Goal: Task Accomplishment & Management: Use online tool/utility

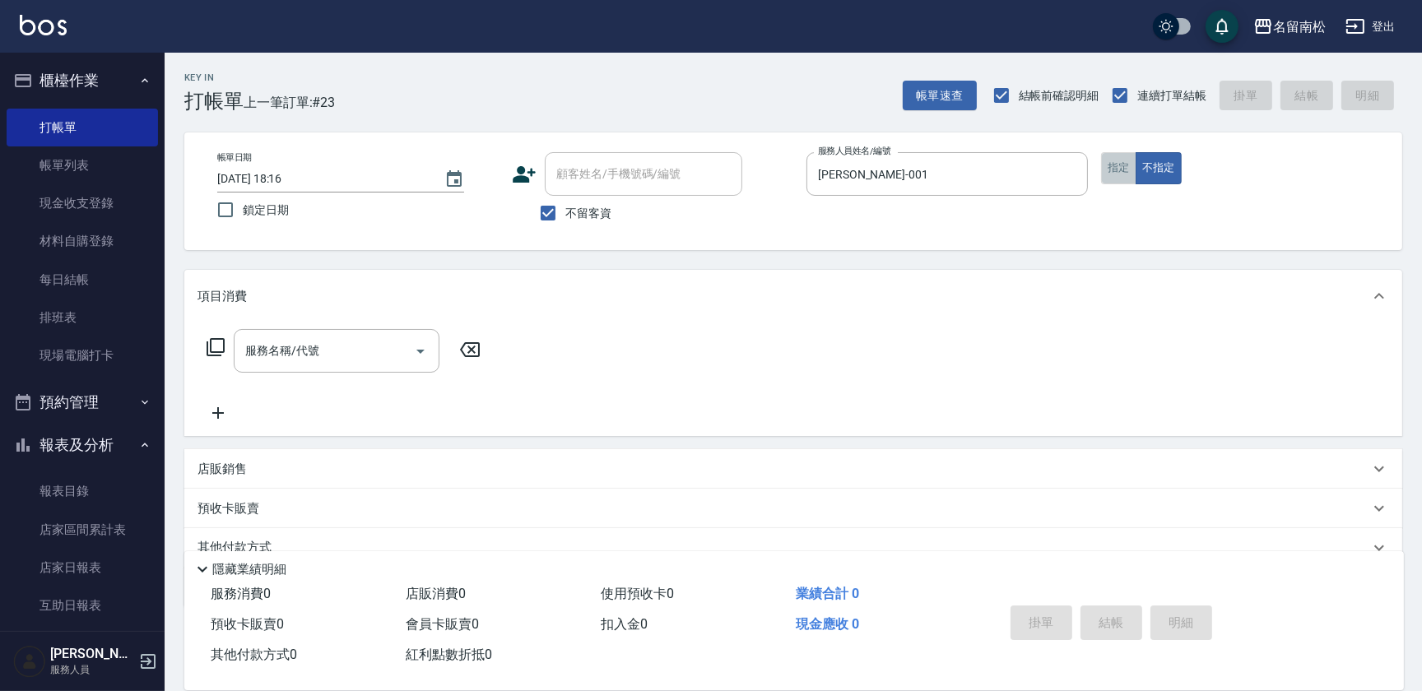
click at [1112, 173] on button "指定" at bounding box center [1118, 168] width 35 height 32
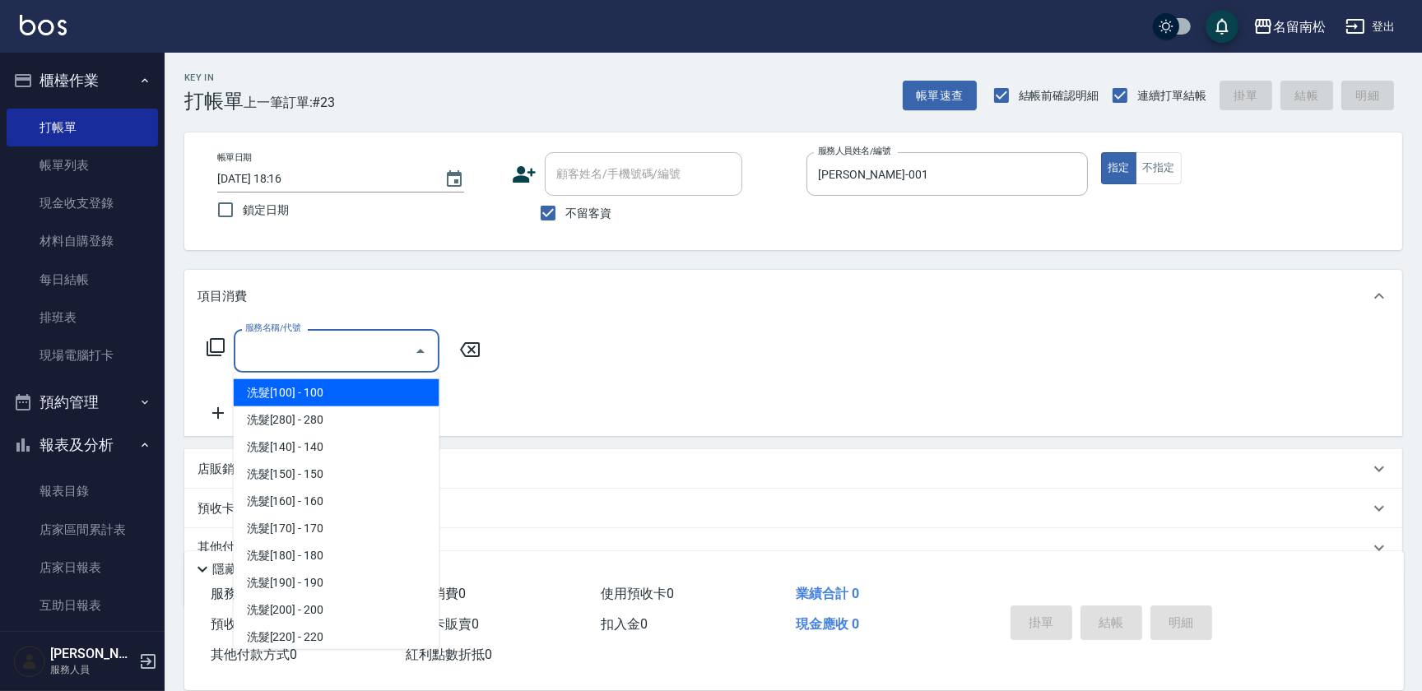
click at [326, 353] on input "服務名稱/代號" at bounding box center [324, 351] width 166 height 29
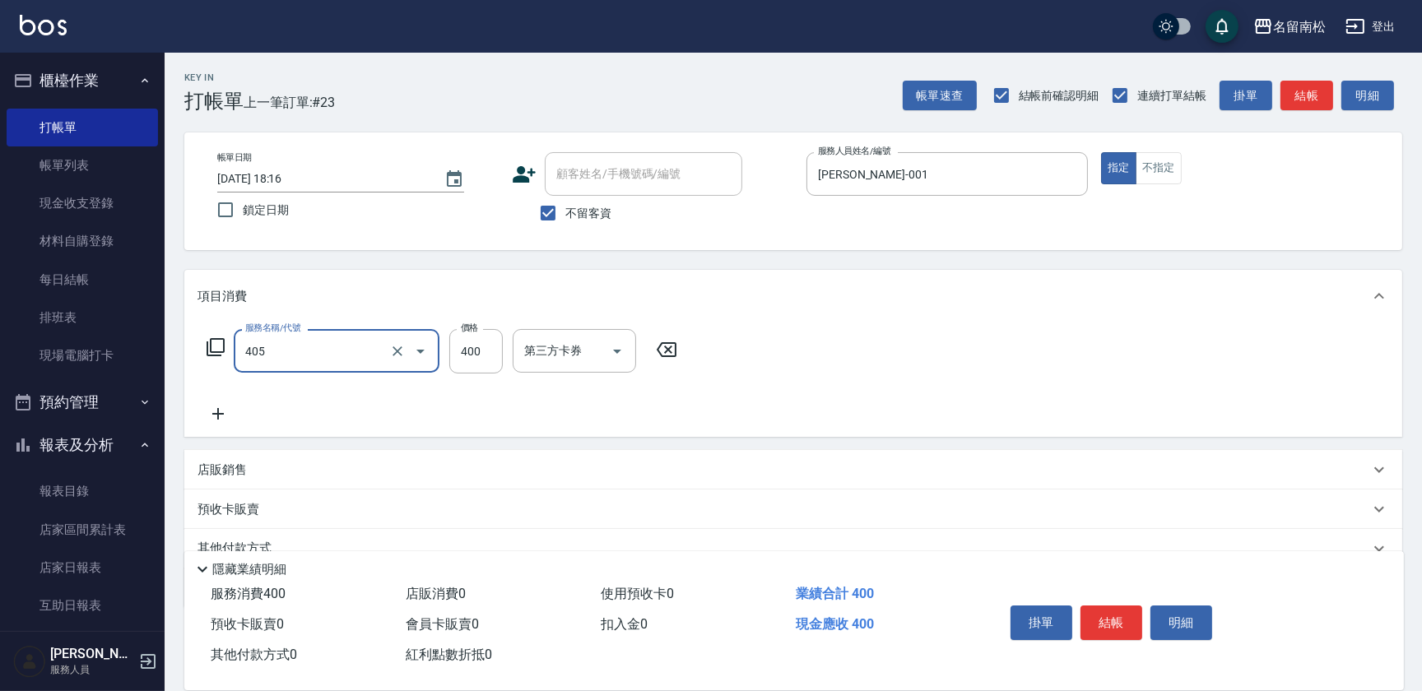
type input "剪髮(400)(405)"
type input "500"
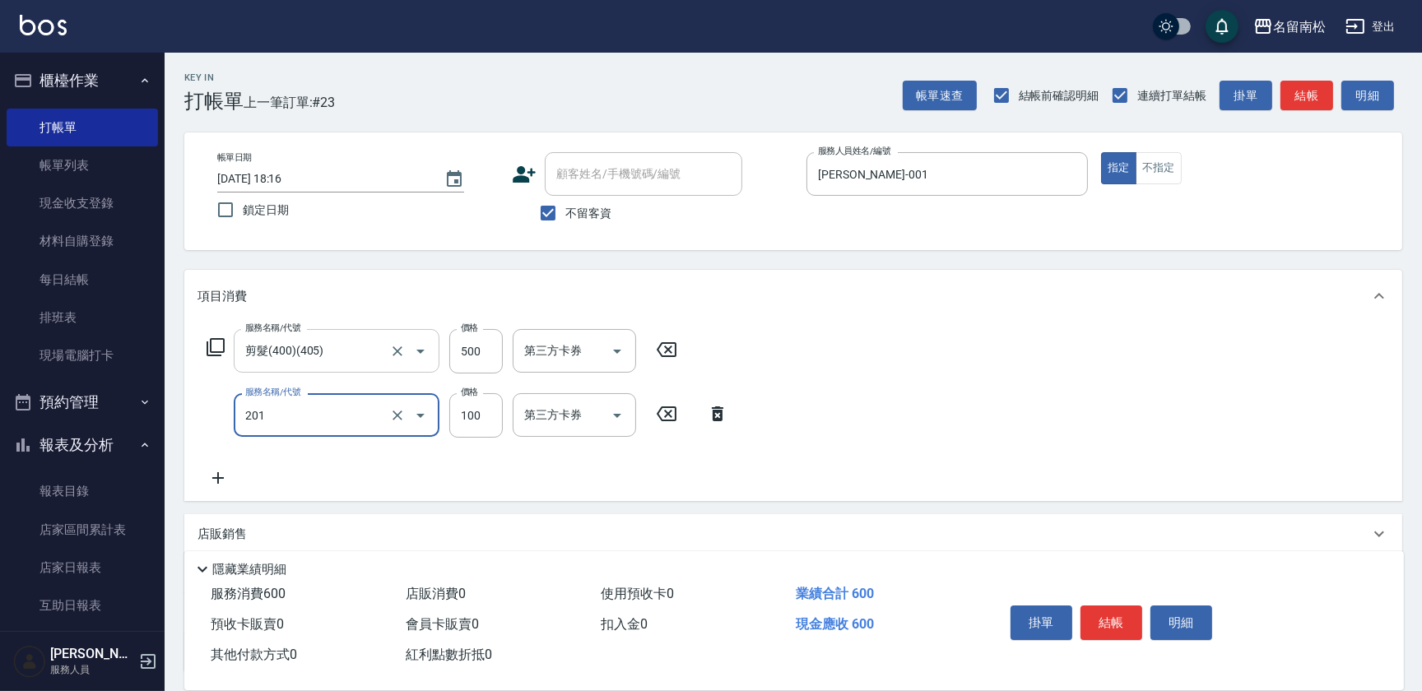
type input "洗髮[100](201)"
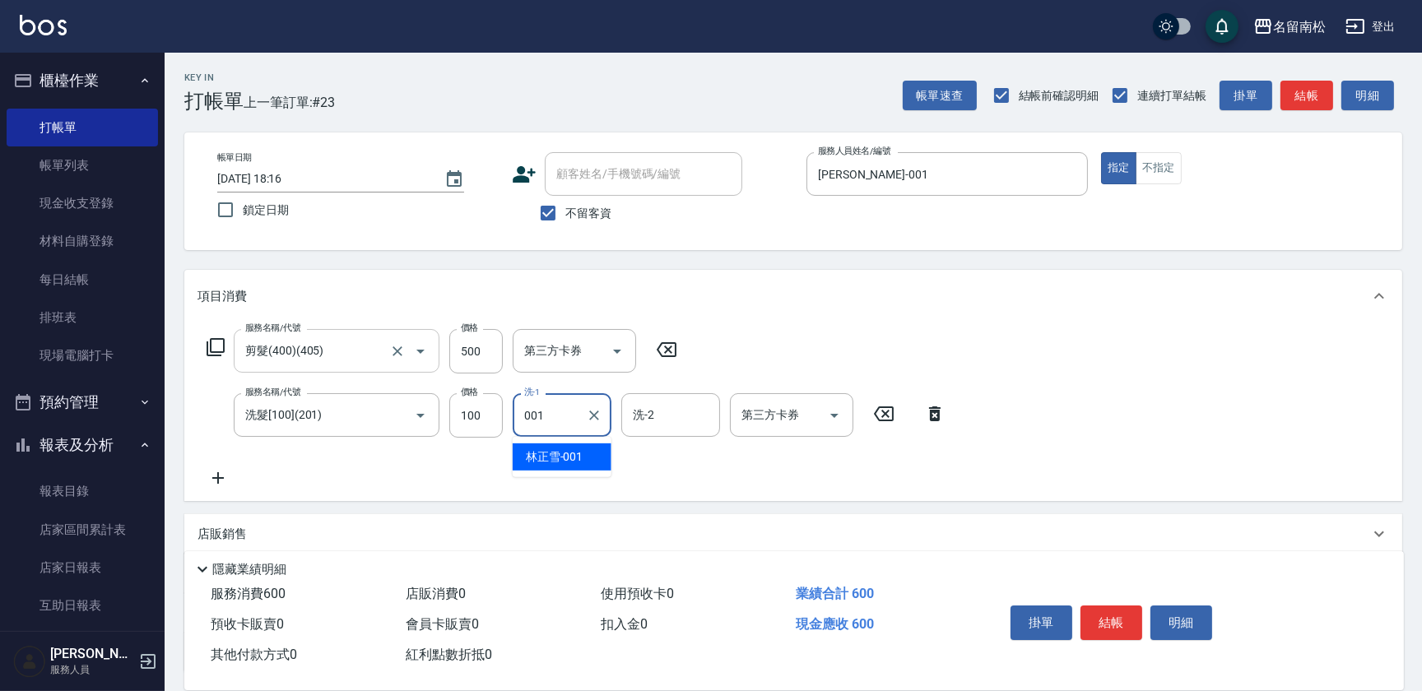
type input "[PERSON_NAME]-001"
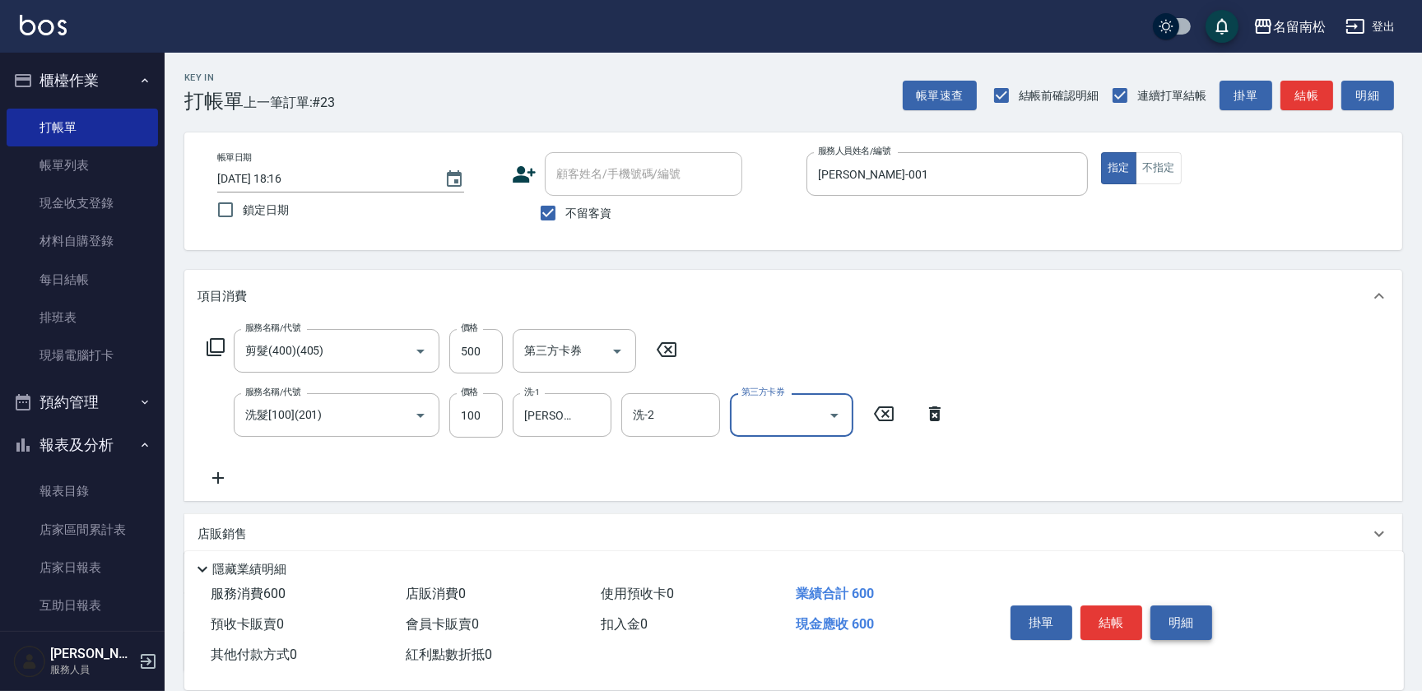
drag, startPoint x: 1187, startPoint y: 622, endPoint x: 1171, endPoint y: 612, distance: 18.5
click at [1180, 617] on button "明細" at bounding box center [1182, 623] width 62 height 35
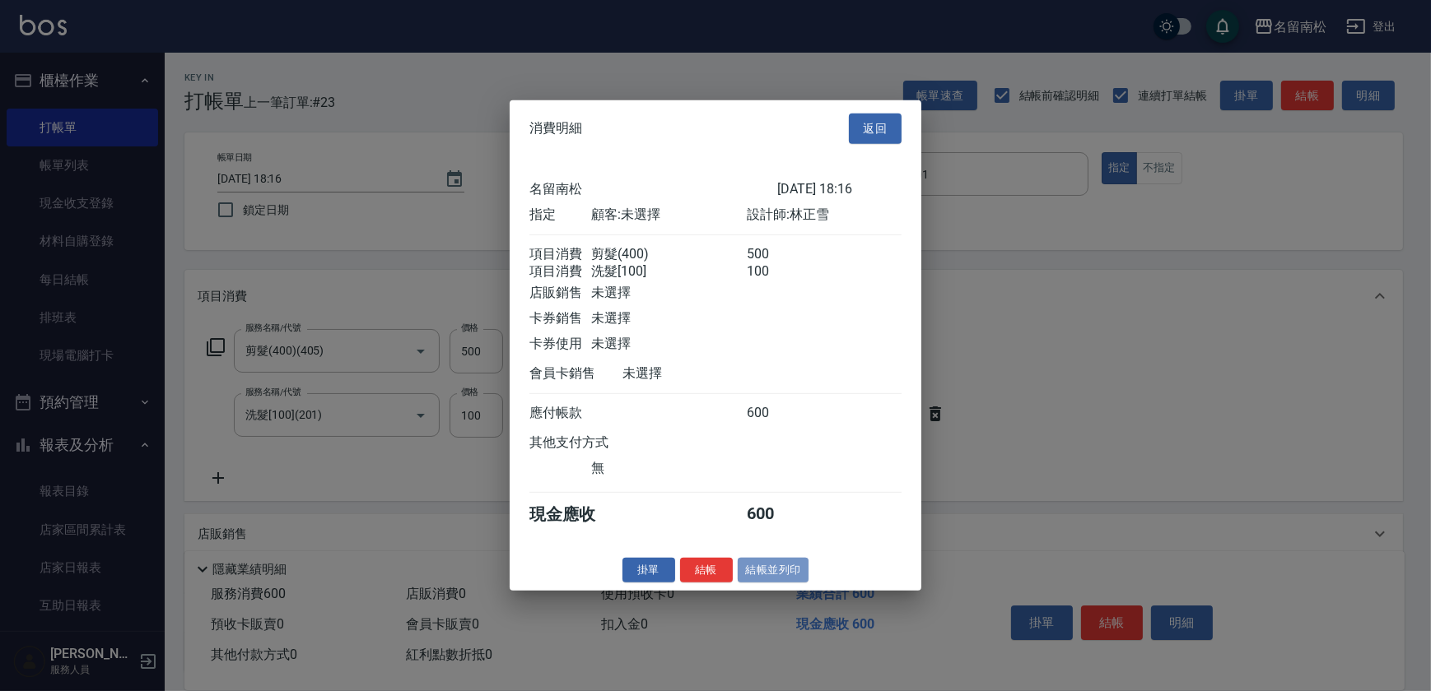
click at [775, 575] on button "結帳並列印" at bounding box center [774, 570] width 72 height 26
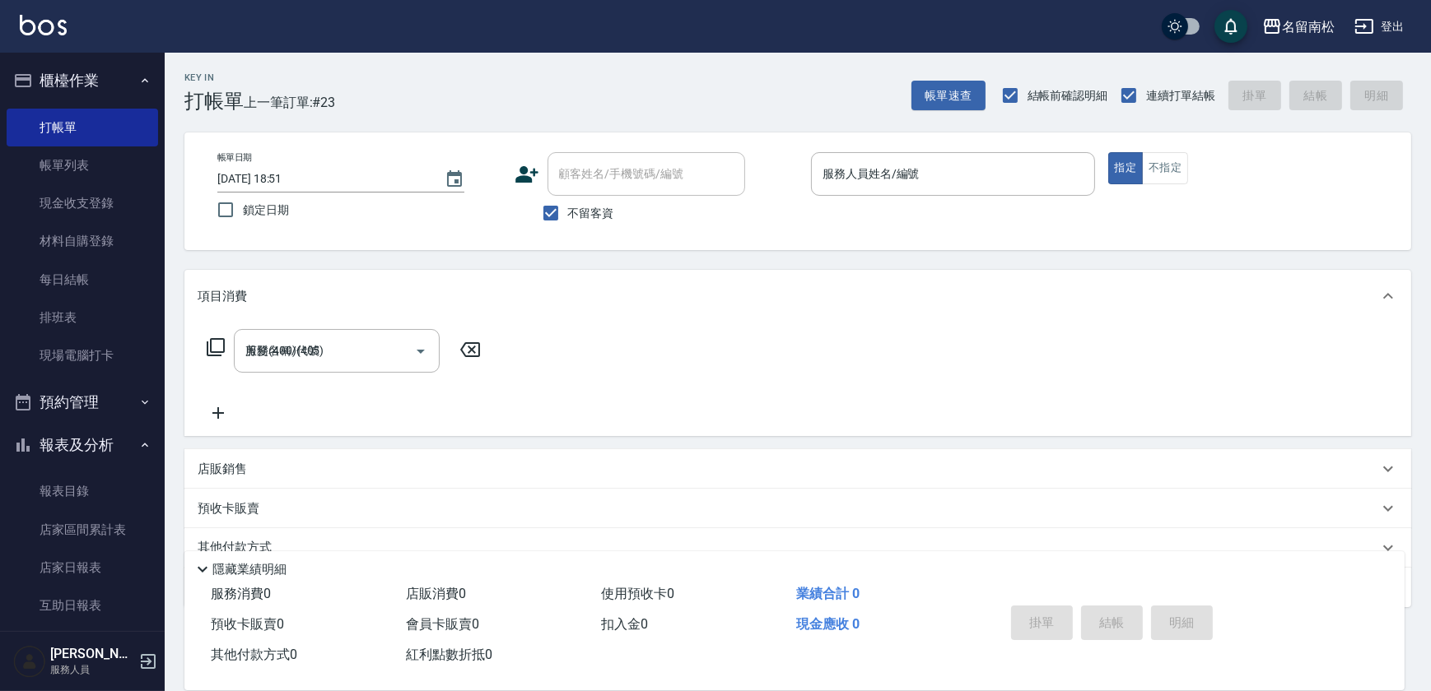
type input "[DATE] 18:51"
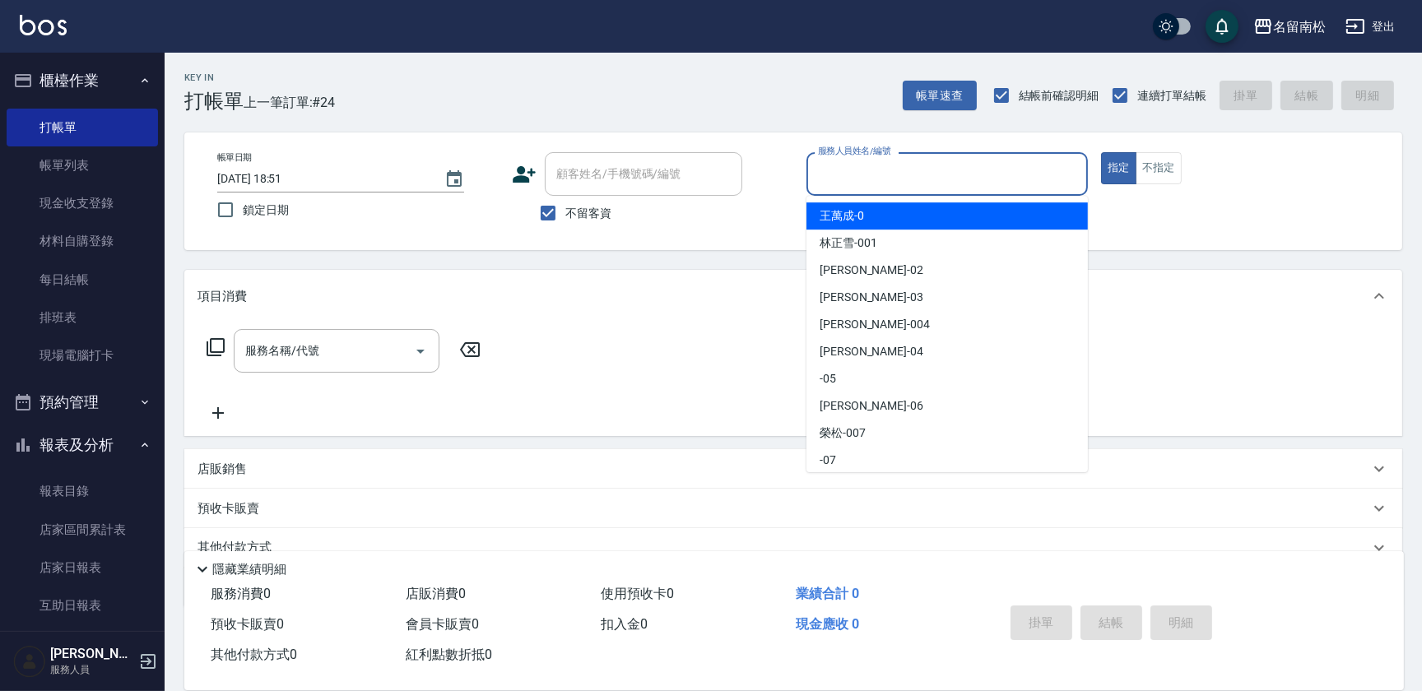
click at [1041, 165] on input "服務人員姓名/編號" at bounding box center [947, 174] width 267 height 29
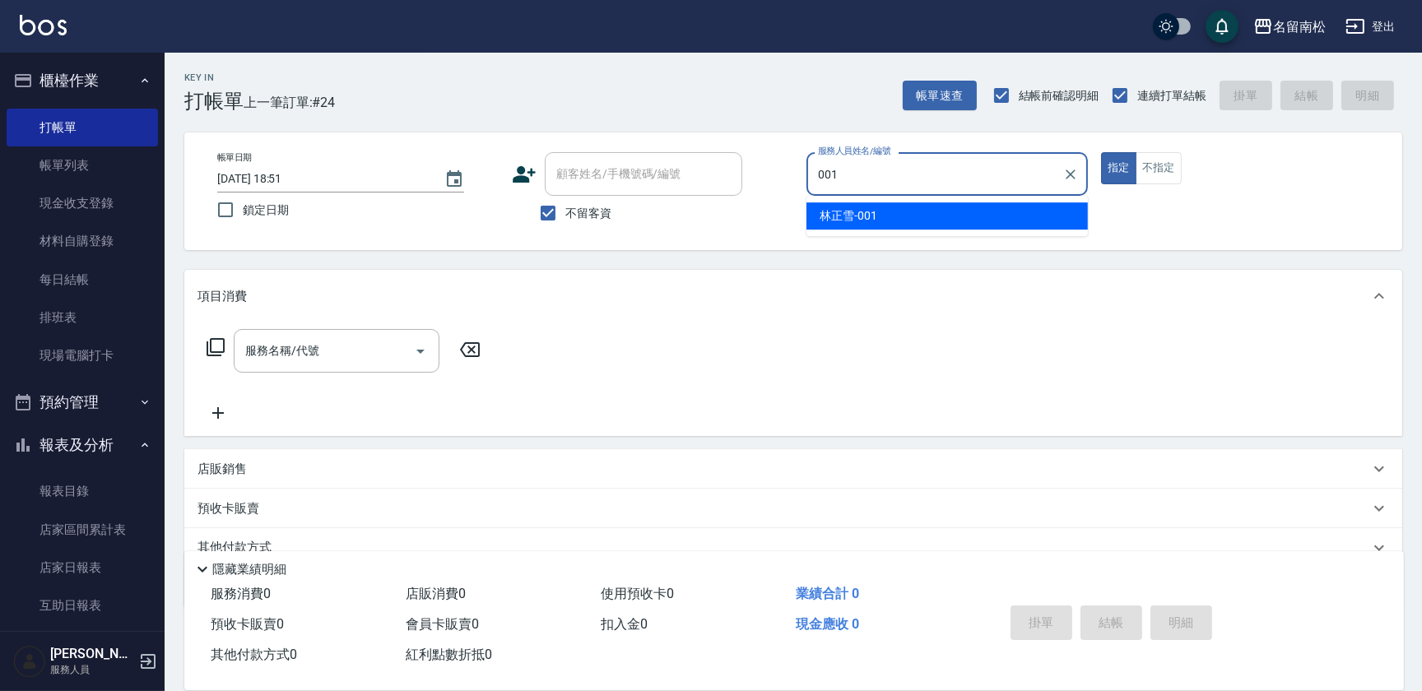
type input "[PERSON_NAME]-001"
type button "true"
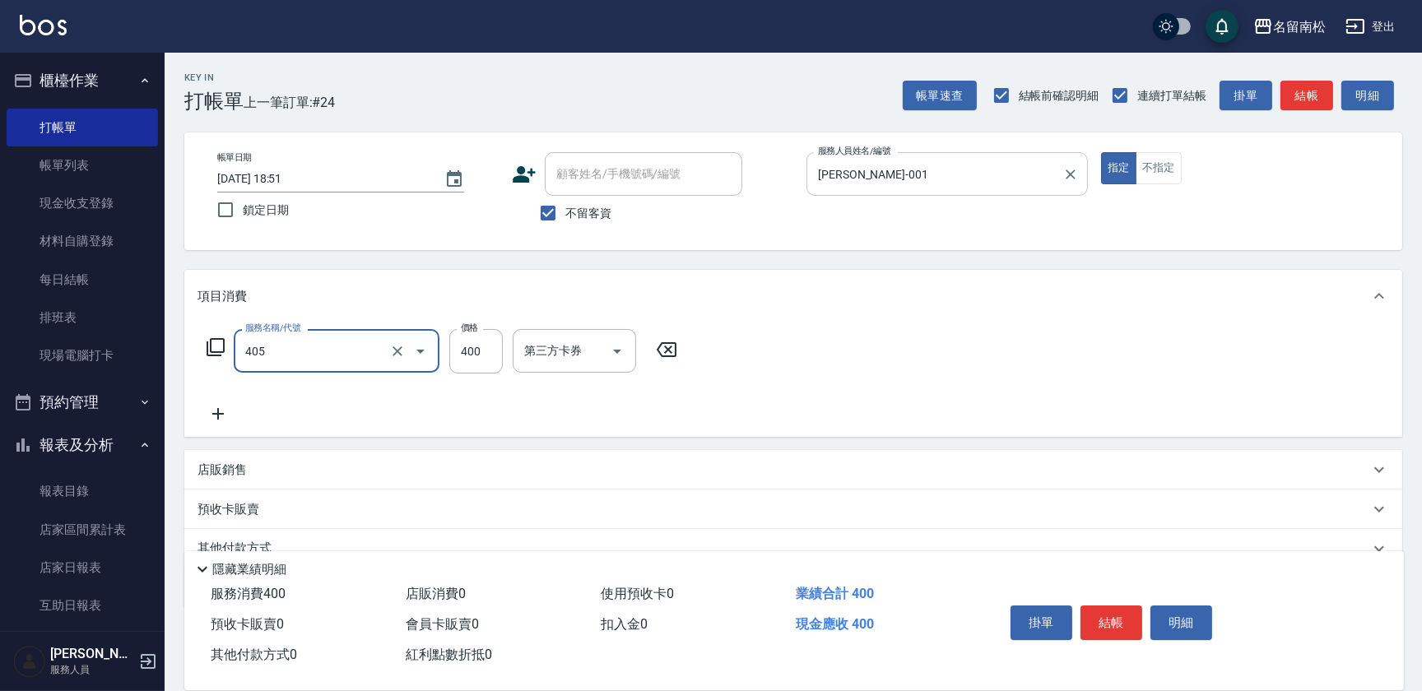
type input "剪髮(400)(405)"
type input "480"
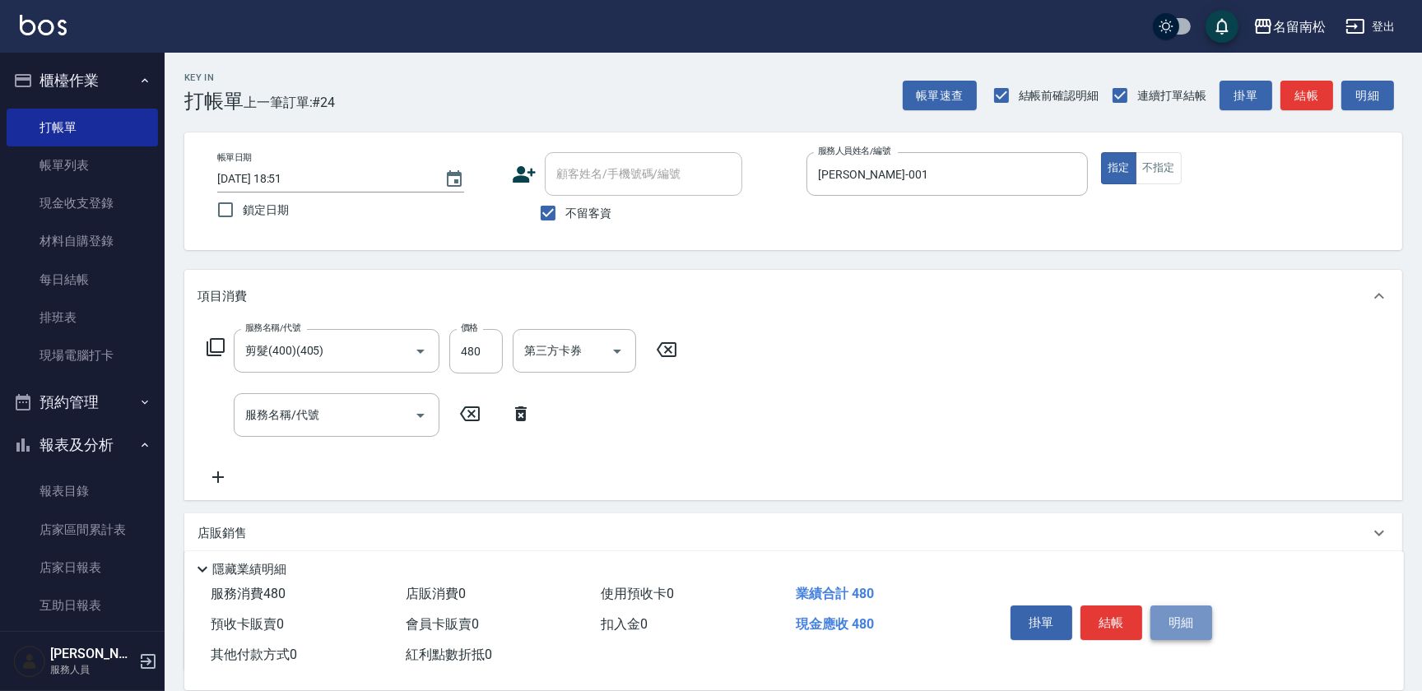
click at [1176, 621] on button "明細" at bounding box center [1182, 623] width 62 height 35
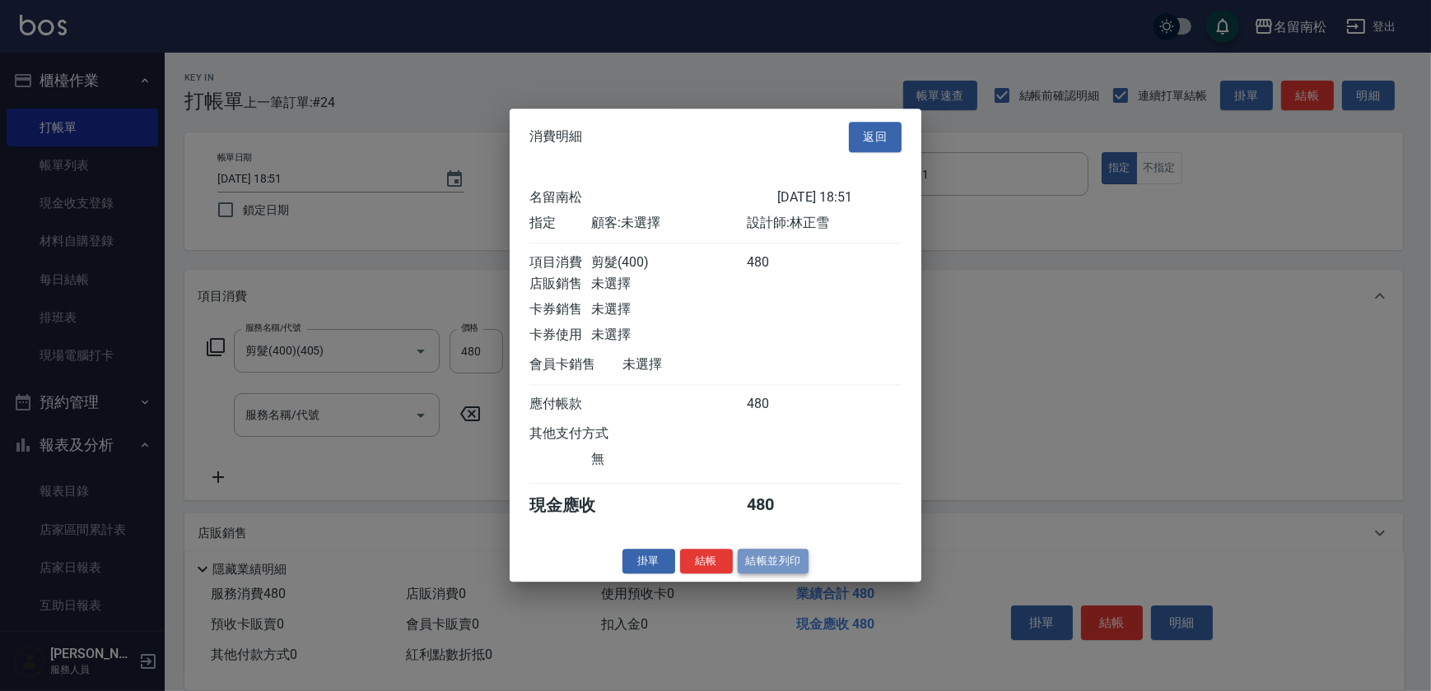
click at [785, 563] on button "結帳並列印" at bounding box center [774, 562] width 72 height 26
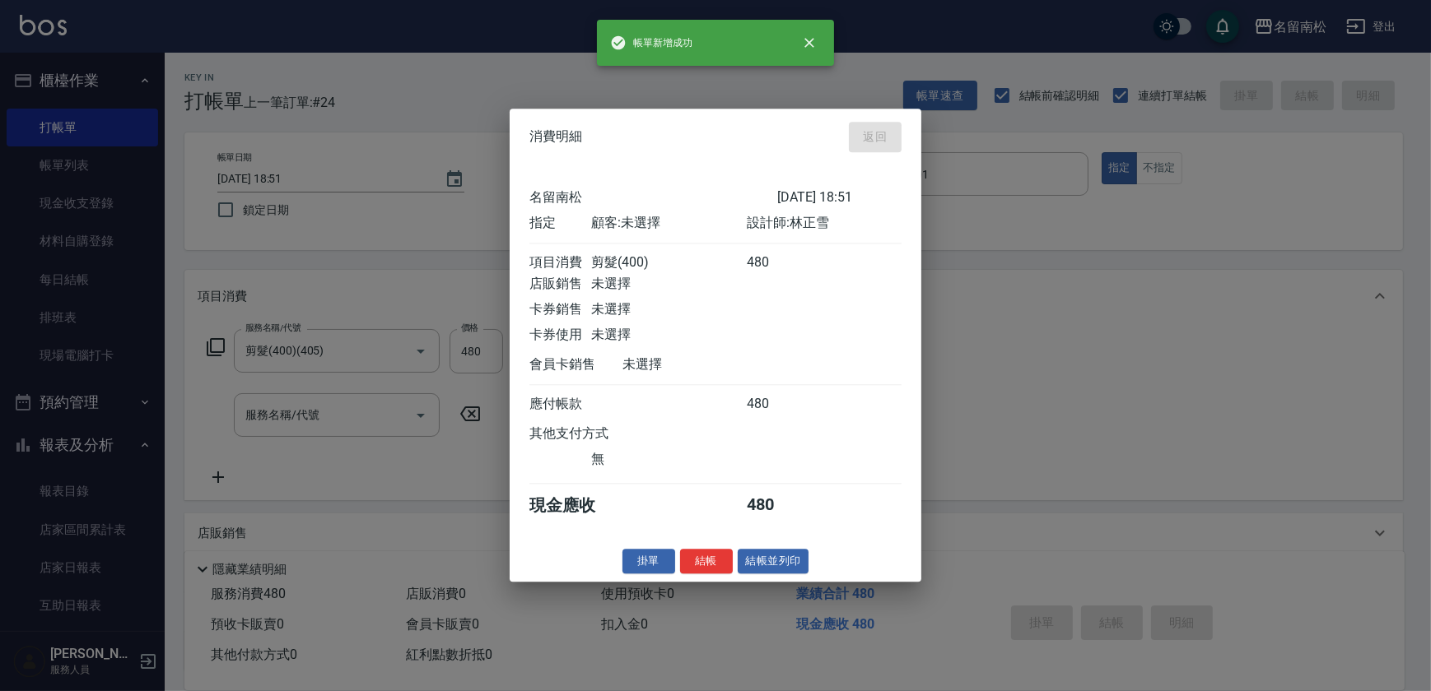
type input "[DATE] 18:52"
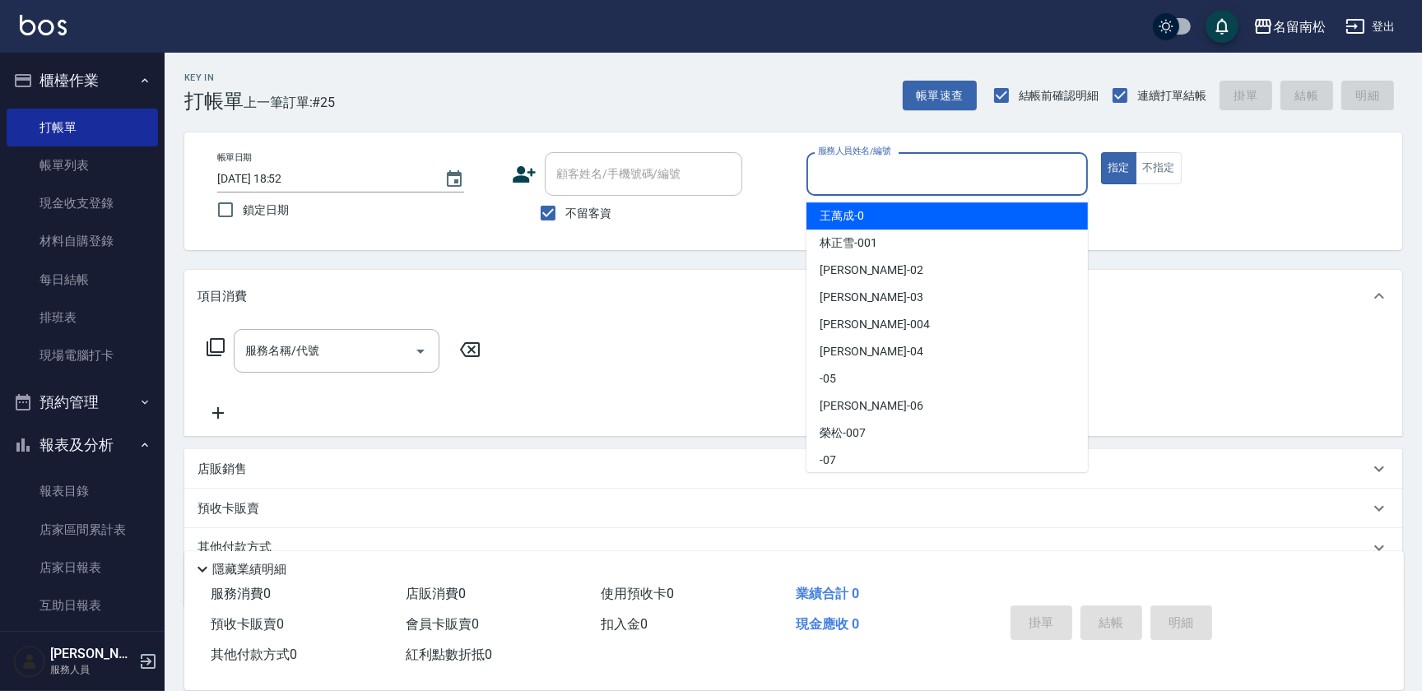
click at [920, 164] on input "服務人員姓名/編號" at bounding box center [947, 174] width 267 height 29
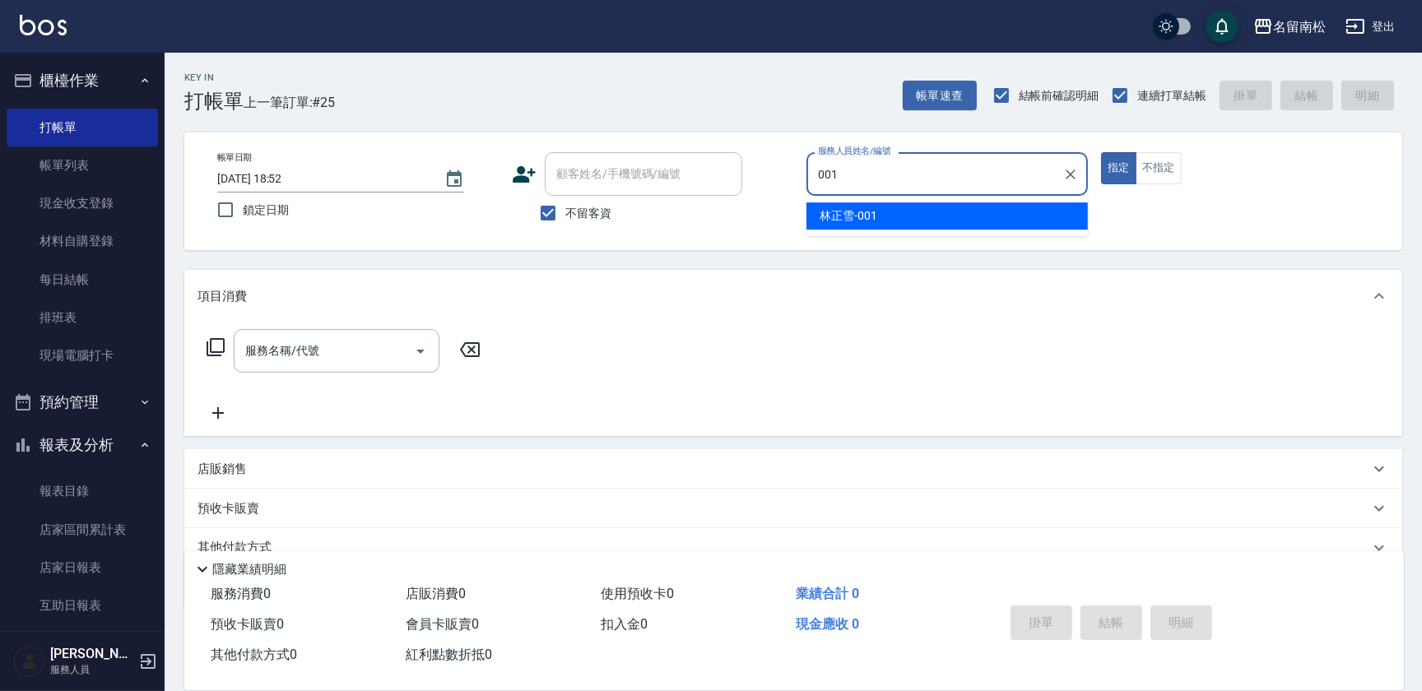
type input "[PERSON_NAME]-001"
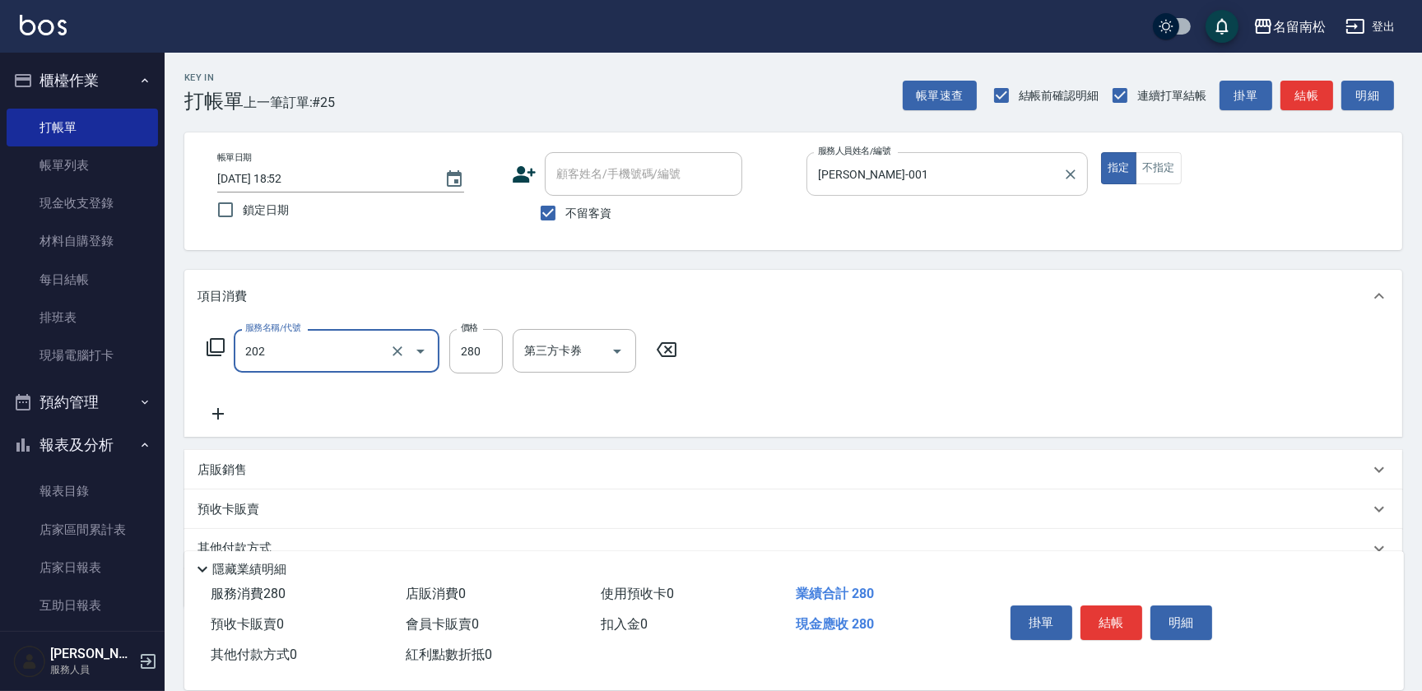
type input "洗髮[280](202)"
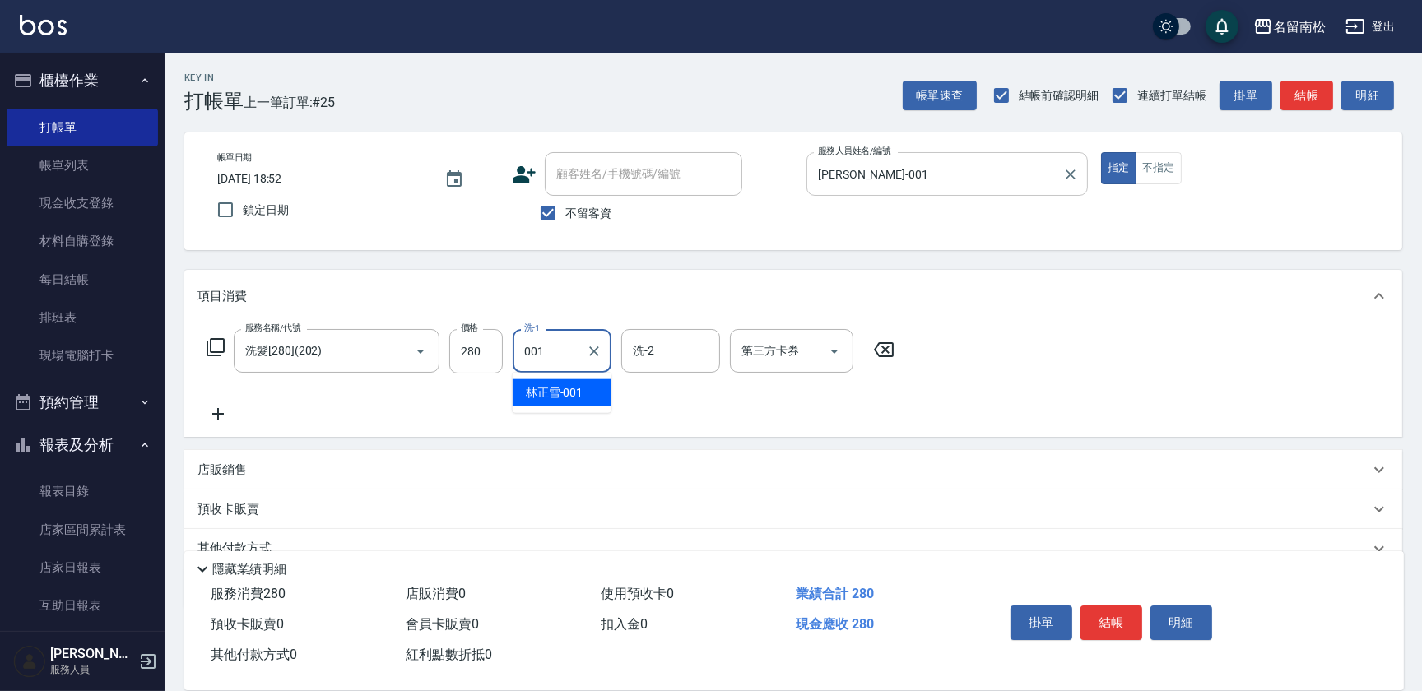
type input "[PERSON_NAME]-001"
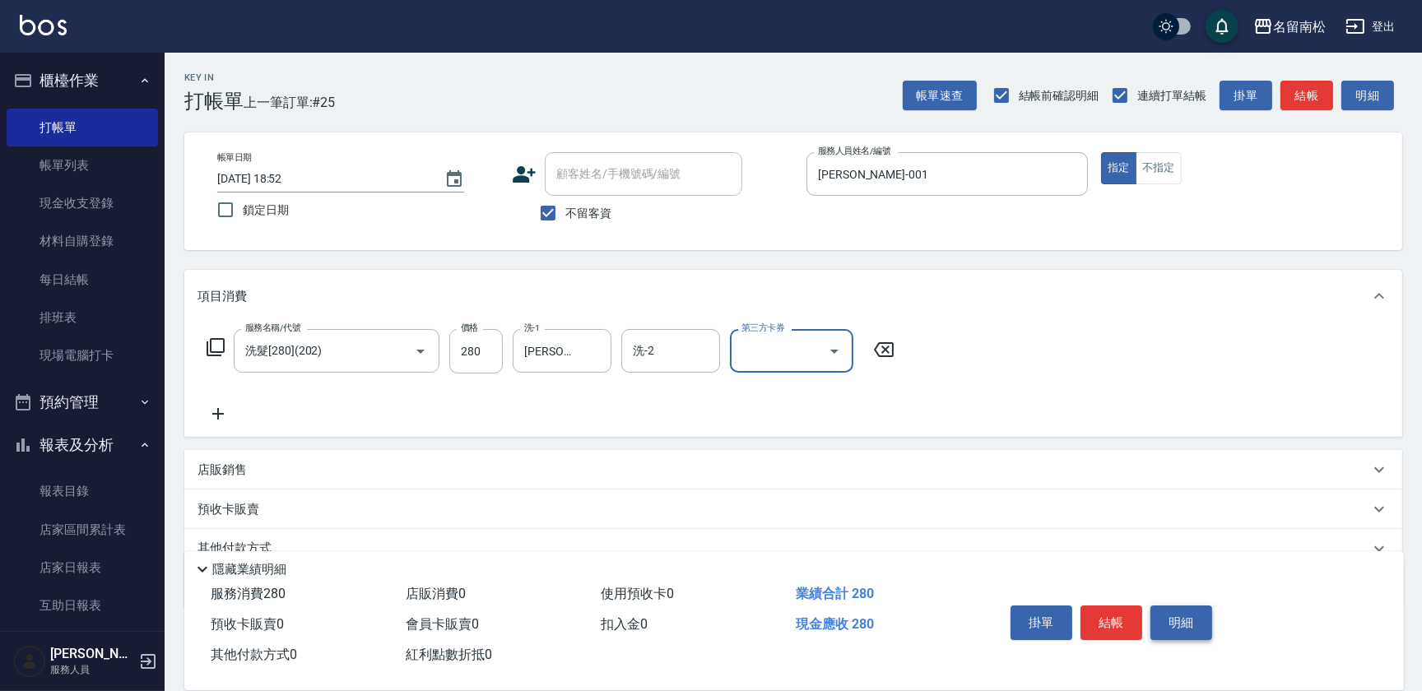
click at [1180, 621] on button "明細" at bounding box center [1182, 623] width 62 height 35
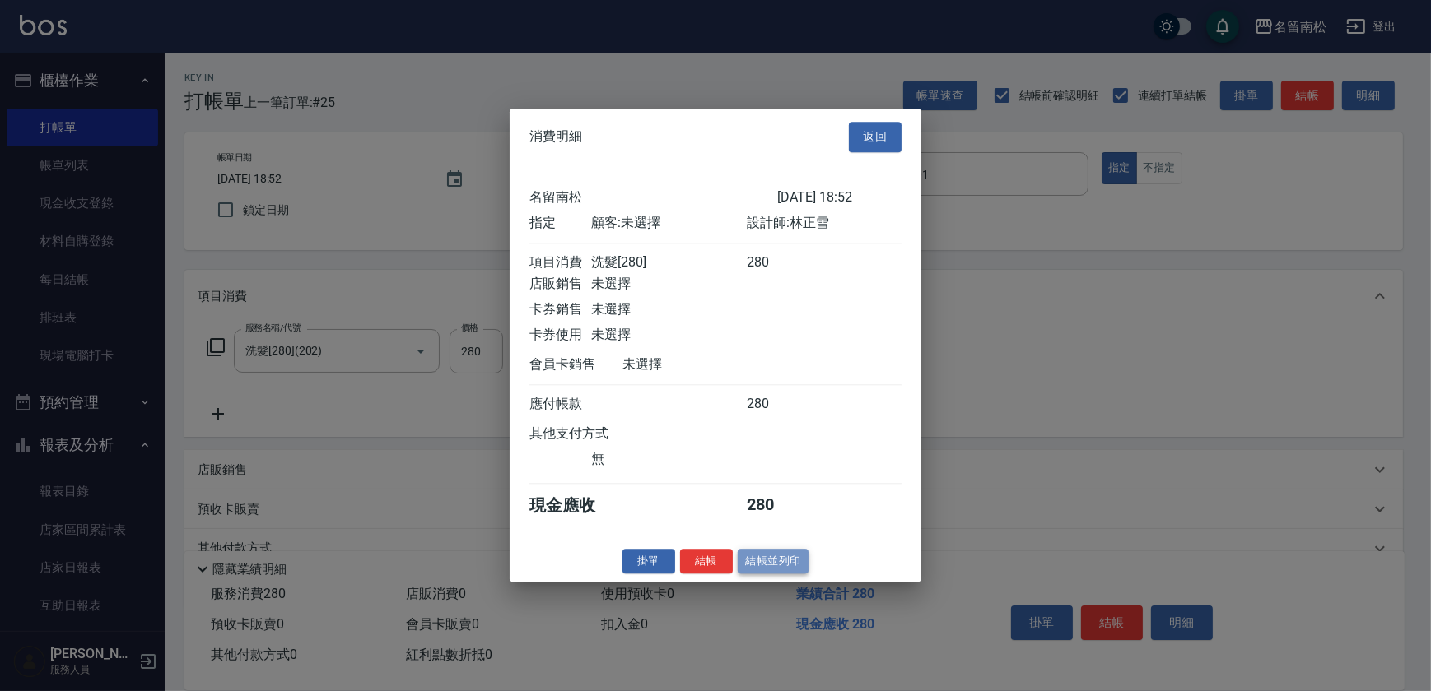
click at [786, 575] on button "結帳並列印" at bounding box center [774, 562] width 72 height 26
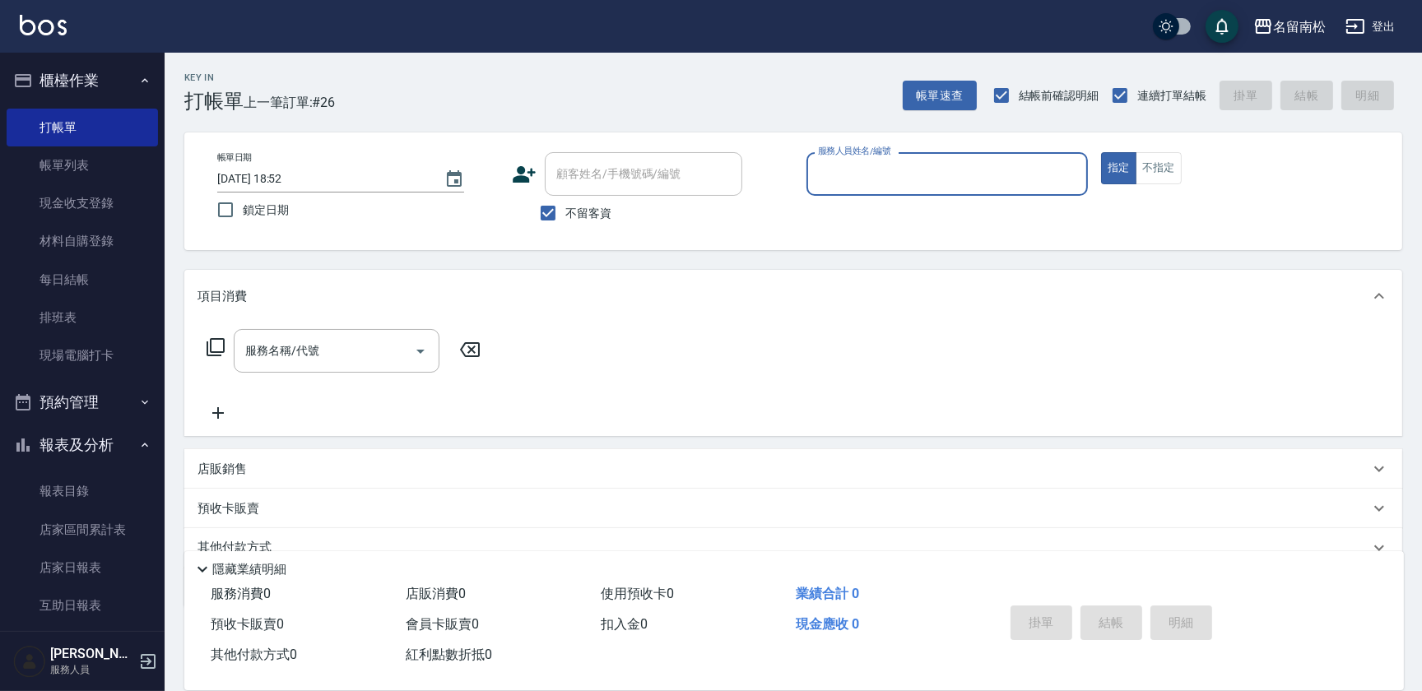
click at [864, 180] on div "服務人員姓名/編號 服務人員姓名/編號" at bounding box center [948, 174] width 282 height 44
type input "[PERSON_NAME]-001"
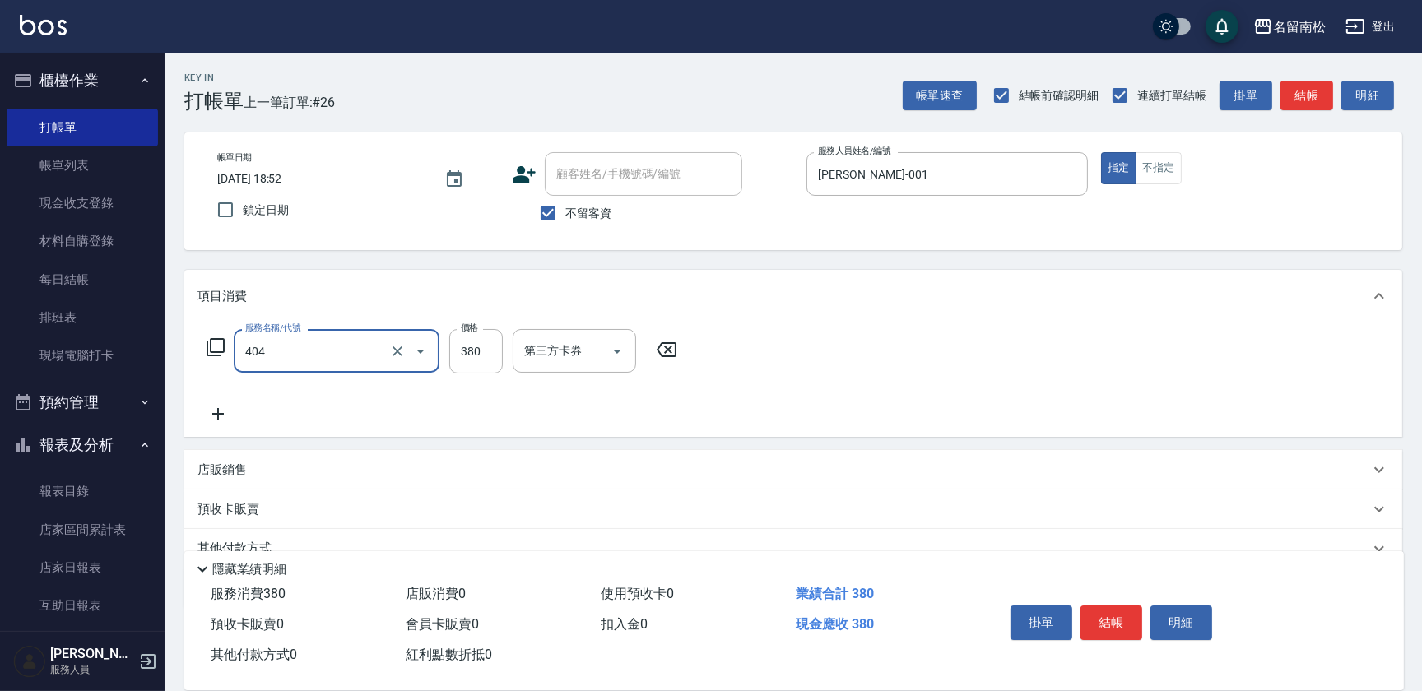
type input "剪髮(380)(404)"
click at [1151, 621] on button "明細" at bounding box center [1182, 623] width 62 height 35
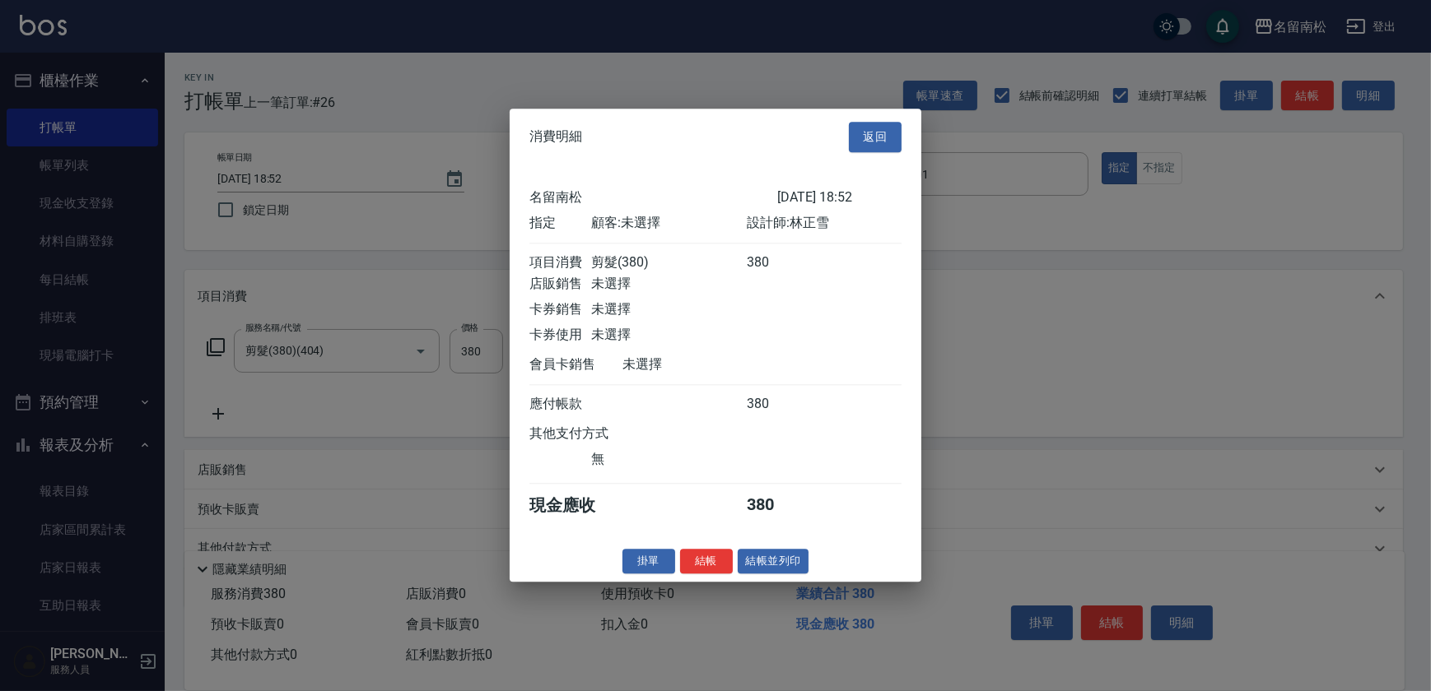
drag, startPoint x: 754, startPoint y: 565, endPoint x: 742, endPoint y: 560, distance: 13.6
click at [749, 563] on button "結帳並列印" at bounding box center [774, 562] width 72 height 26
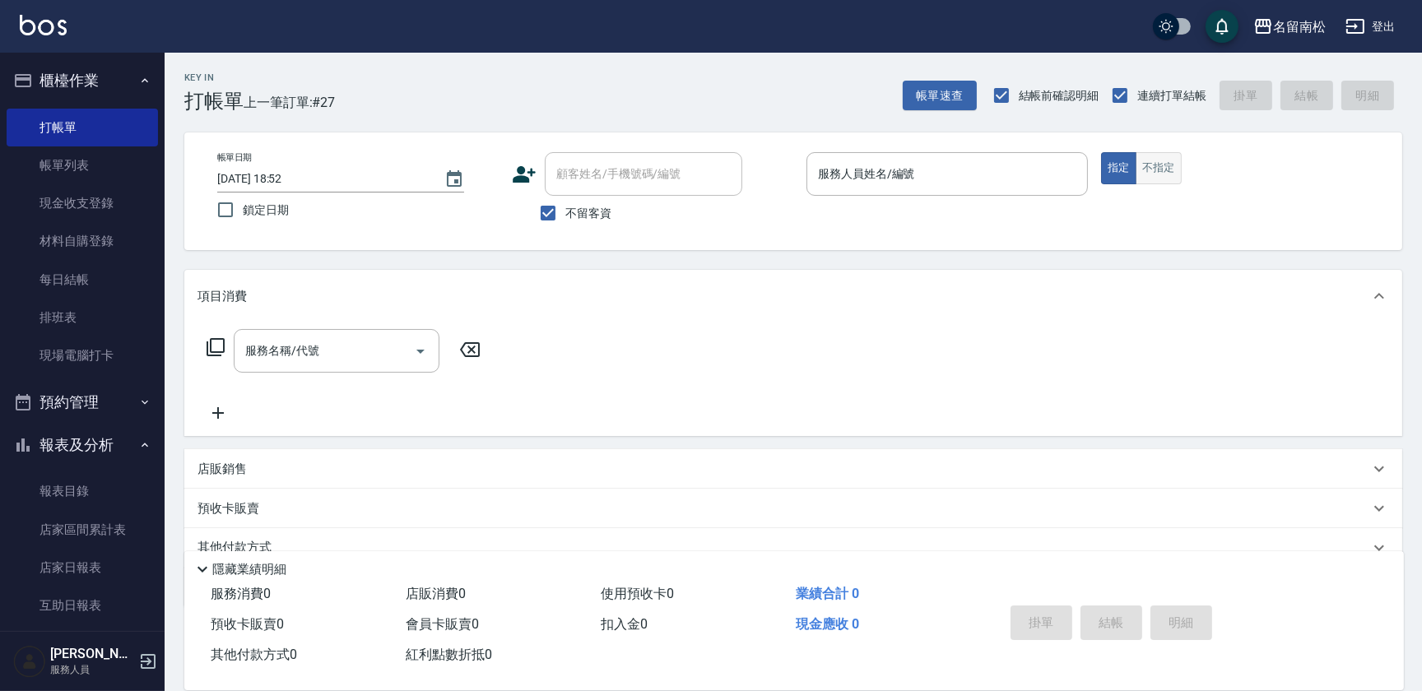
click at [1155, 164] on button "不指定" at bounding box center [1159, 168] width 46 height 32
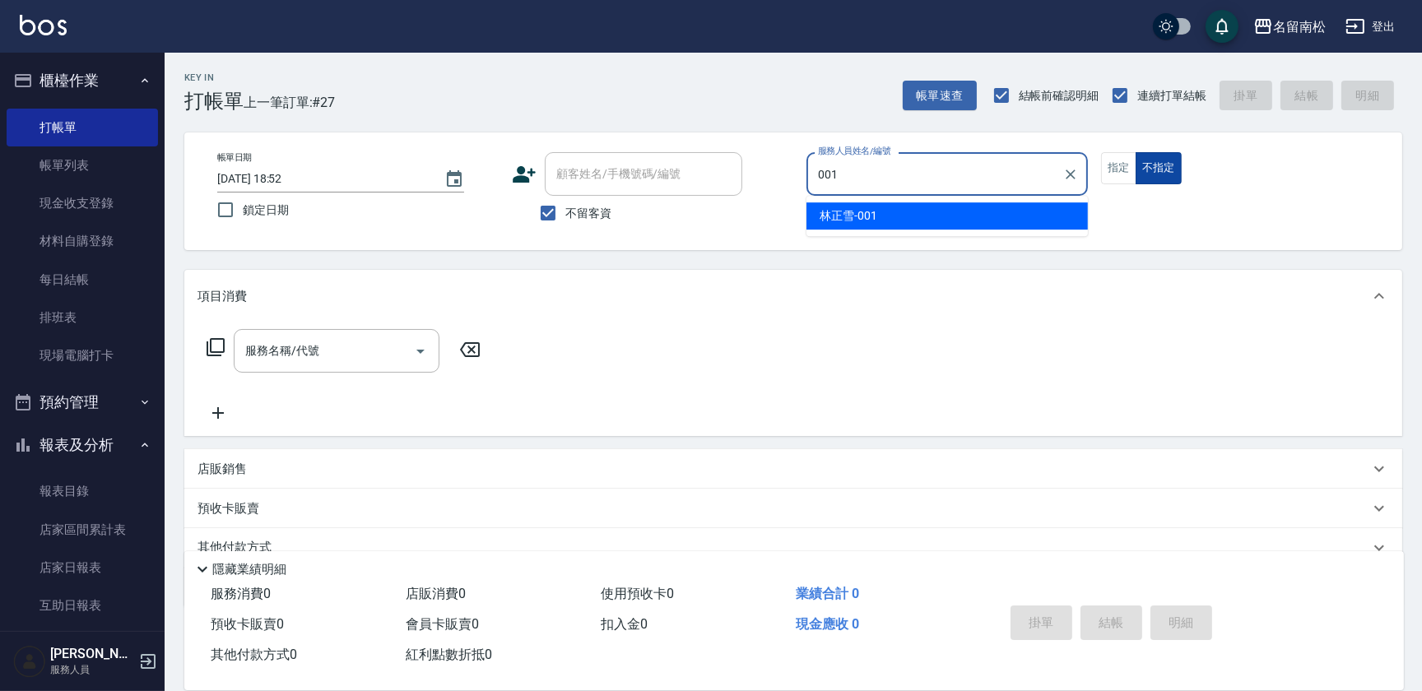
type input "[PERSON_NAME]-001"
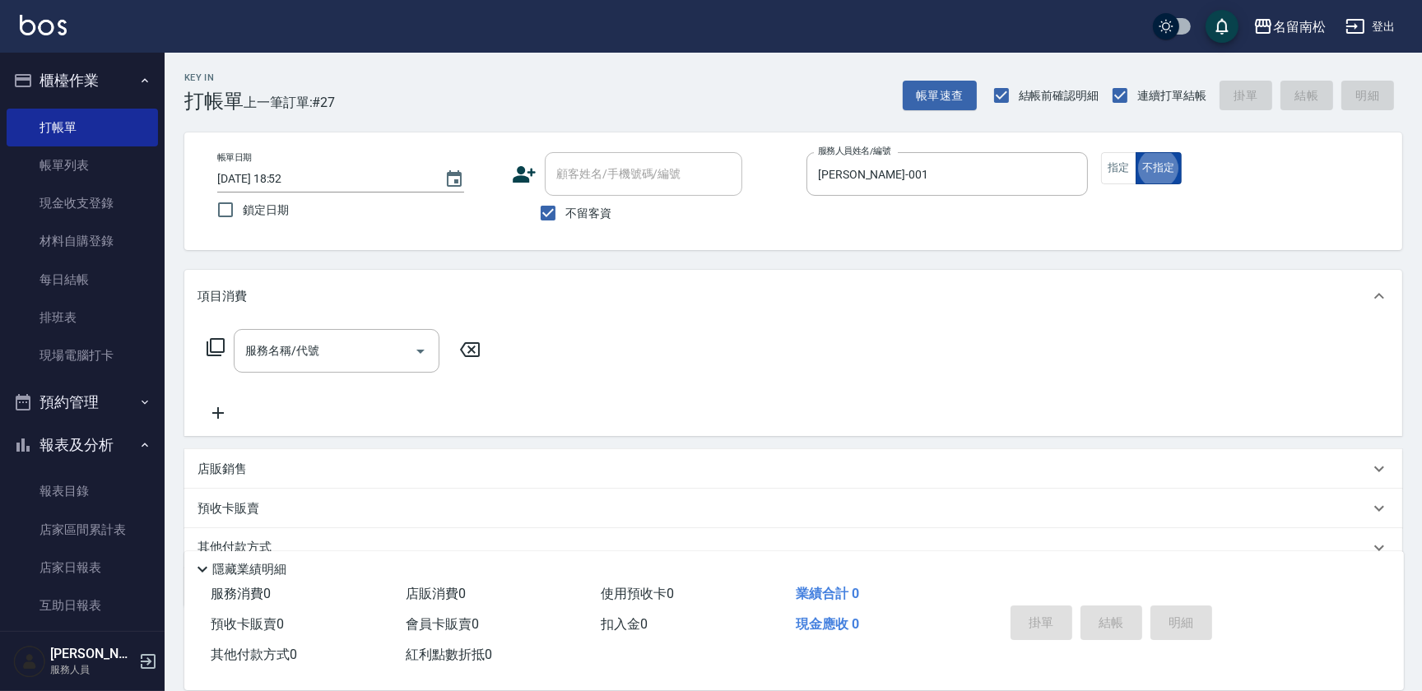
type button "false"
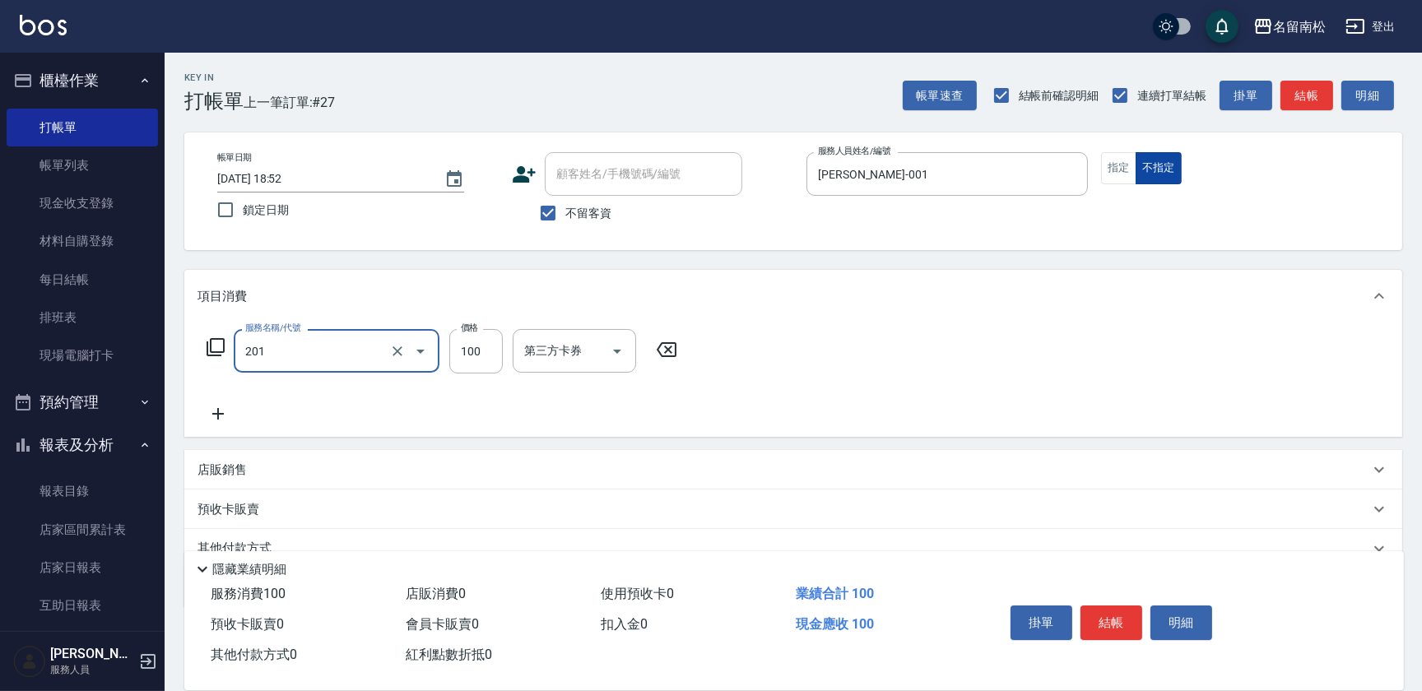
type input "洗髮[100](201)"
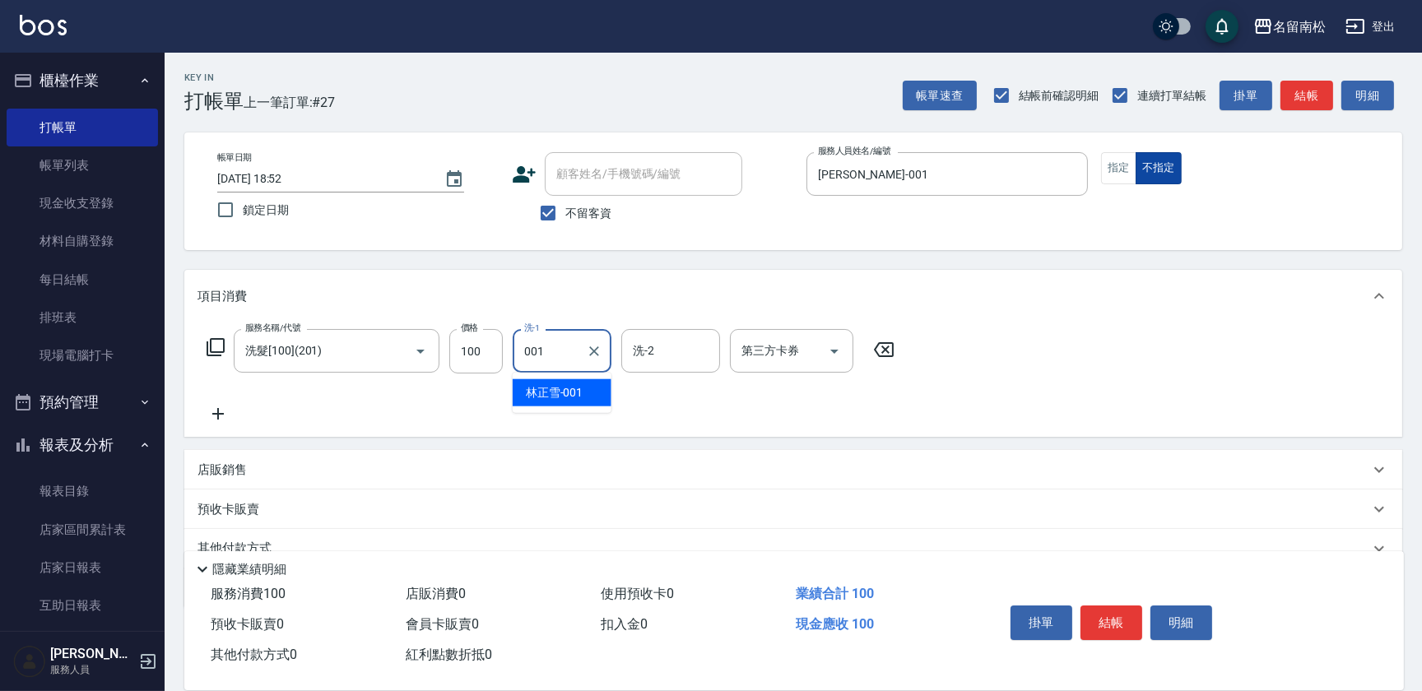
type input "[PERSON_NAME]-001"
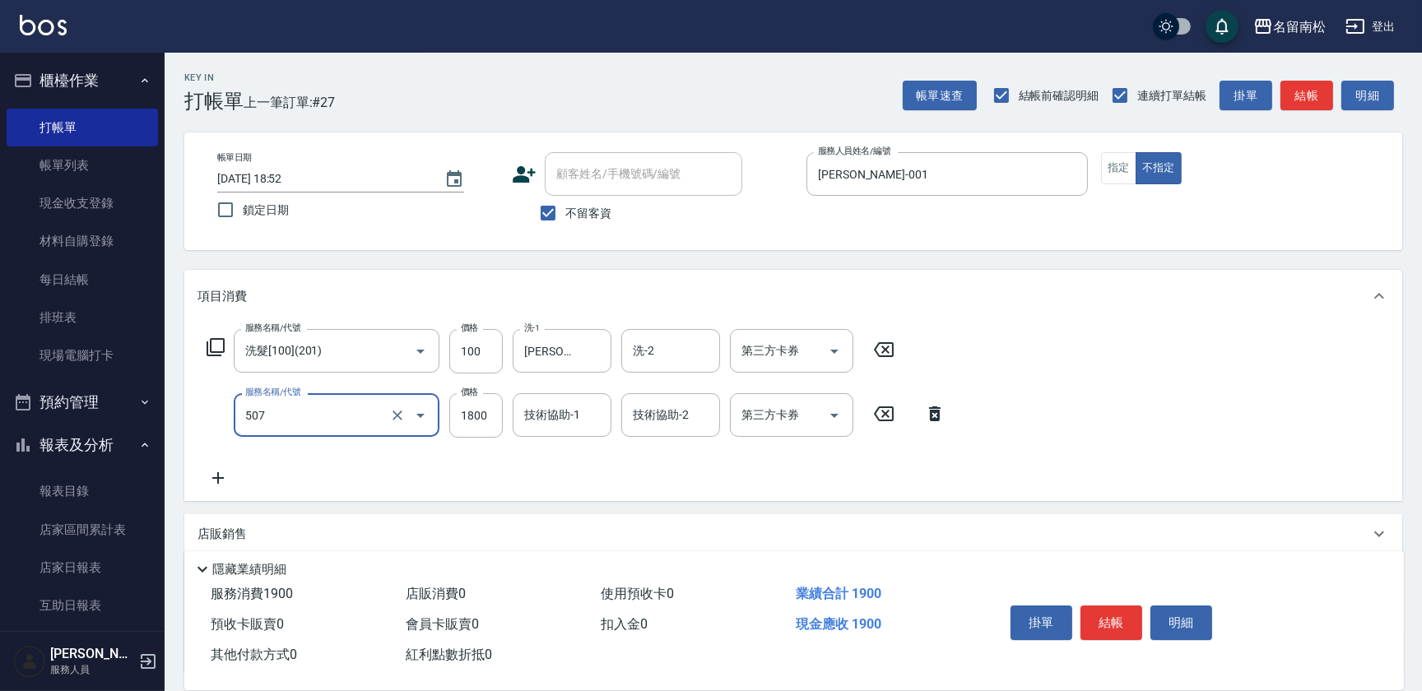
type input "染髮[1800](507)"
click at [222, 346] on icon at bounding box center [216, 347] width 20 height 20
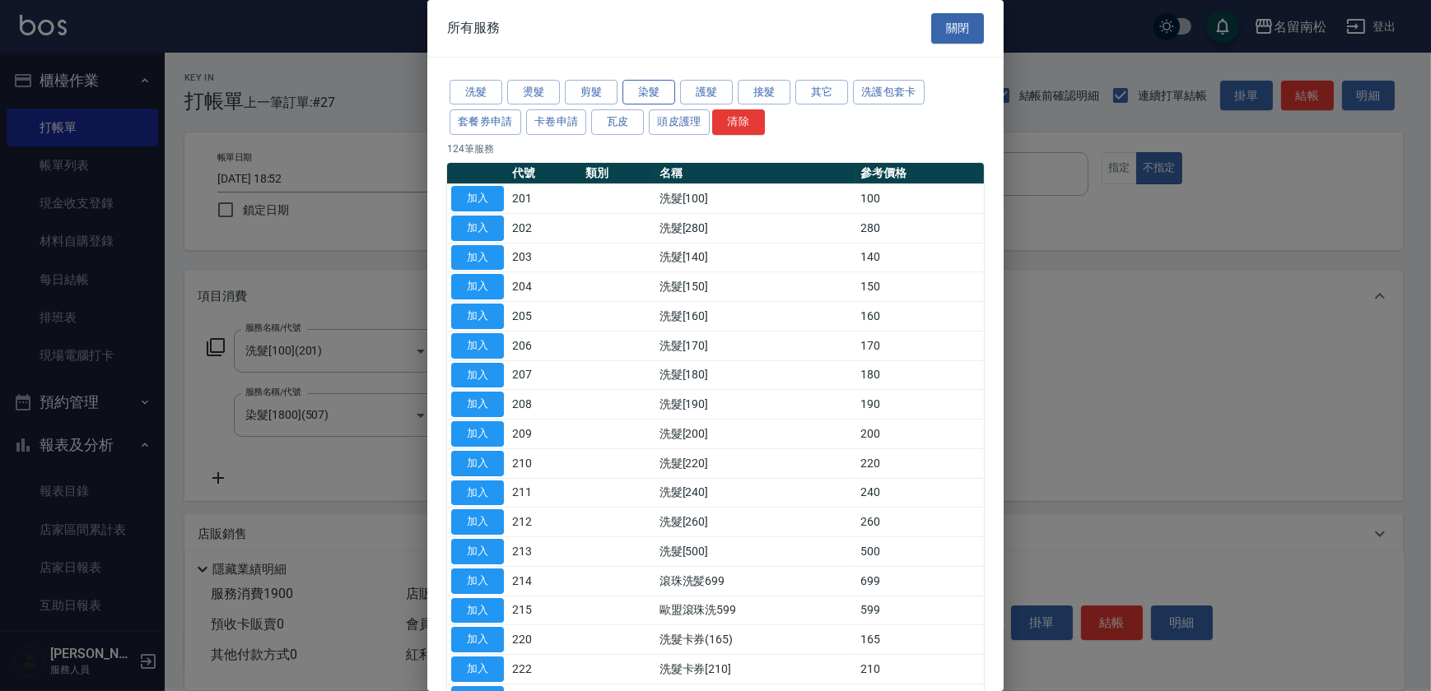
click at [652, 93] on button "染髮" at bounding box center [648, 93] width 53 height 26
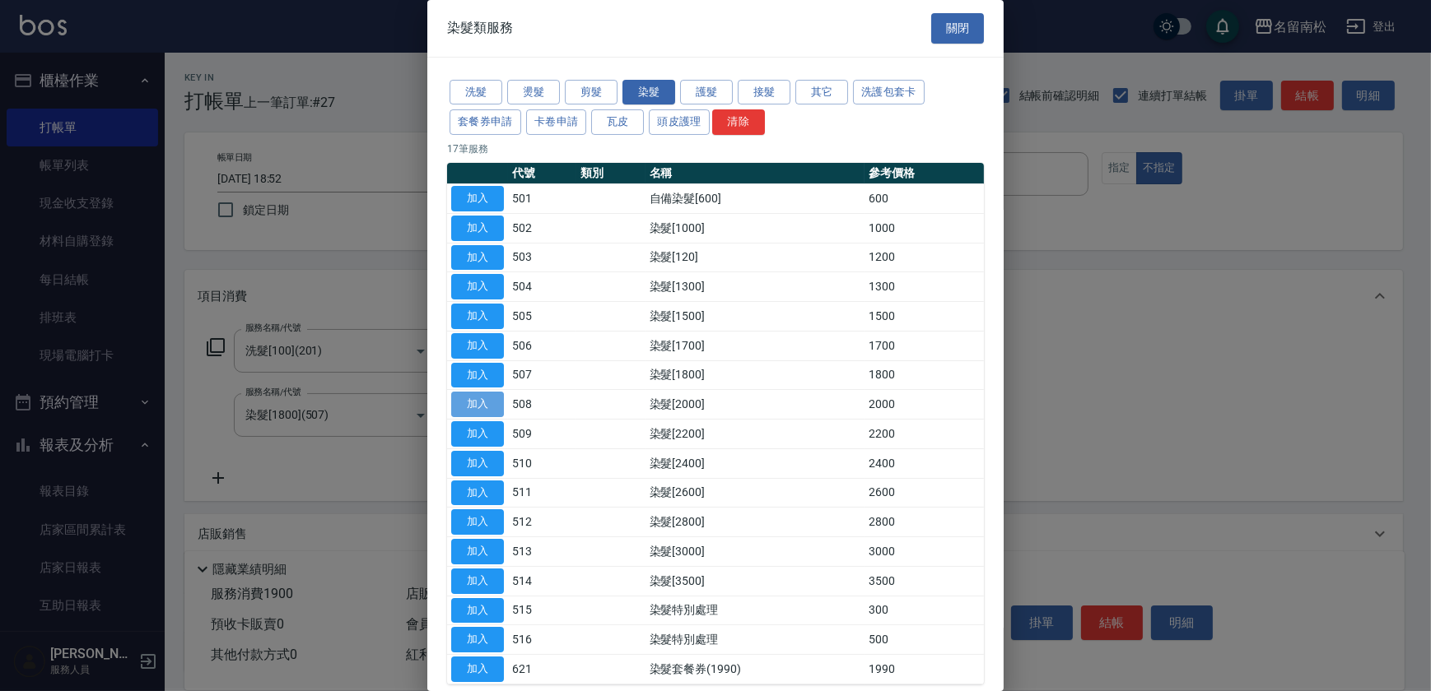
click at [468, 403] on button "加入" at bounding box center [477, 405] width 53 height 26
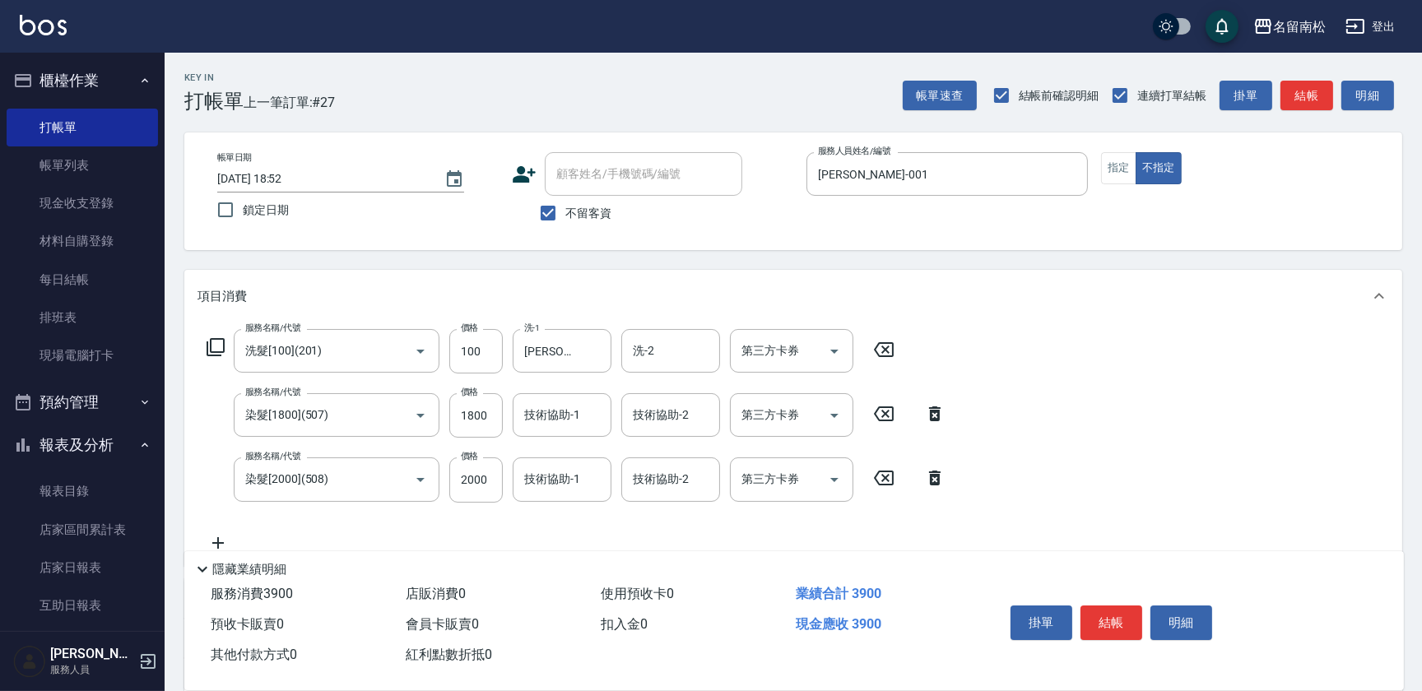
click at [931, 481] on icon at bounding box center [935, 478] width 12 height 15
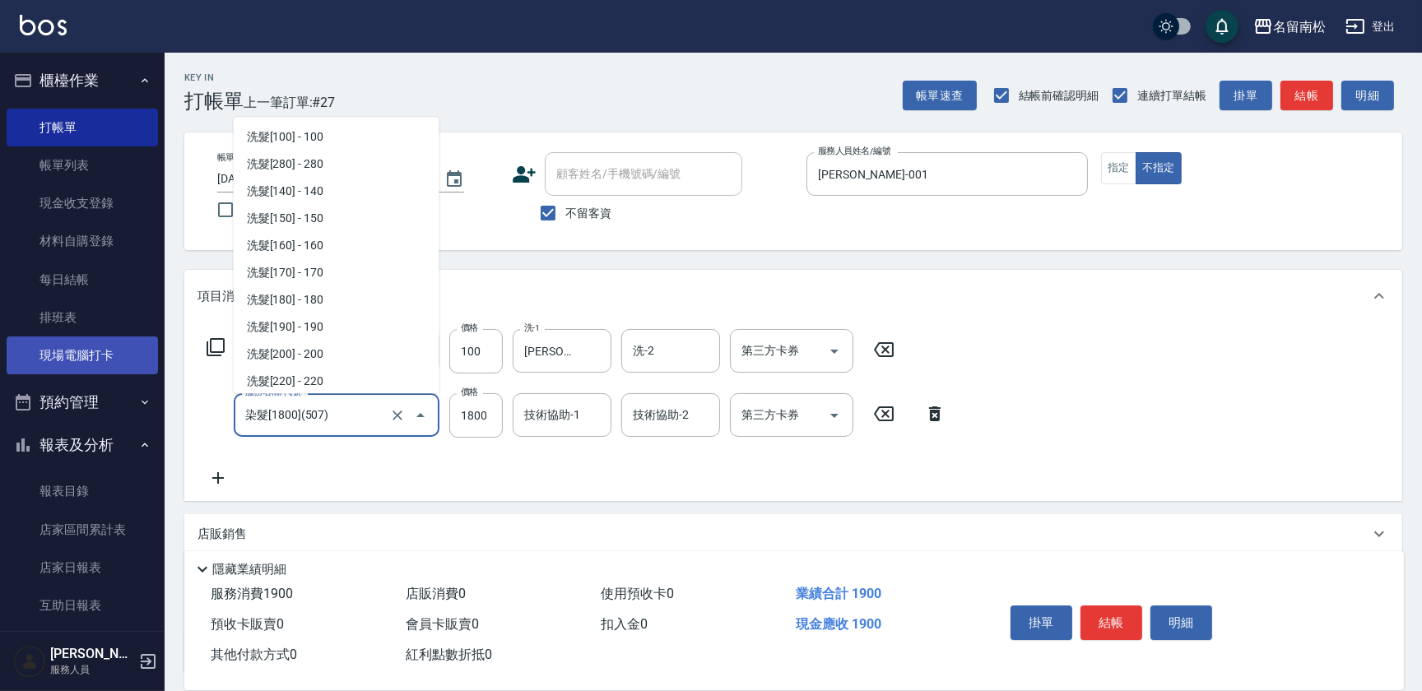
scroll to position [1385, 0]
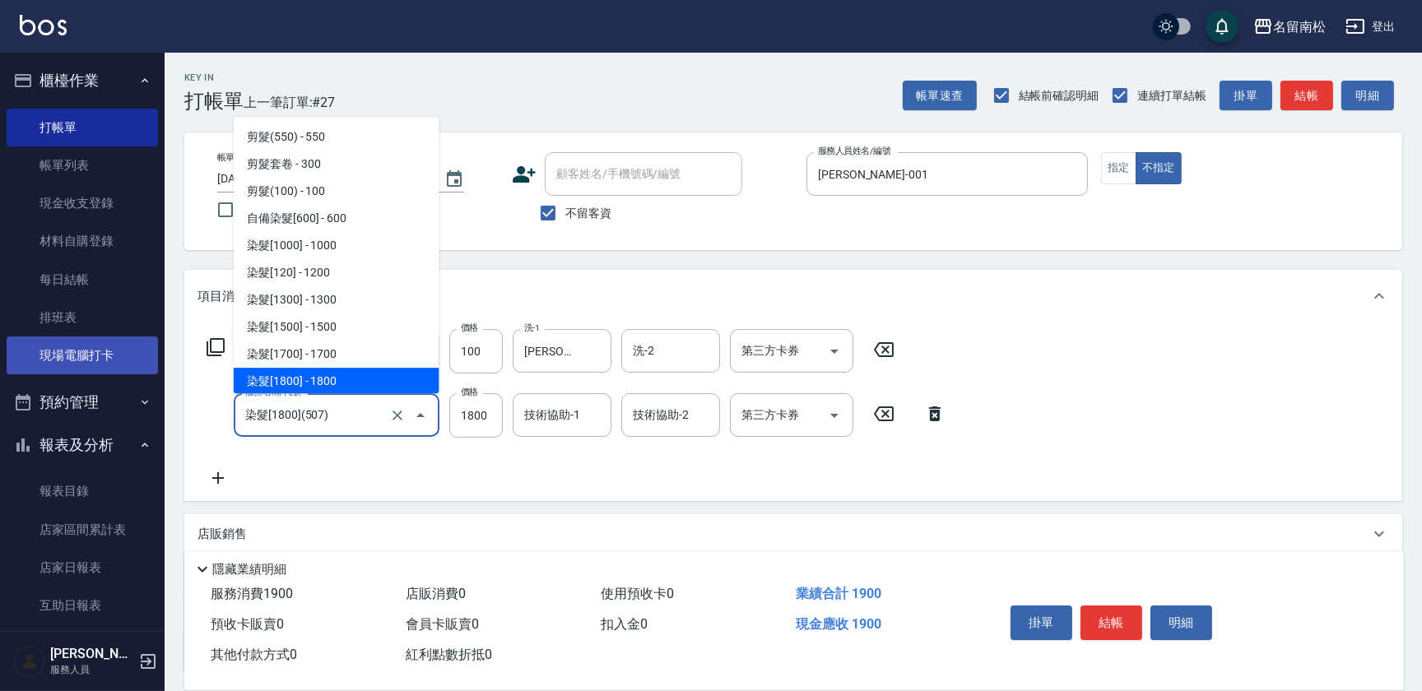
drag, startPoint x: 326, startPoint y: 411, endPoint x: 106, endPoint y: 371, distance: 223.3
click at [106, 371] on div "名留南松 登出 櫃檯作業 打帳單 帳單列表 現金收支登錄 材料自購登錄 每日結帳 排班表 現場電腦打卡 預約管理 預約管理 單日預約紀錄 單週預約紀錄 報表及…" at bounding box center [711, 413] width 1422 height 827
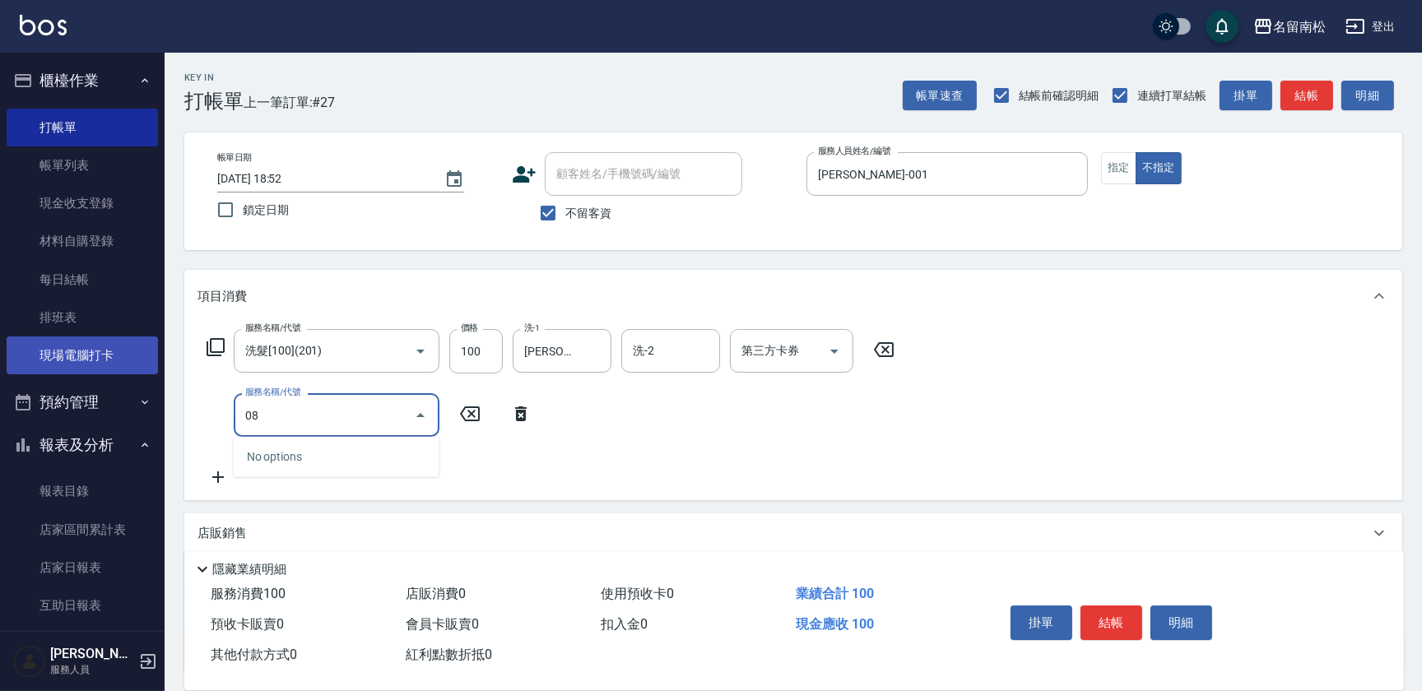
type input "0"
type input "染髮[2000](508)"
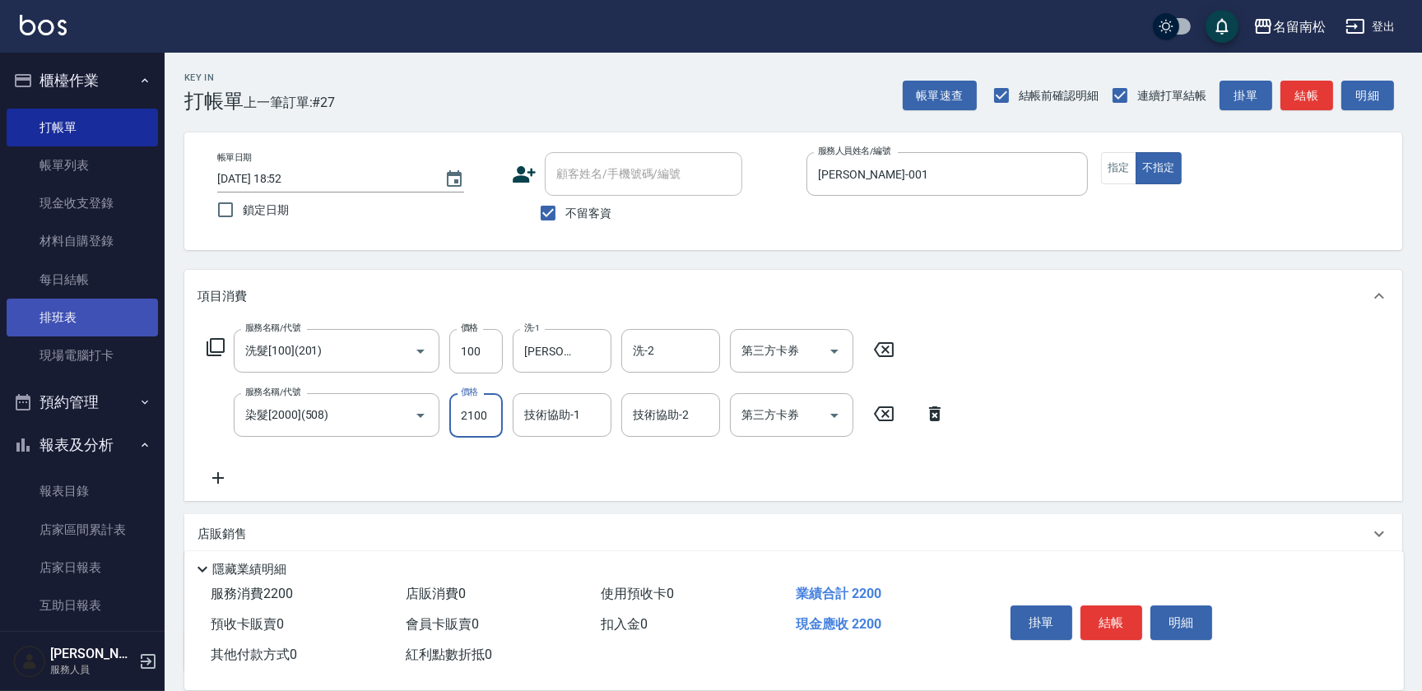
type input "2100"
type input "[PERSON_NAME]-001"
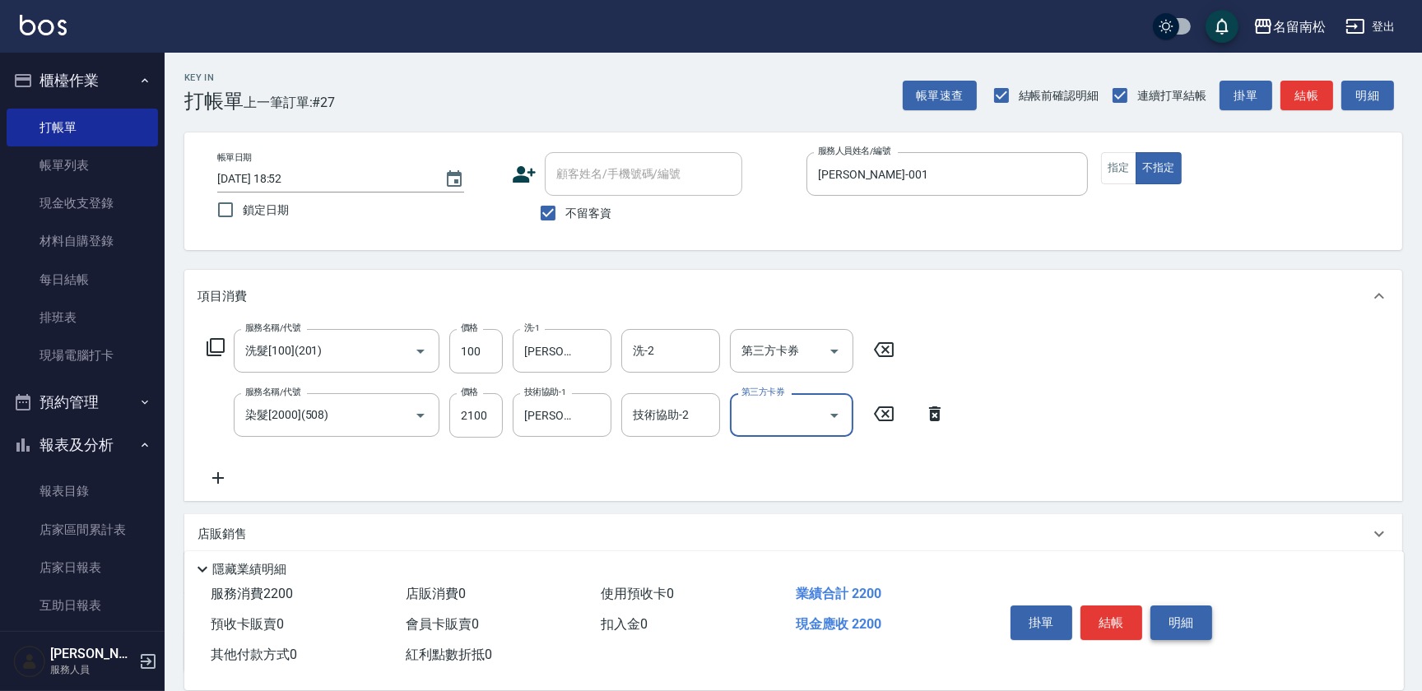
click at [1167, 619] on button "明細" at bounding box center [1182, 623] width 62 height 35
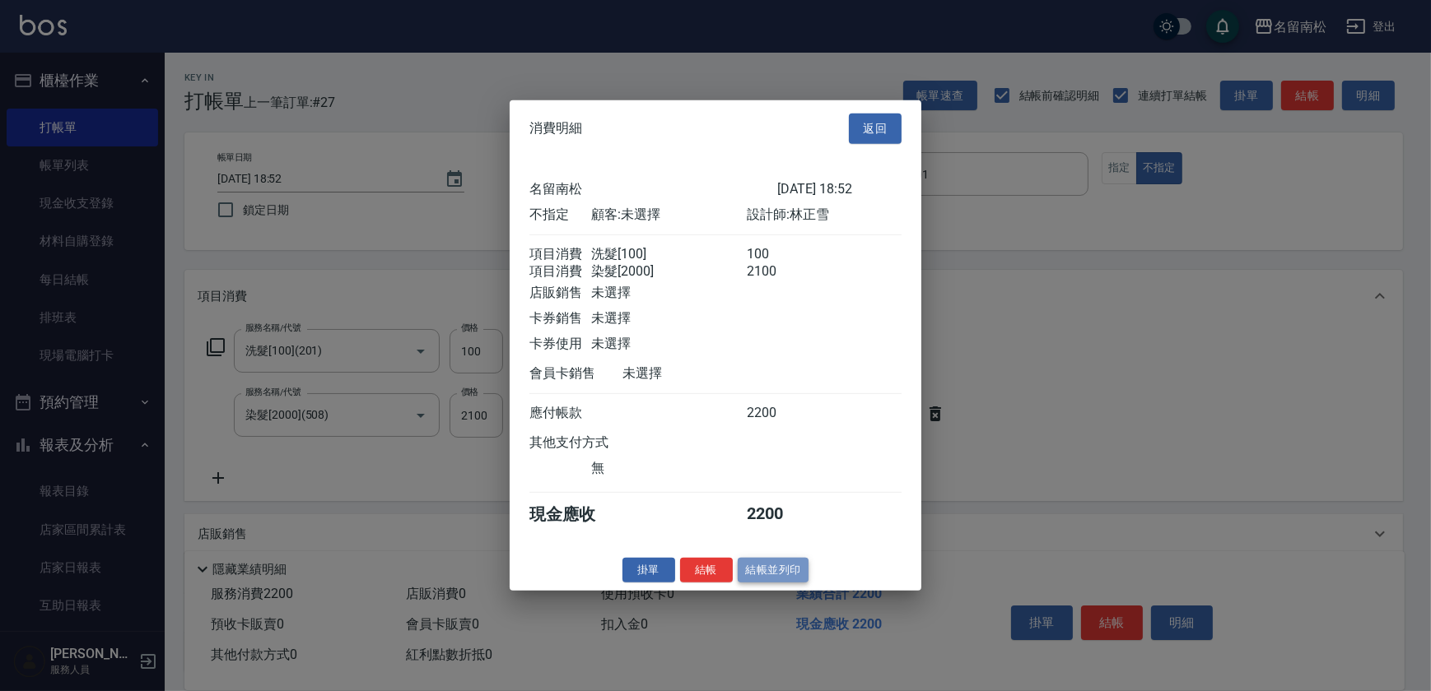
click at [770, 583] on button "結帳並列印" at bounding box center [774, 570] width 72 height 26
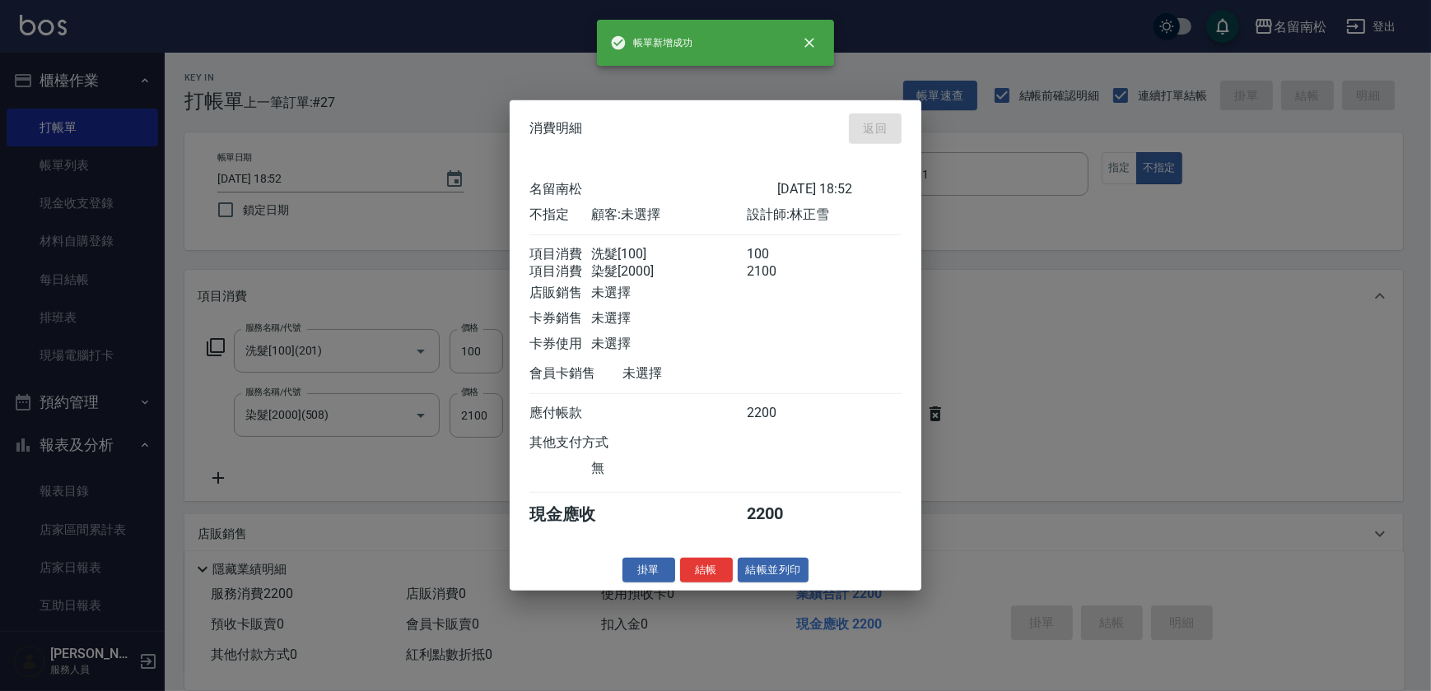
type input "[DATE] 18:53"
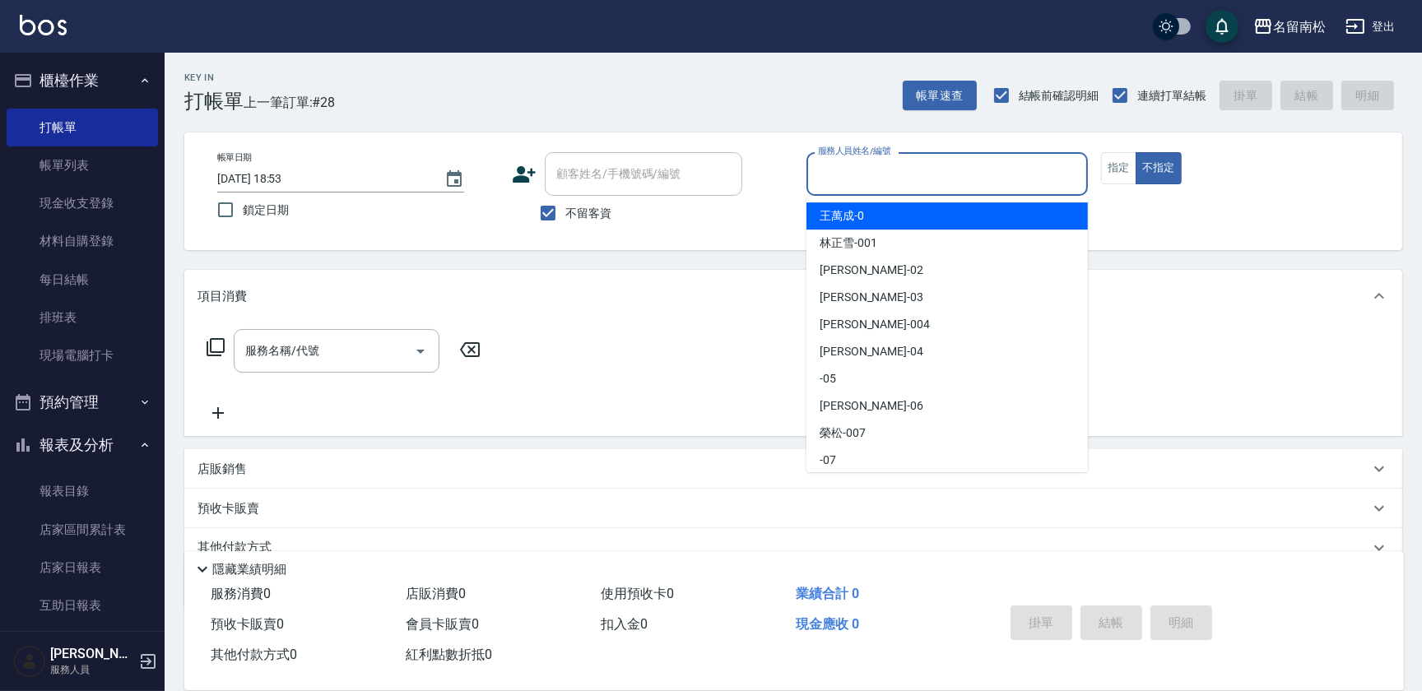
click at [975, 187] on input "服務人員姓名/編號" at bounding box center [947, 174] width 267 height 29
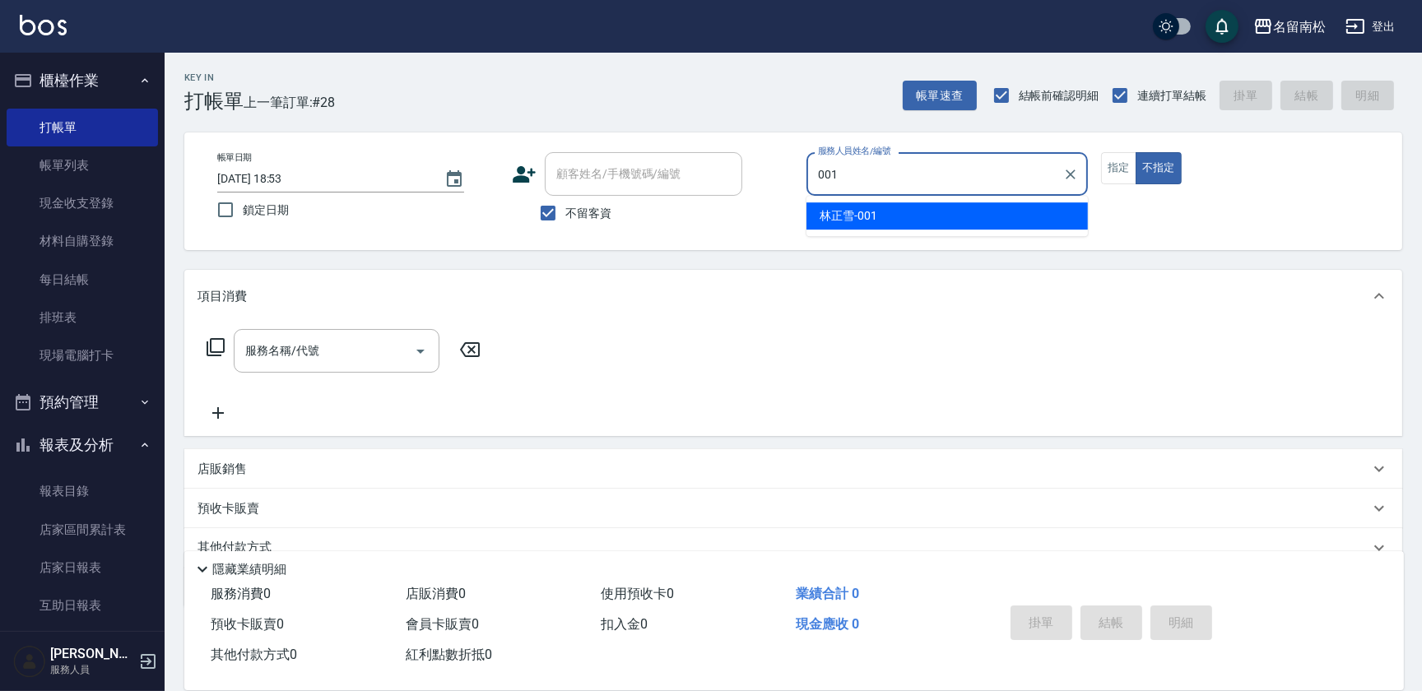
type input "[PERSON_NAME]-001"
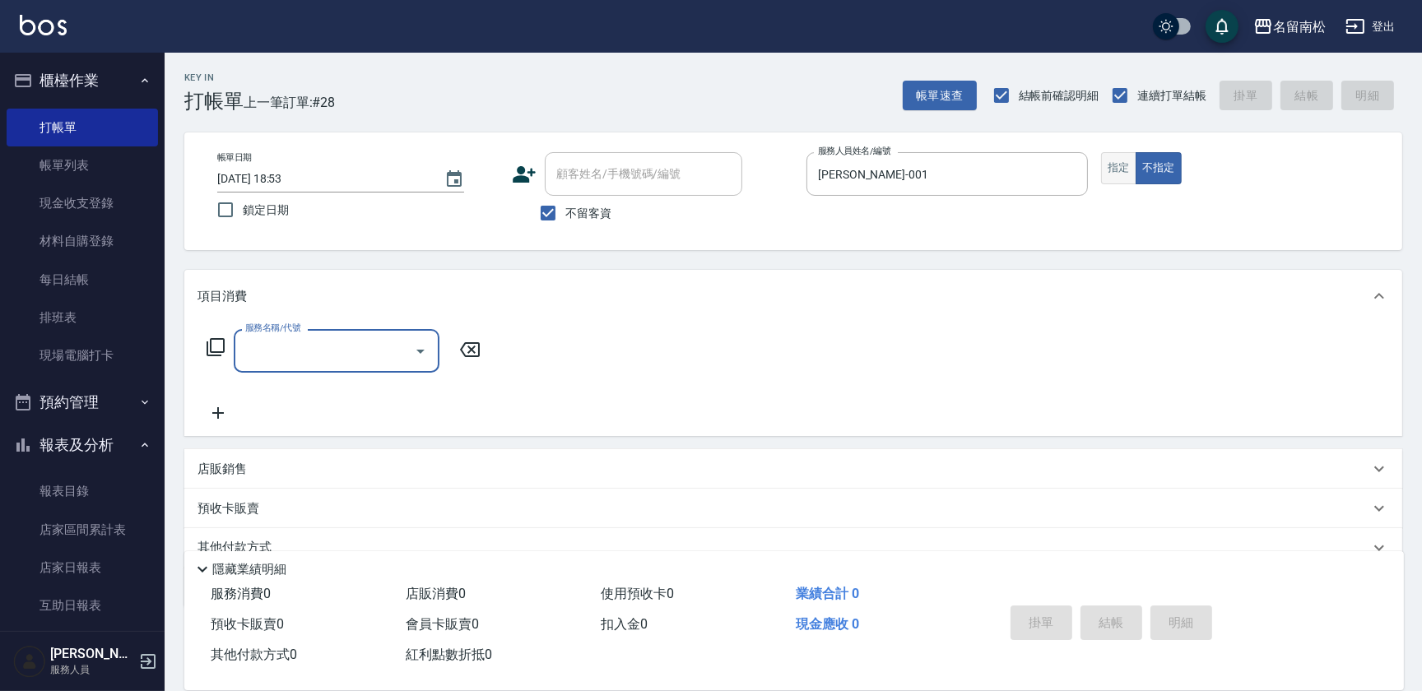
drag, startPoint x: 1129, startPoint y: 161, endPoint x: 1111, endPoint y: 181, distance: 26.2
click at [1118, 176] on button "指定" at bounding box center [1118, 168] width 35 height 32
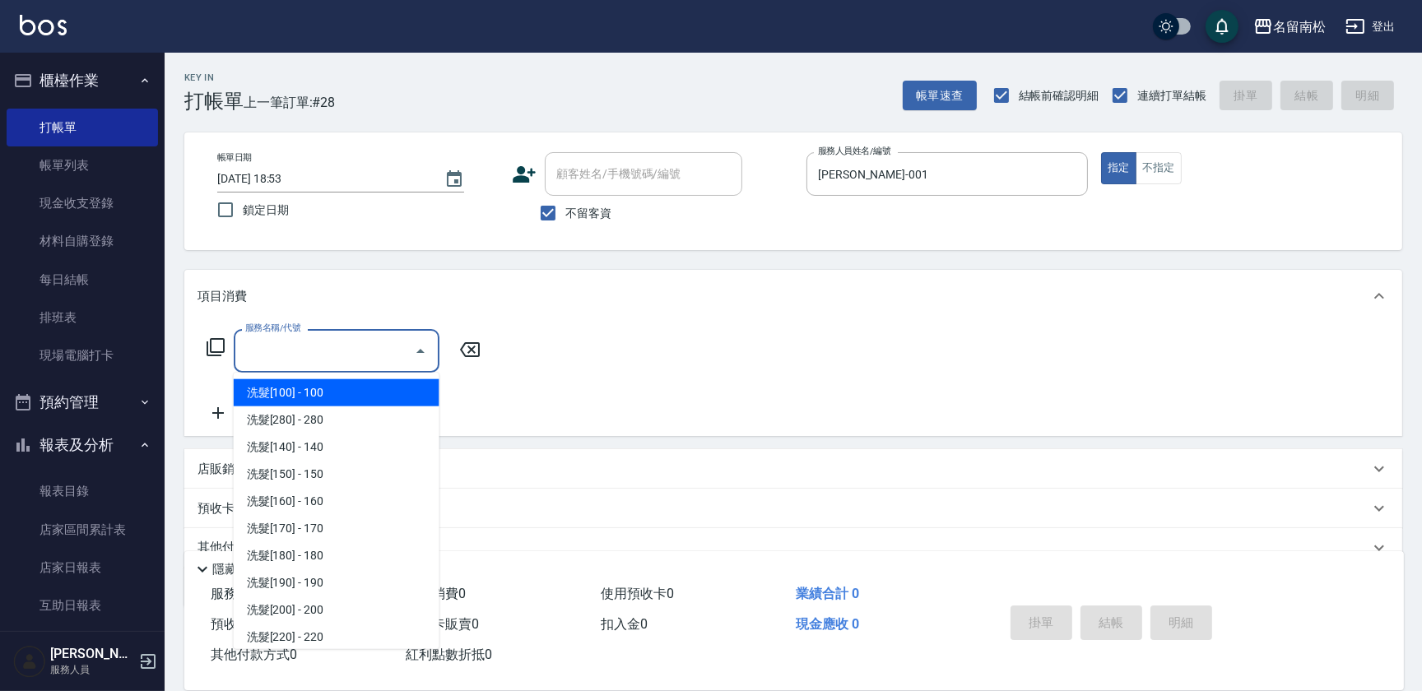
click at [377, 360] on input "服務名稱/代號" at bounding box center [324, 351] width 166 height 29
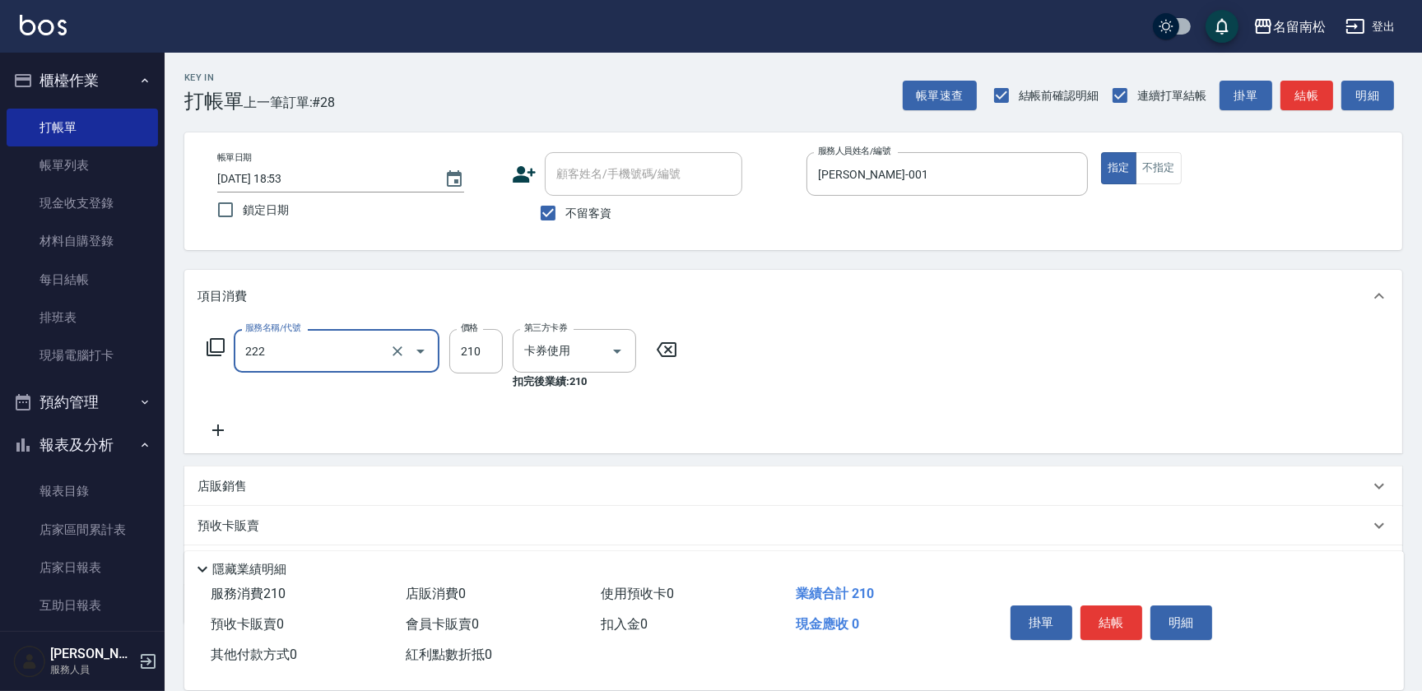
type input "洗髮卡券[210](222)"
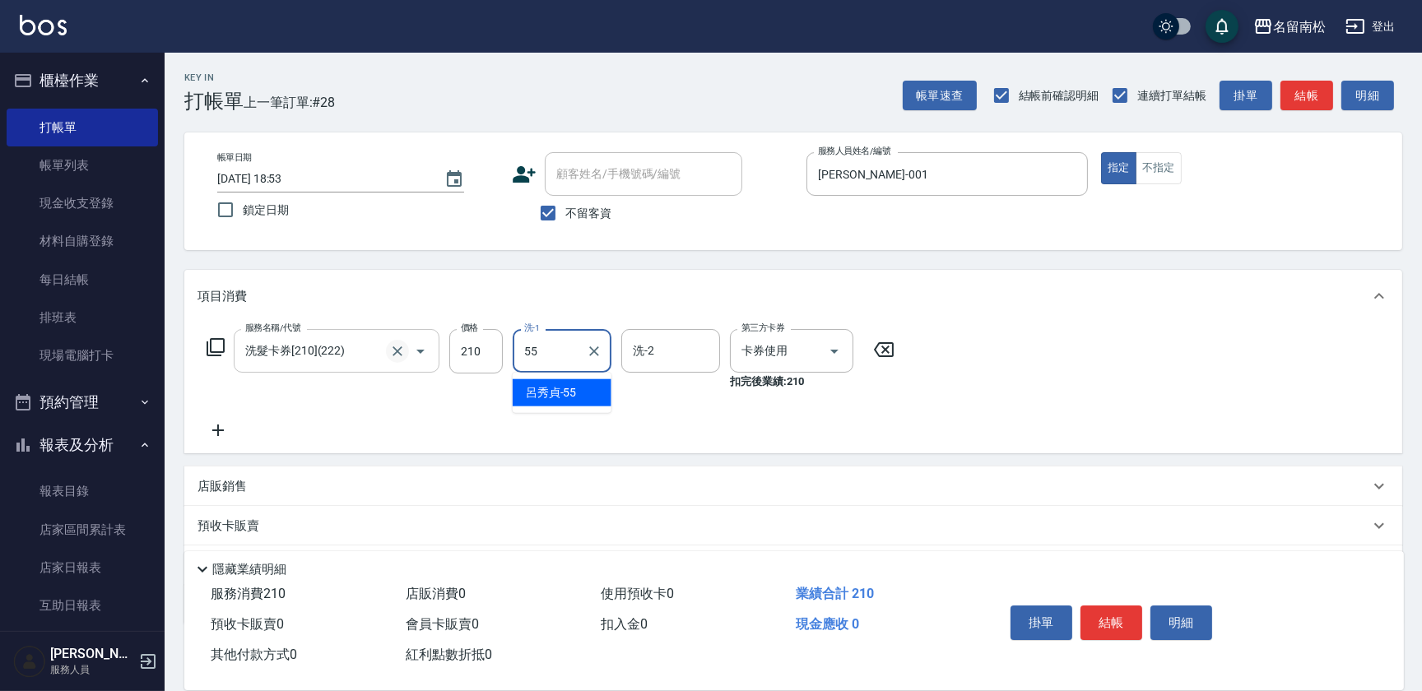
type input "[PERSON_NAME]-55"
click at [1195, 622] on button "明細" at bounding box center [1182, 623] width 62 height 35
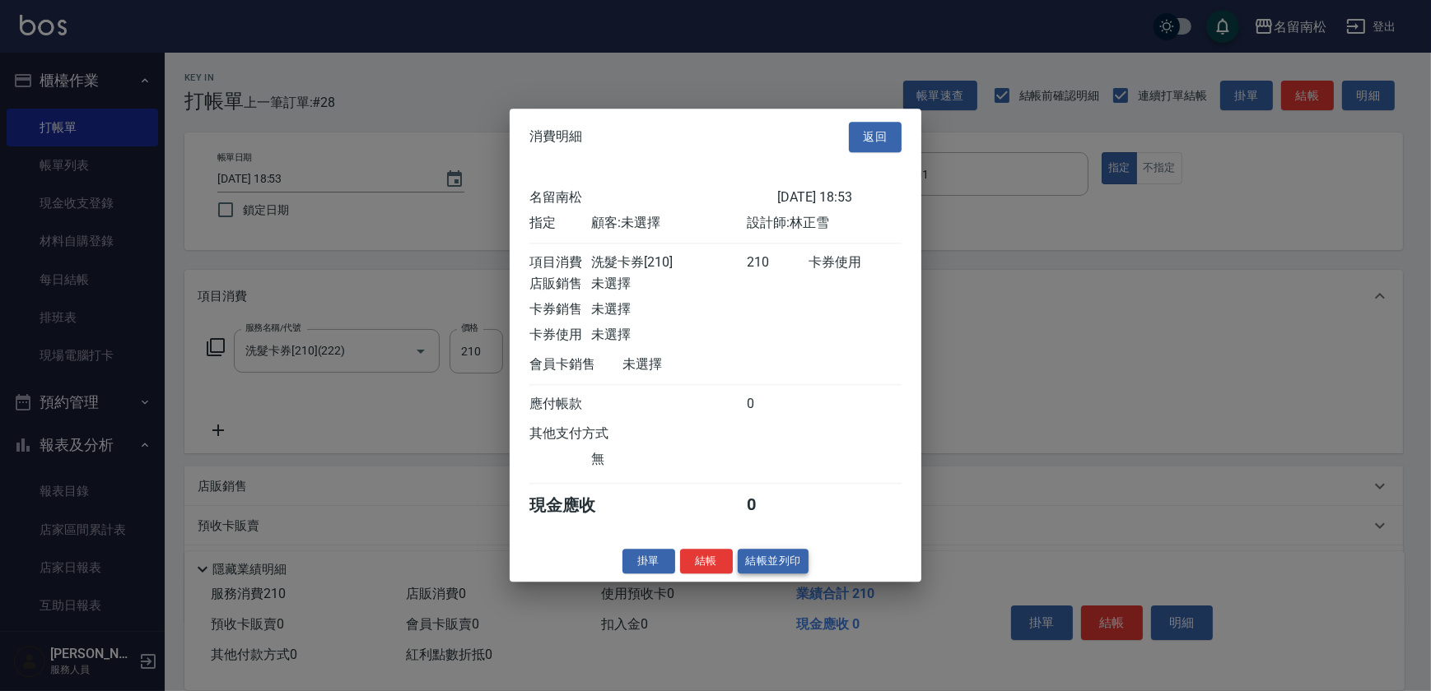
click at [777, 561] on button "結帳並列印" at bounding box center [774, 562] width 72 height 26
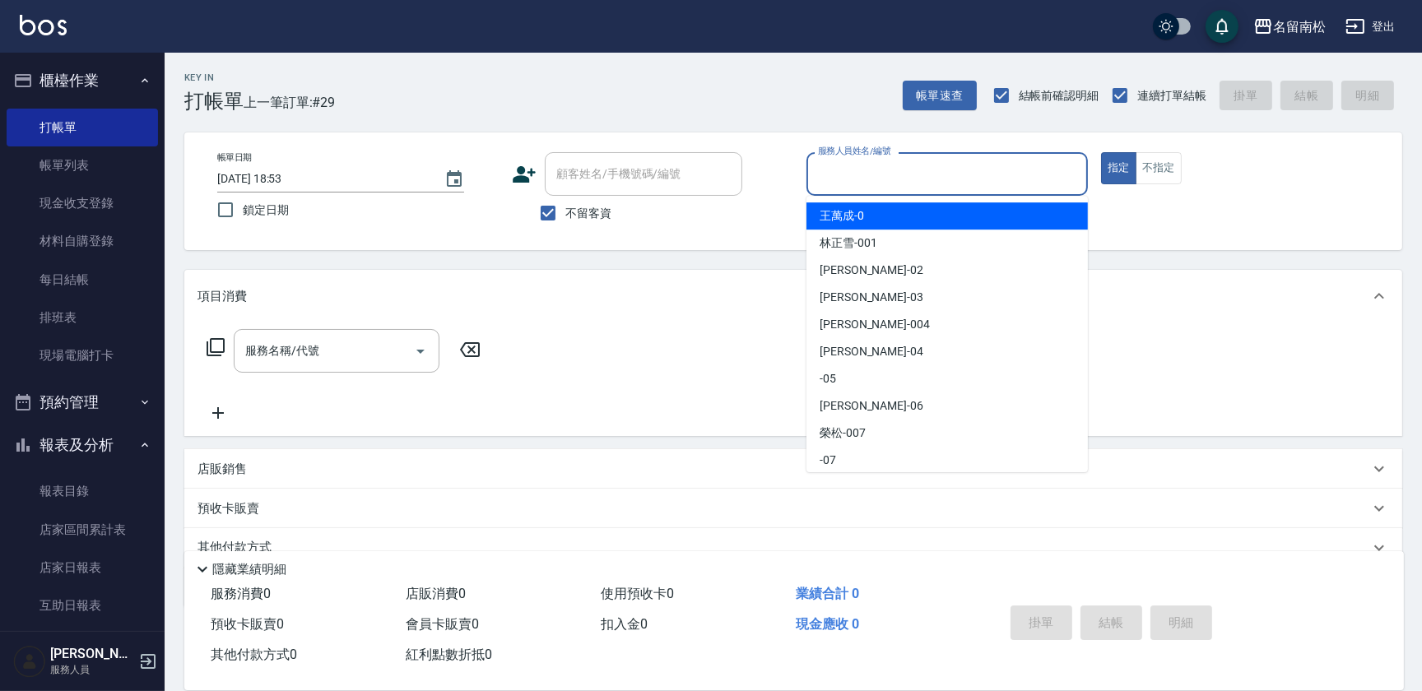
click at [995, 179] on input "服務人員姓名/編號" at bounding box center [947, 174] width 267 height 29
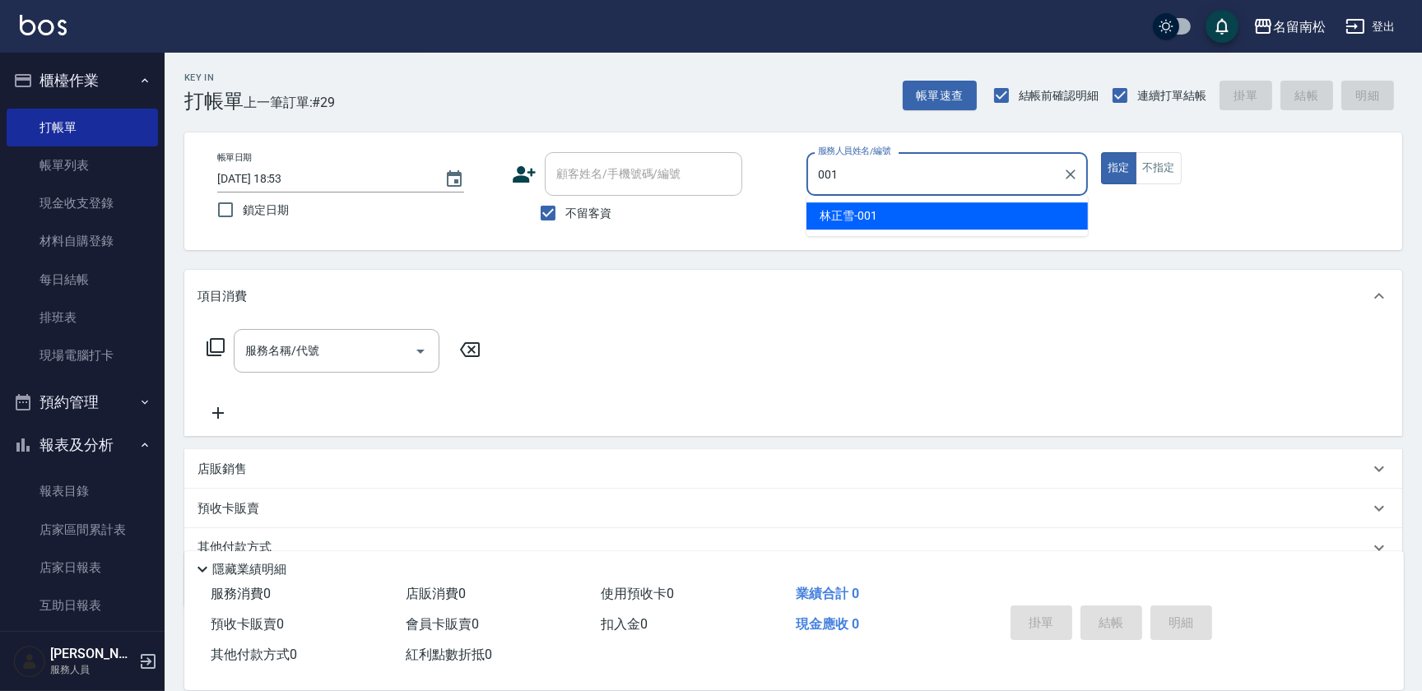
type input "[PERSON_NAME]-001"
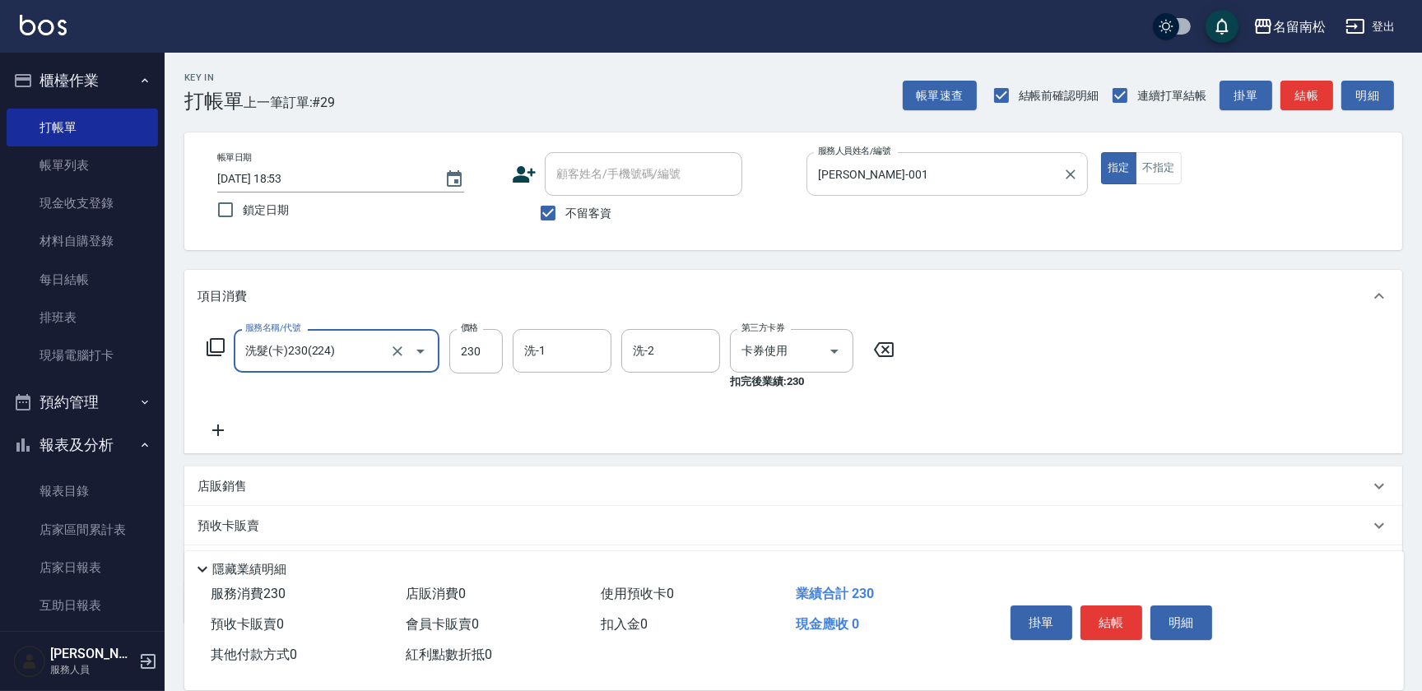
type input "洗髮(卡)230(224)"
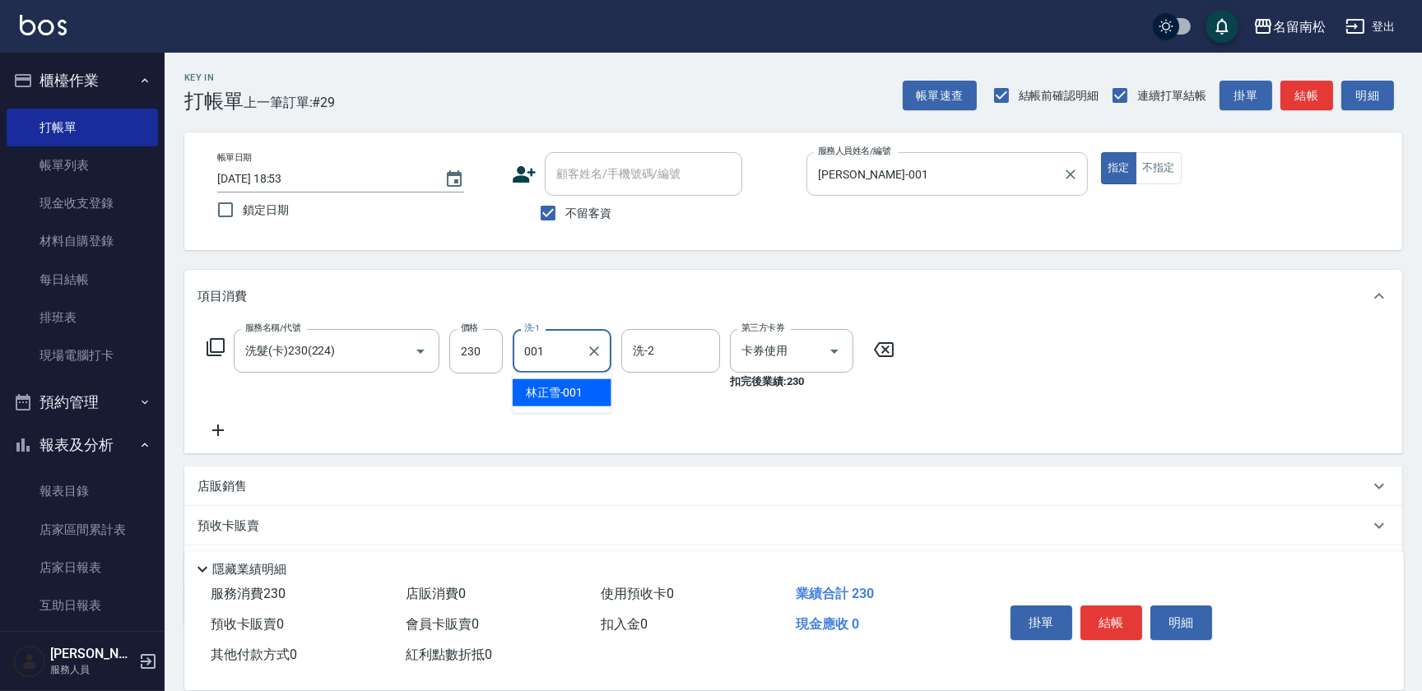
type input "[PERSON_NAME]-001"
click at [1166, 612] on button "明細" at bounding box center [1182, 623] width 62 height 35
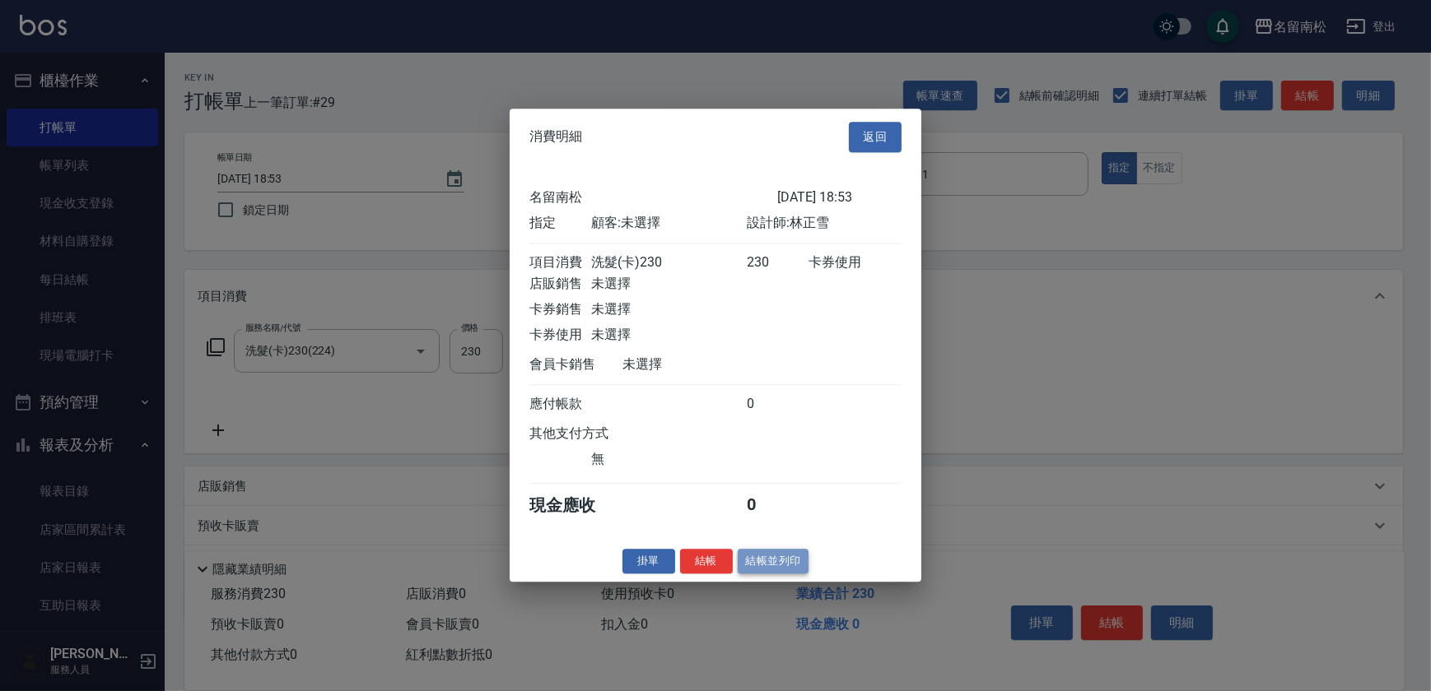
click at [756, 570] on button "結帳並列印" at bounding box center [774, 562] width 72 height 26
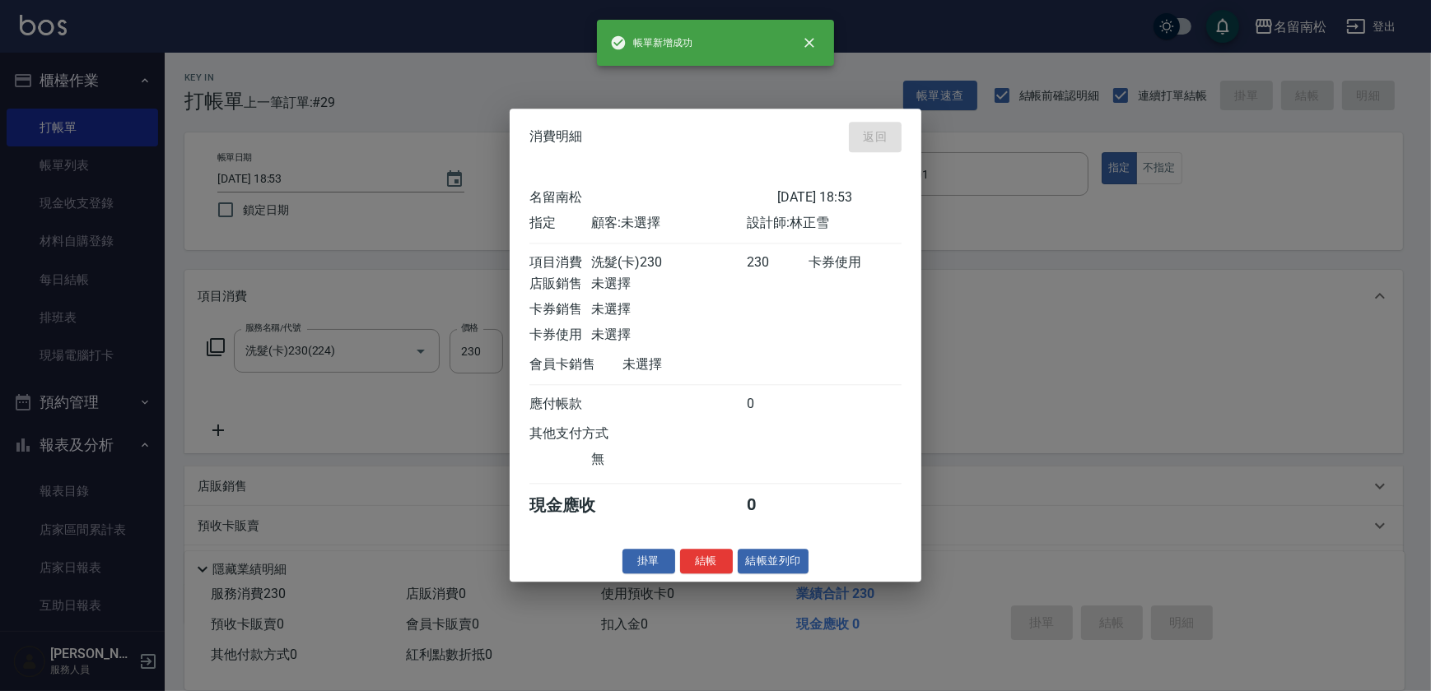
type input "[DATE] 18:54"
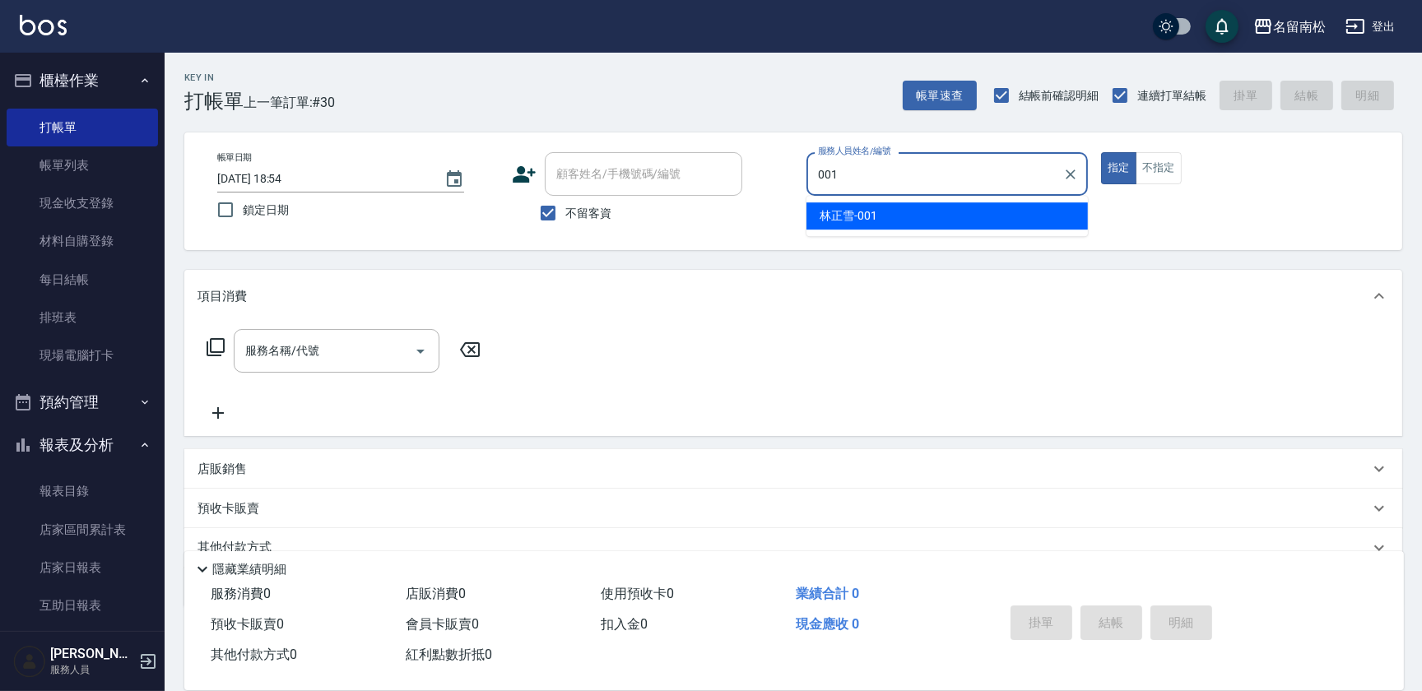
type input "[PERSON_NAME]-001"
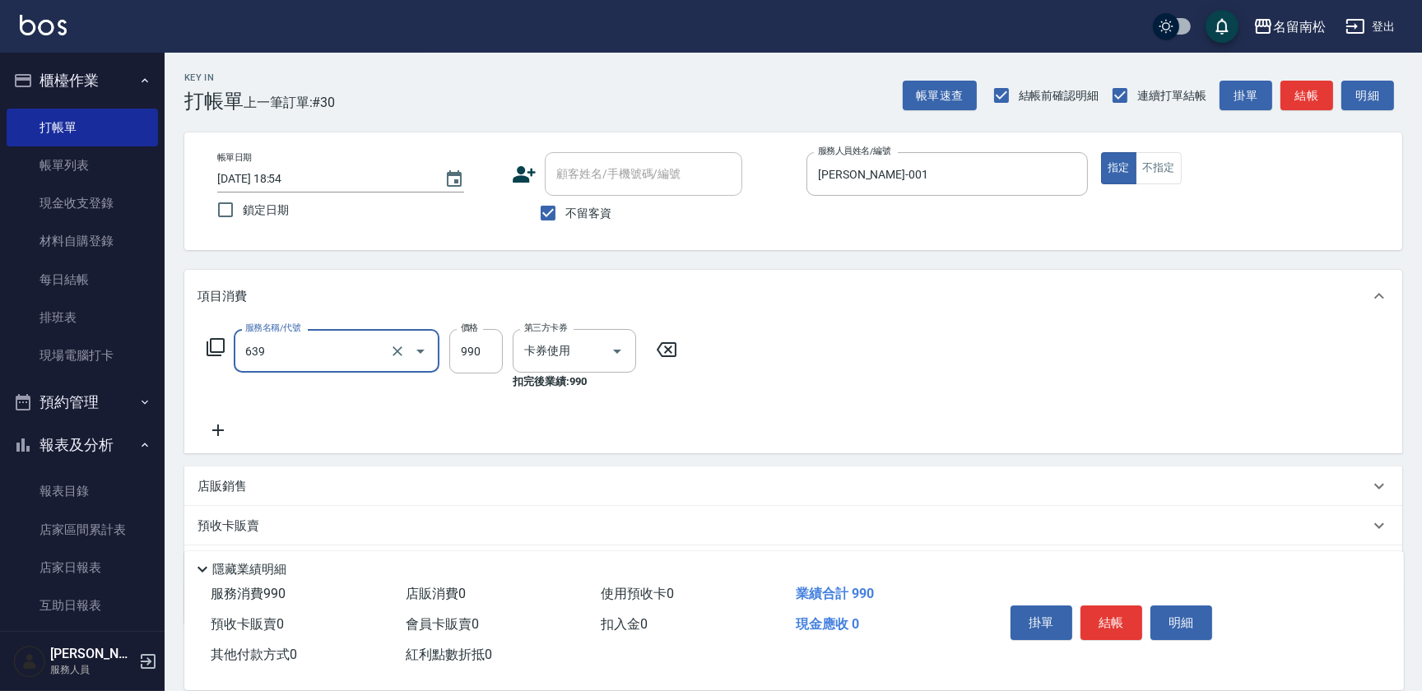
type input "(芙)蘆薈髮膜套卡(自材)(639)"
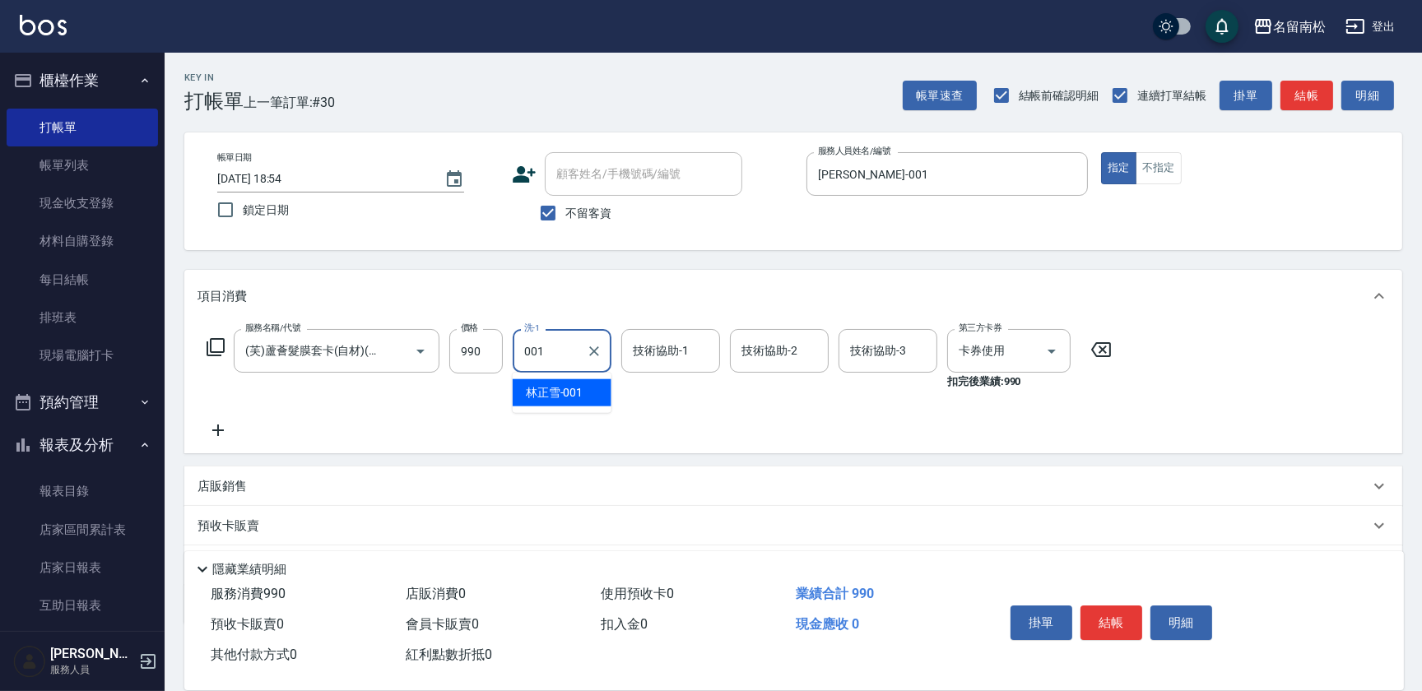
type input "[PERSON_NAME]-001"
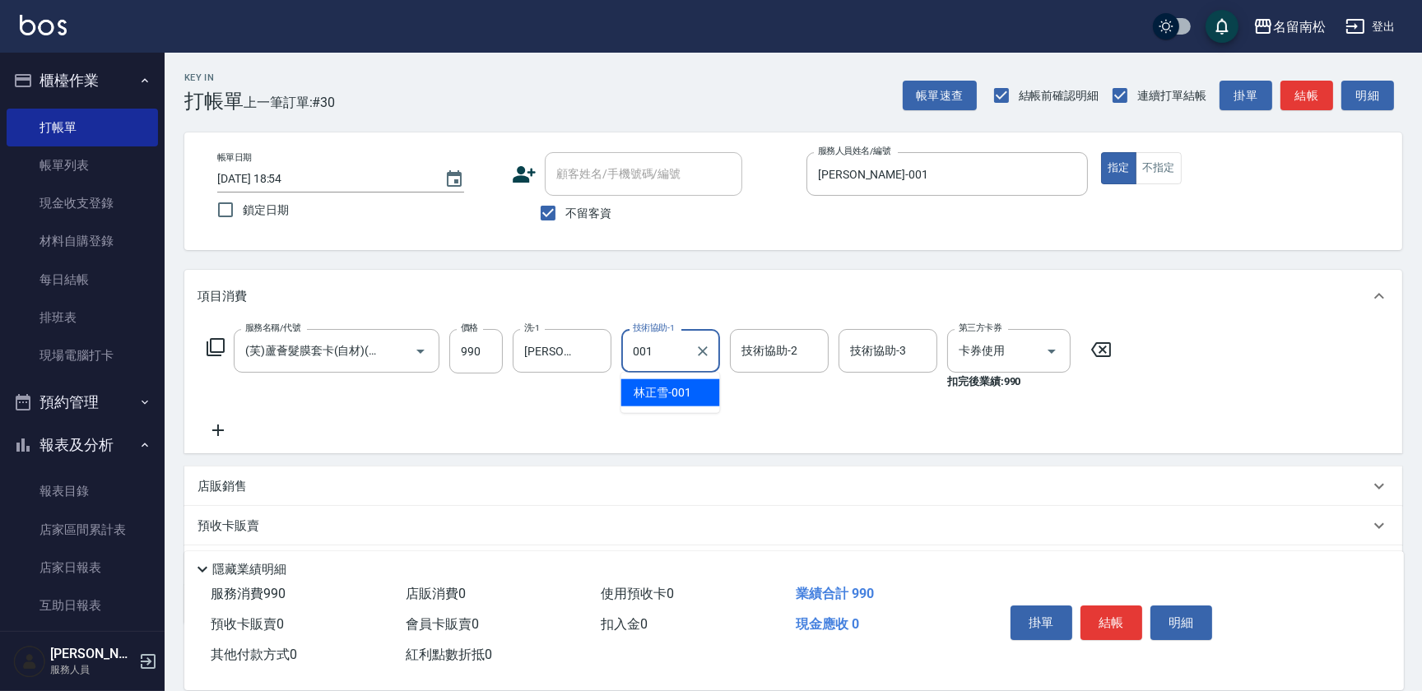
type input "[PERSON_NAME]-001"
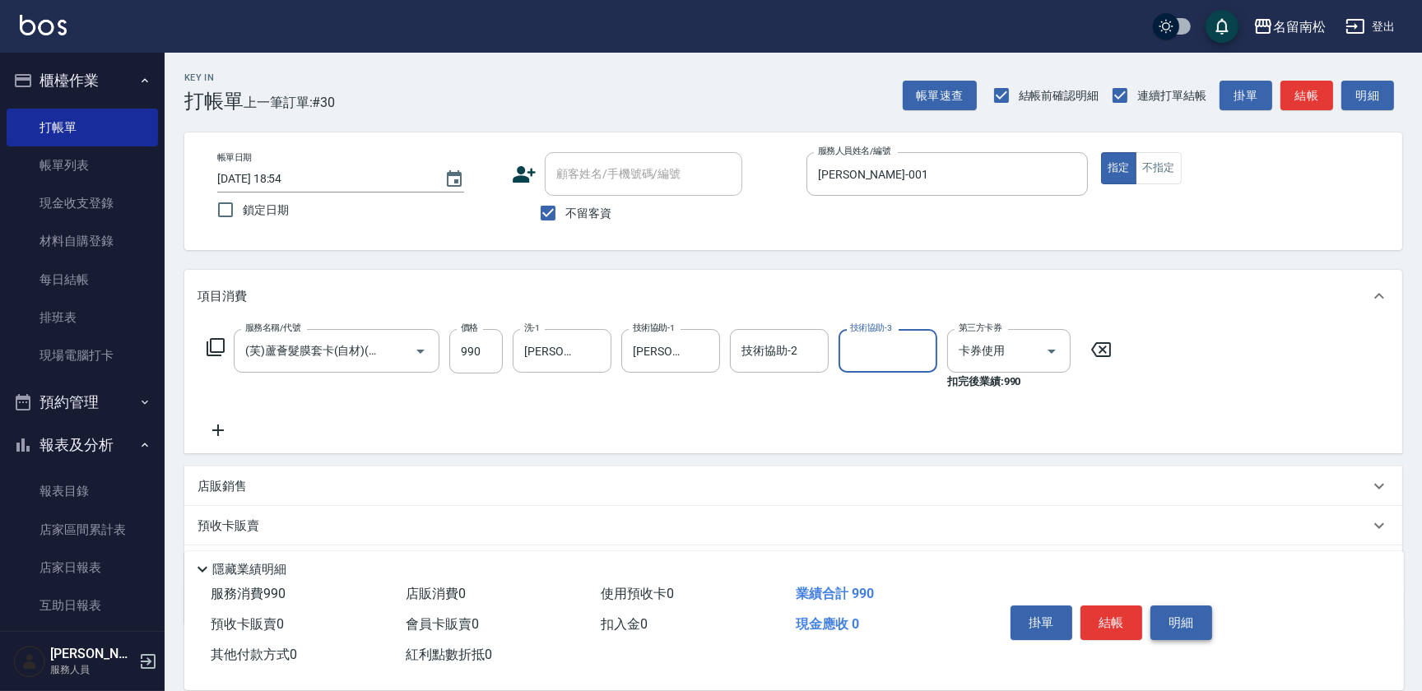
drag, startPoint x: 1430, startPoint y: 50, endPoint x: 1186, endPoint y: 626, distance: 625.6
click at [1186, 626] on button "明細" at bounding box center [1182, 623] width 62 height 35
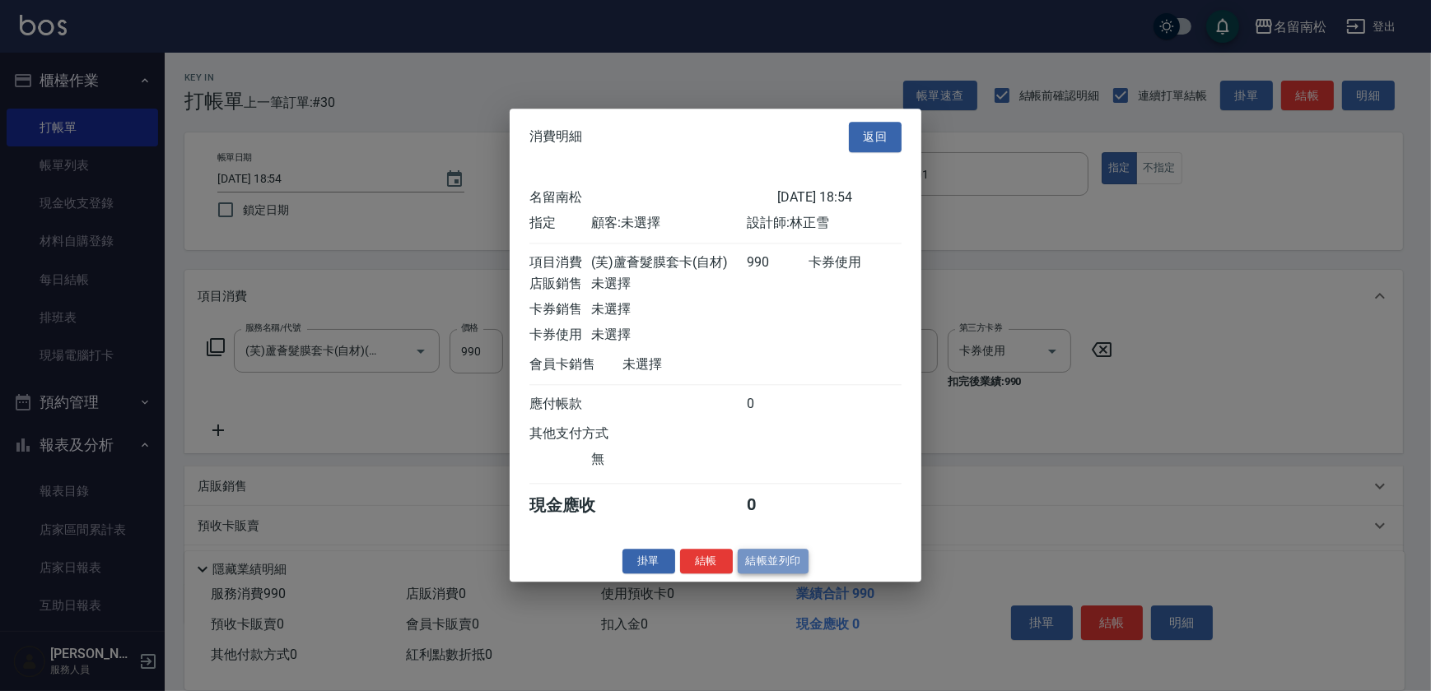
click at [774, 575] on button "結帳並列印" at bounding box center [774, 562] width 72 height 26
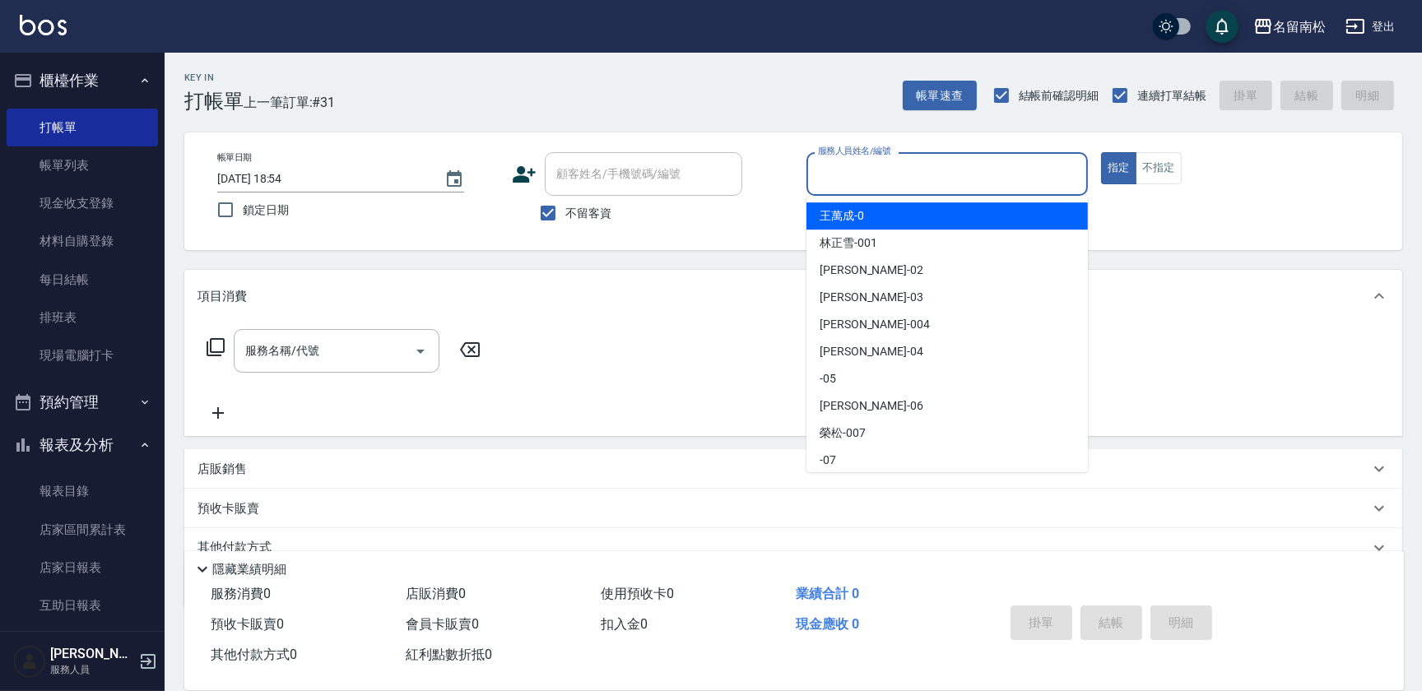
click at [973, 180] on input "服務人員姓名/編號" at bounding box center [947, 174] width 267 height 29
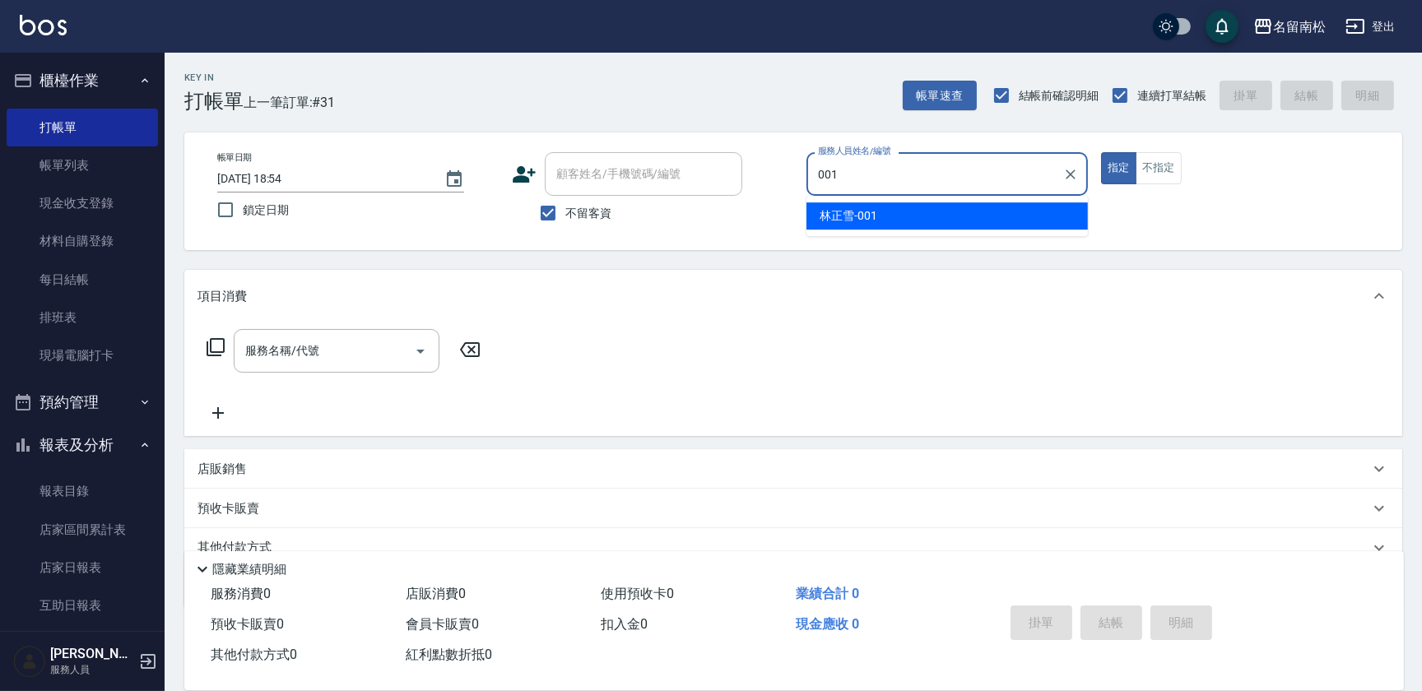
type input "[PERSON_NAME]-001"
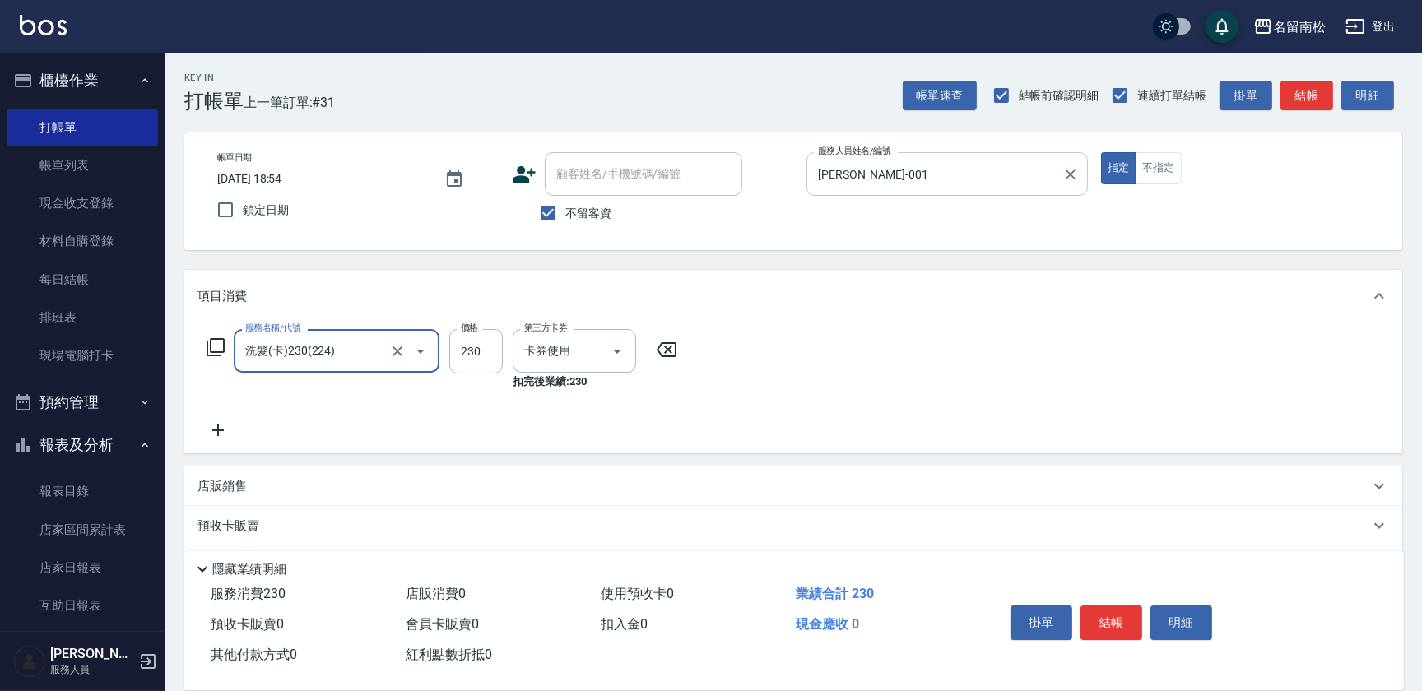
type input "洗髮(卡)230(224)"
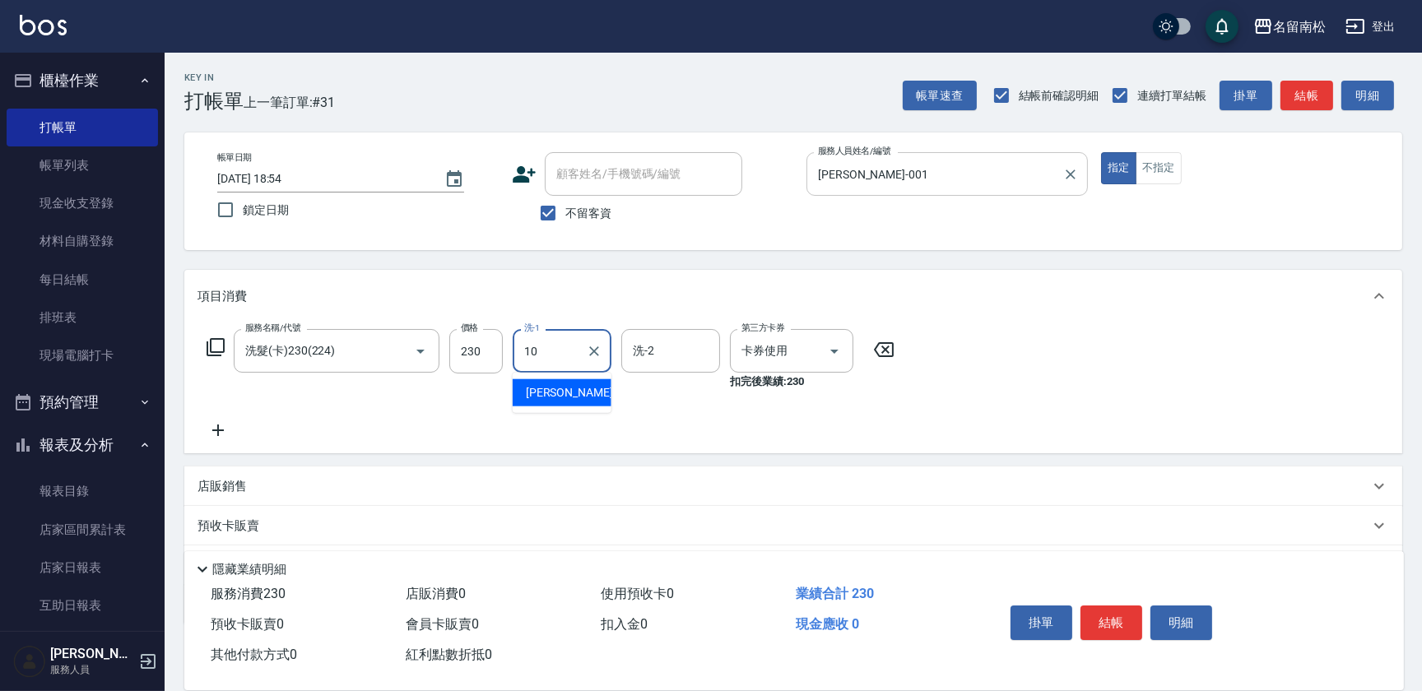
type input "[PERSON_NAME]-10"
click at [1194, 607] on button "明細" at bounding box center [1182, 623] width 62 height 35
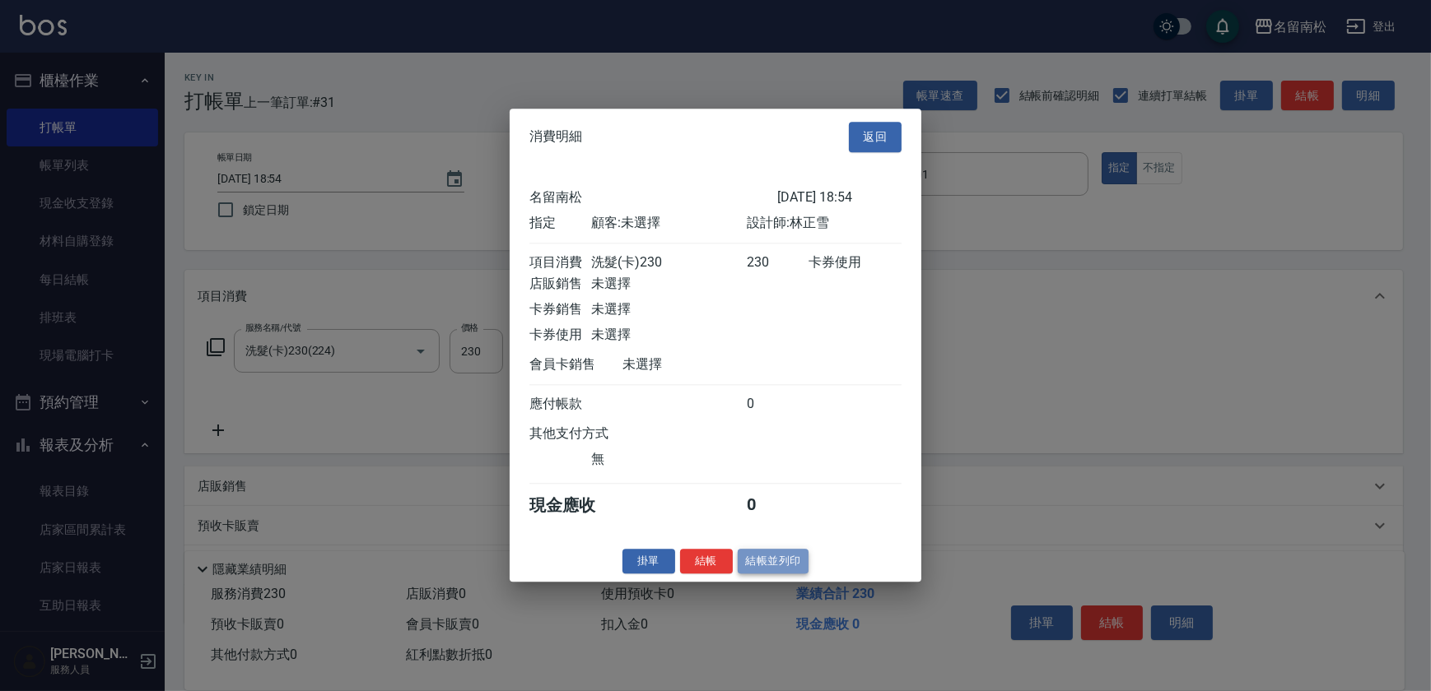
click at [766, 565] on button "結帳並列印" at bounding box center [774, 562] width 72 height 26
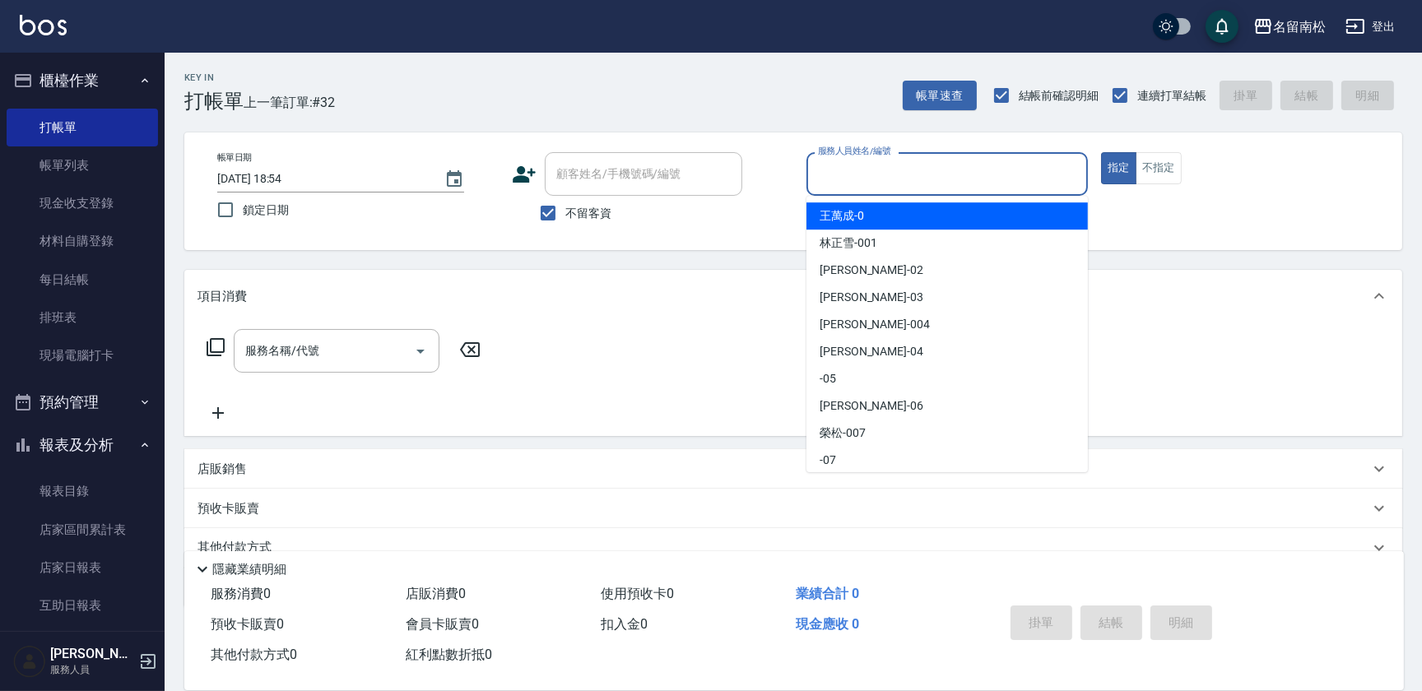
click at [1040, 183] on input "服務人員姓名/編號" at bounding box center [947, 174] width 267 height 29
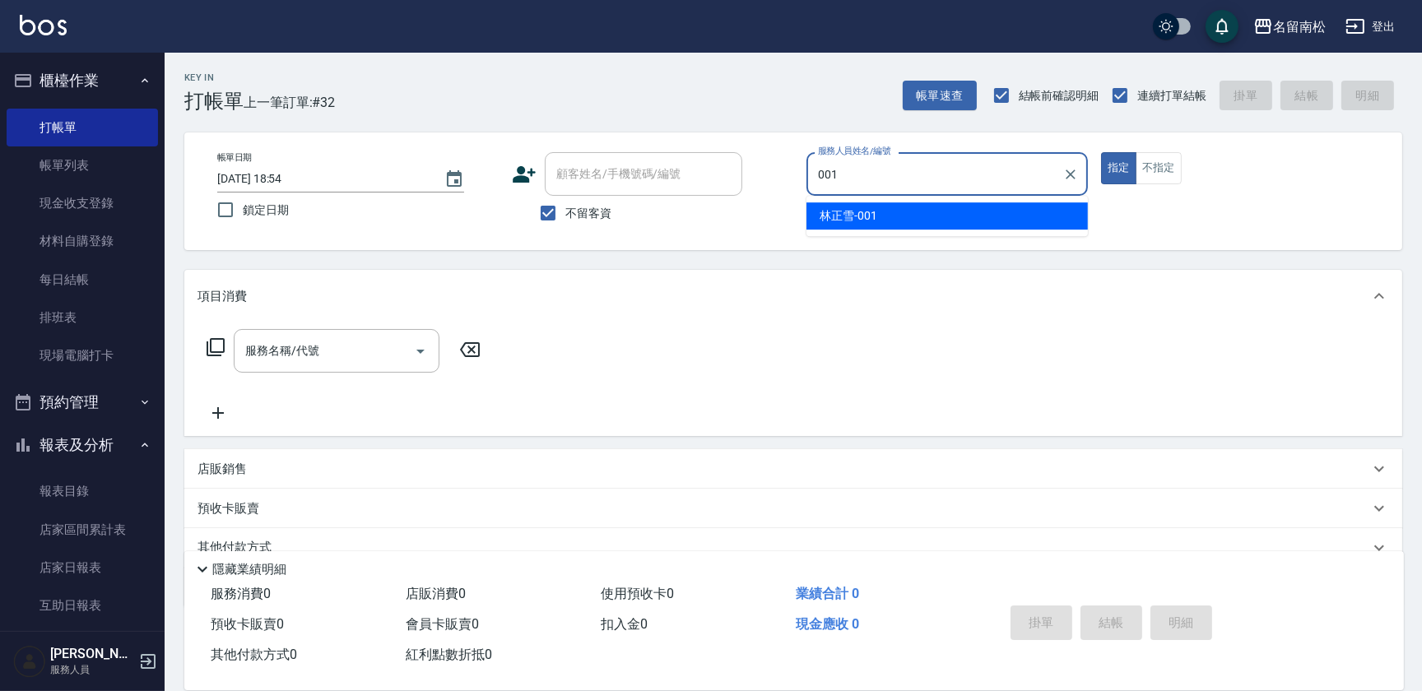
type input "[PERSON_NAME]-001"
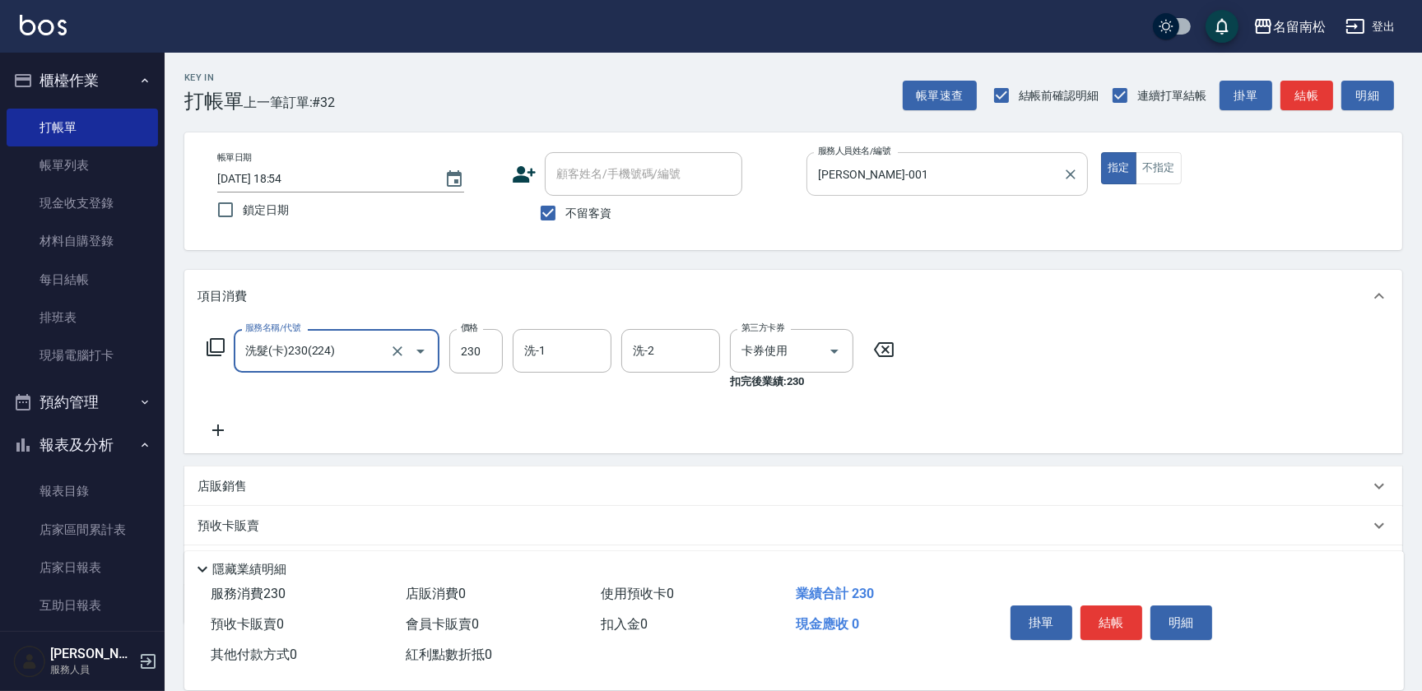
type input "洗髮(卡)230(224)"
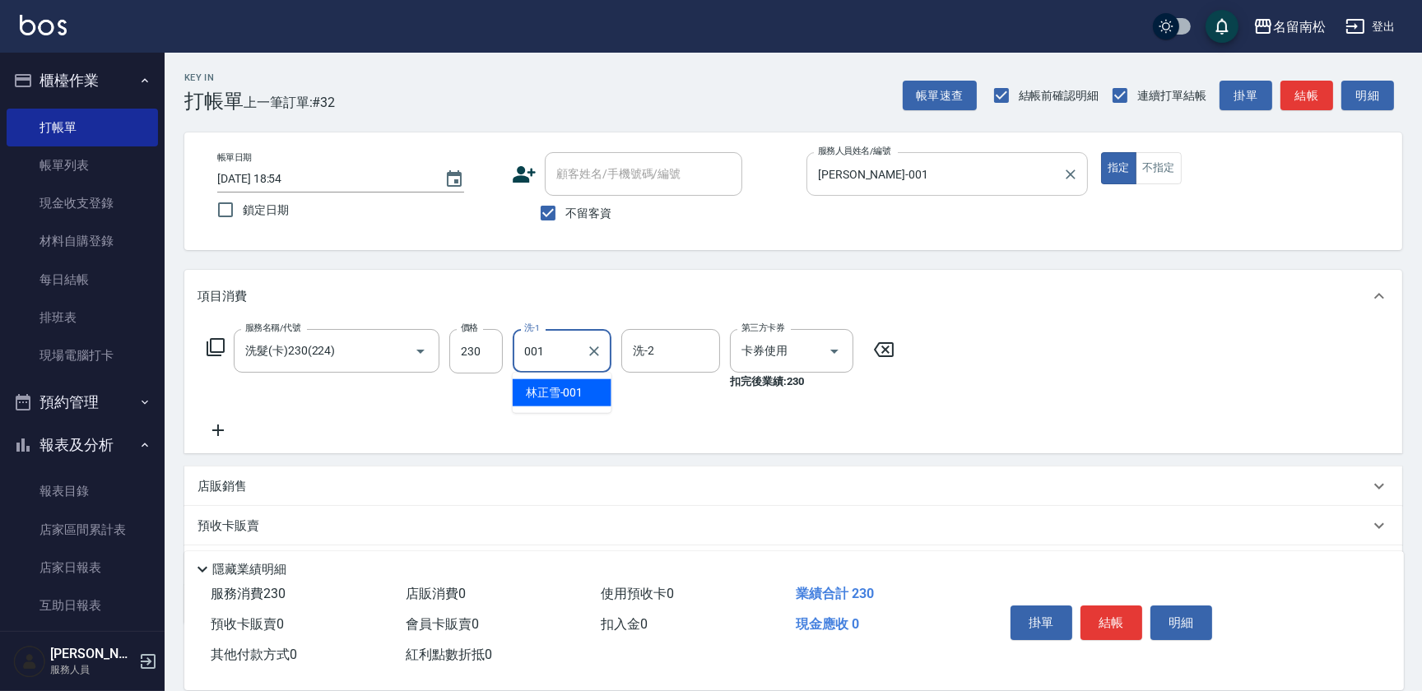
type input "[PERSON_NAME]-001"
click at [1190, 628] on button "明細" at bounding box center [1182, 623] width 62 height 35
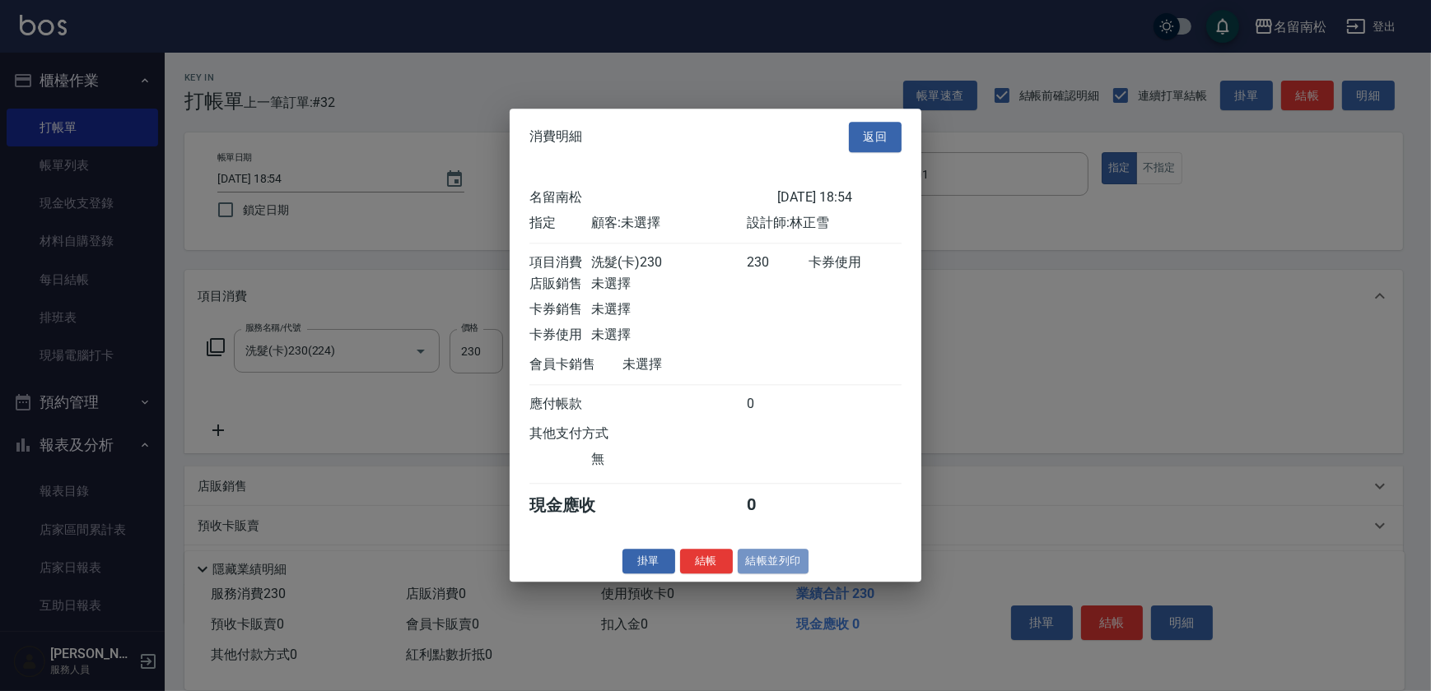
click at [780, 565] on button "結帳並列印" at bounding box center [774, 562] width 72 height 26
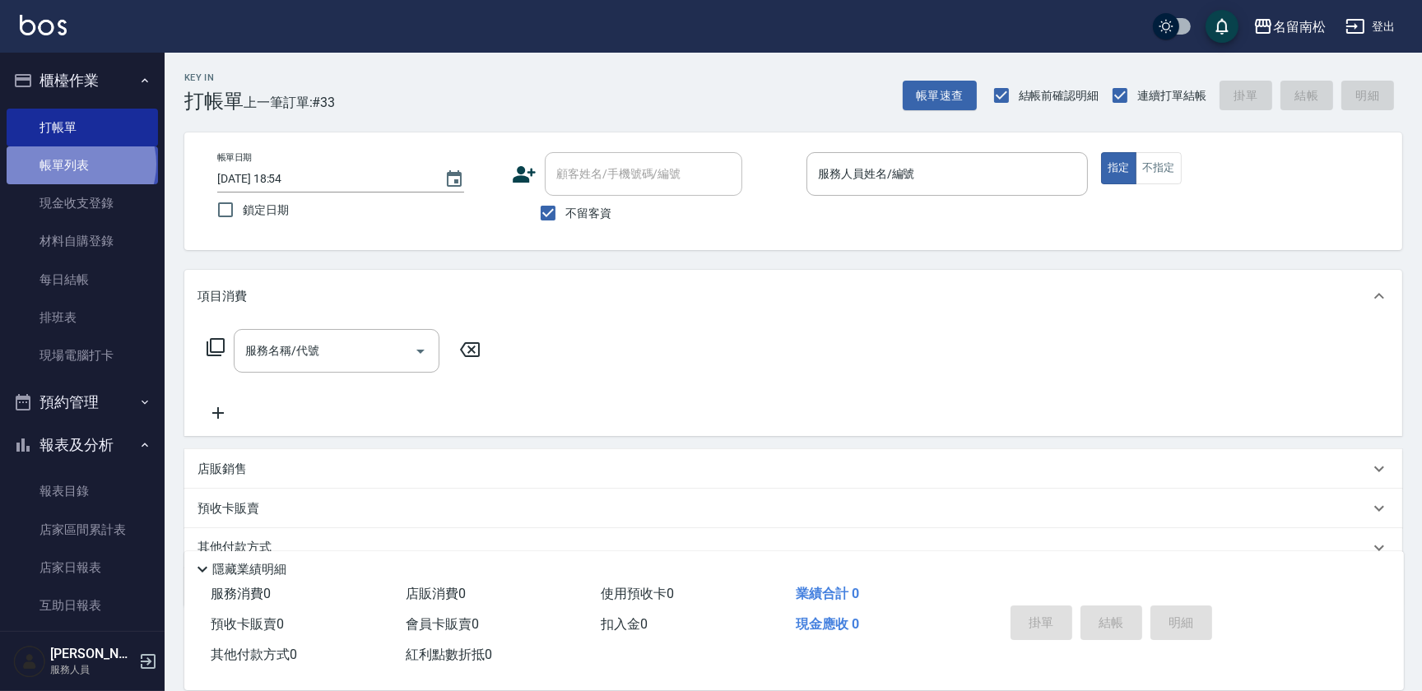
click at [80, 165] on link "帳單列表" at bounding box center [82, 166] width 151 height 38
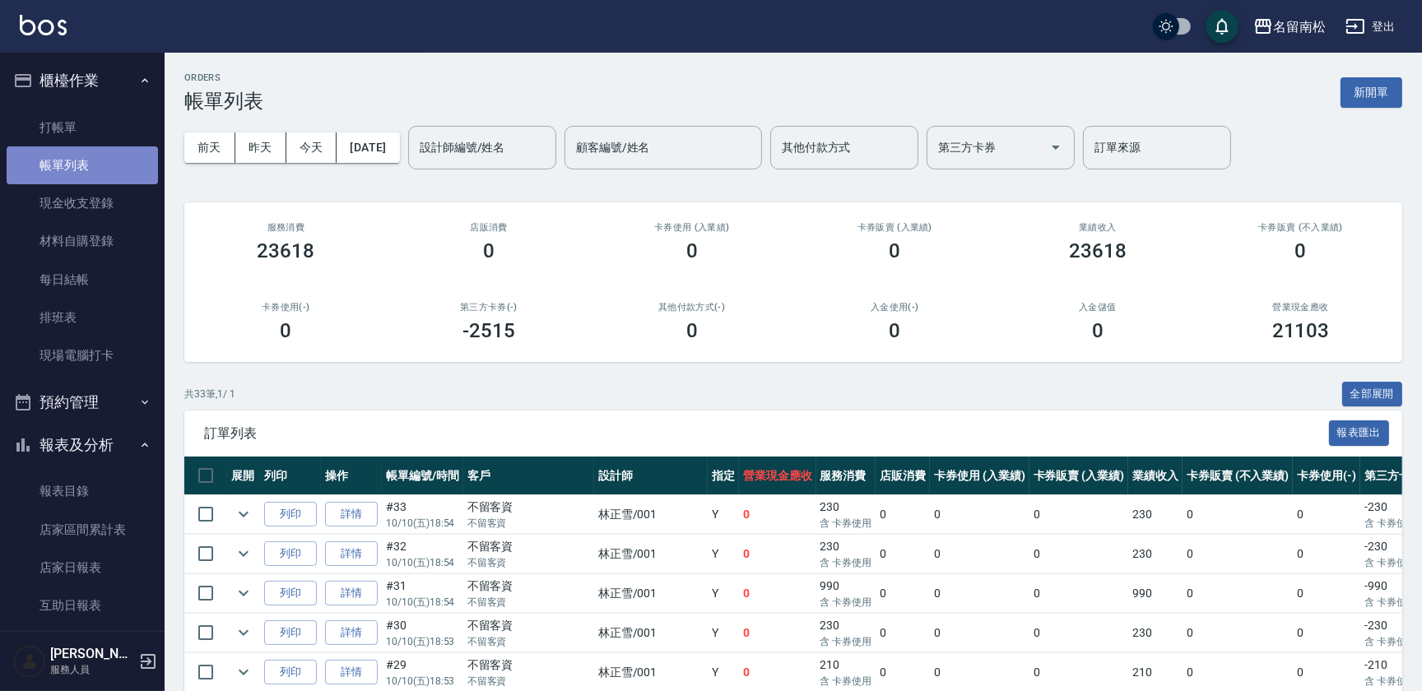
click at [119, 161] on link "帳單列表" at bounding box center [82, 166] width 151 height 38
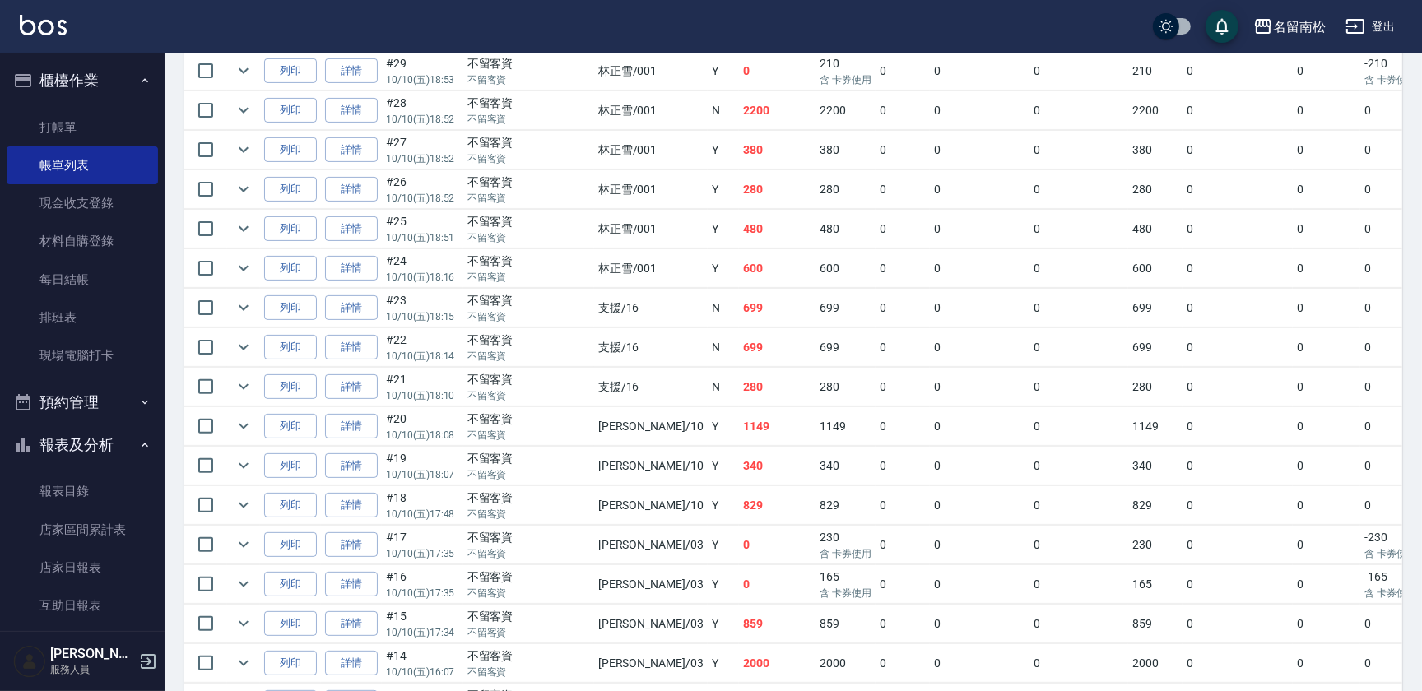
scroll to position [605, 0]
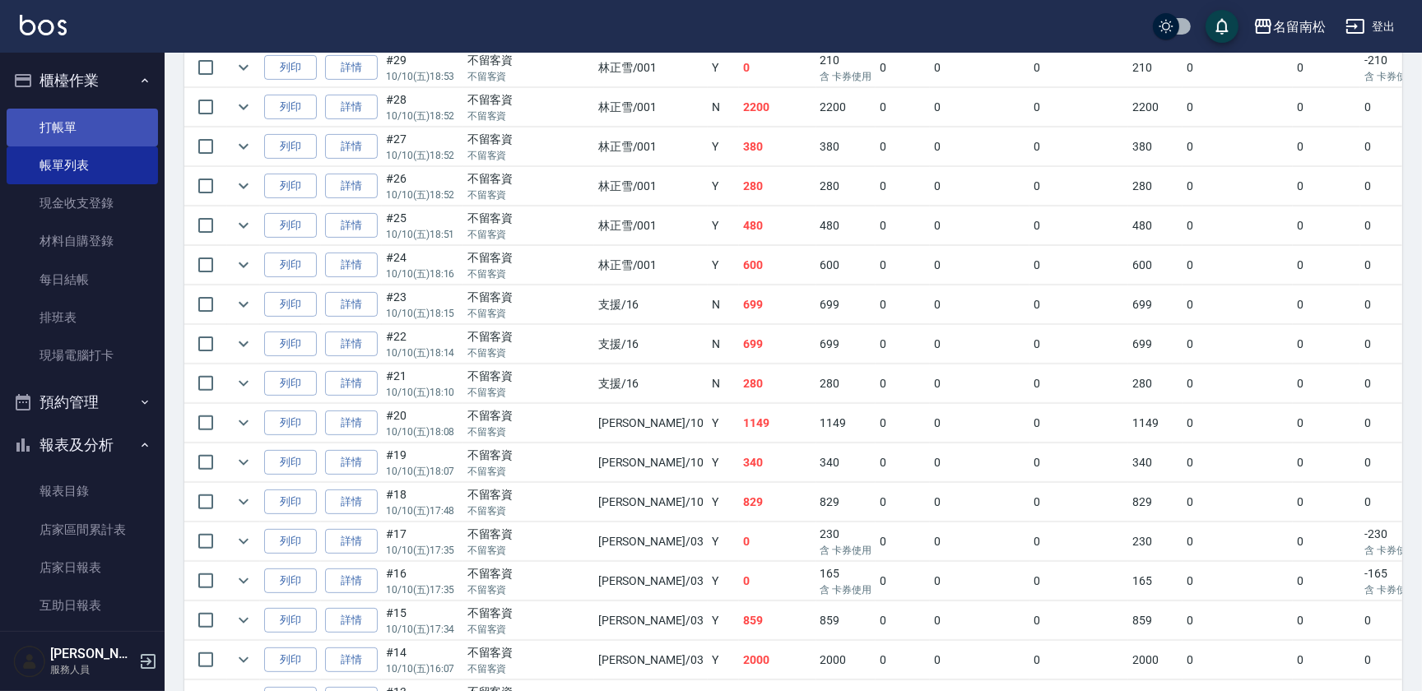
click at [141, 118] on link "打帳單" at bounding box center [82, 128] width 151 height 38
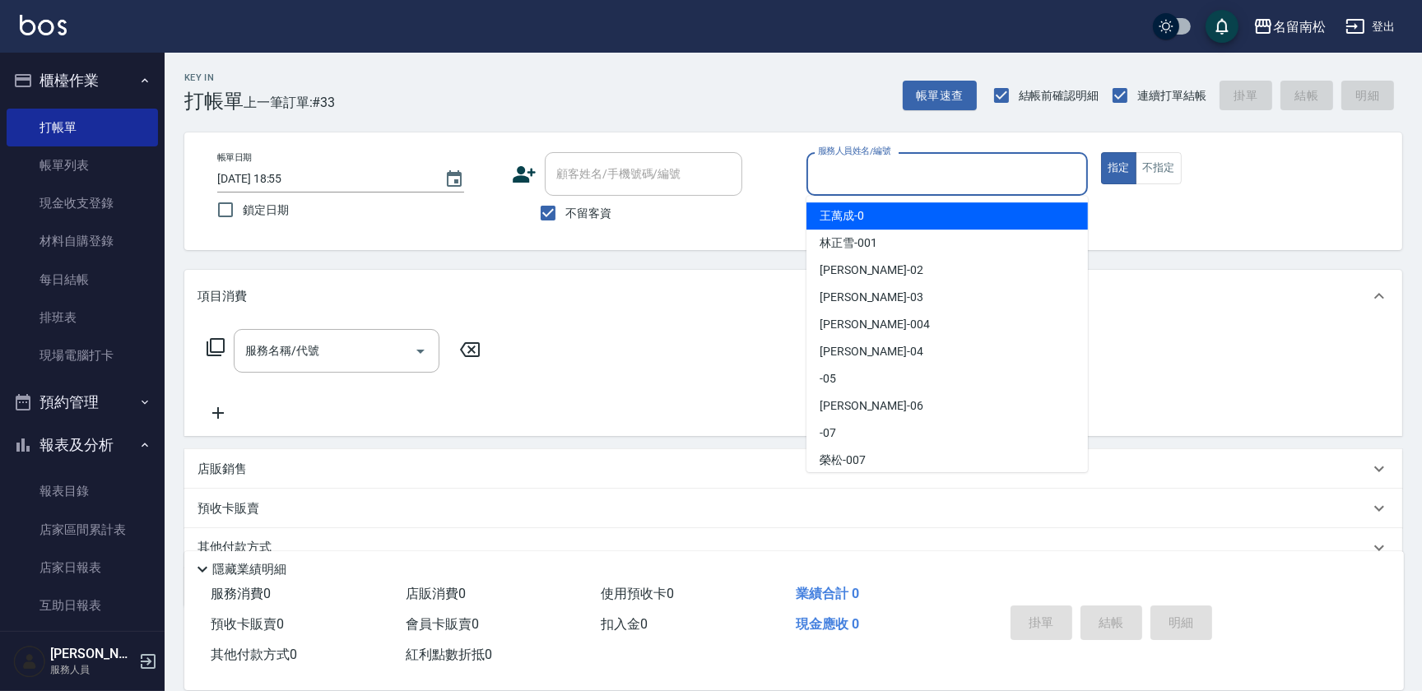
click at [1008, 177] on input "服務人員姓名/編號" at bounding box center [947, 174] width 267 height 29
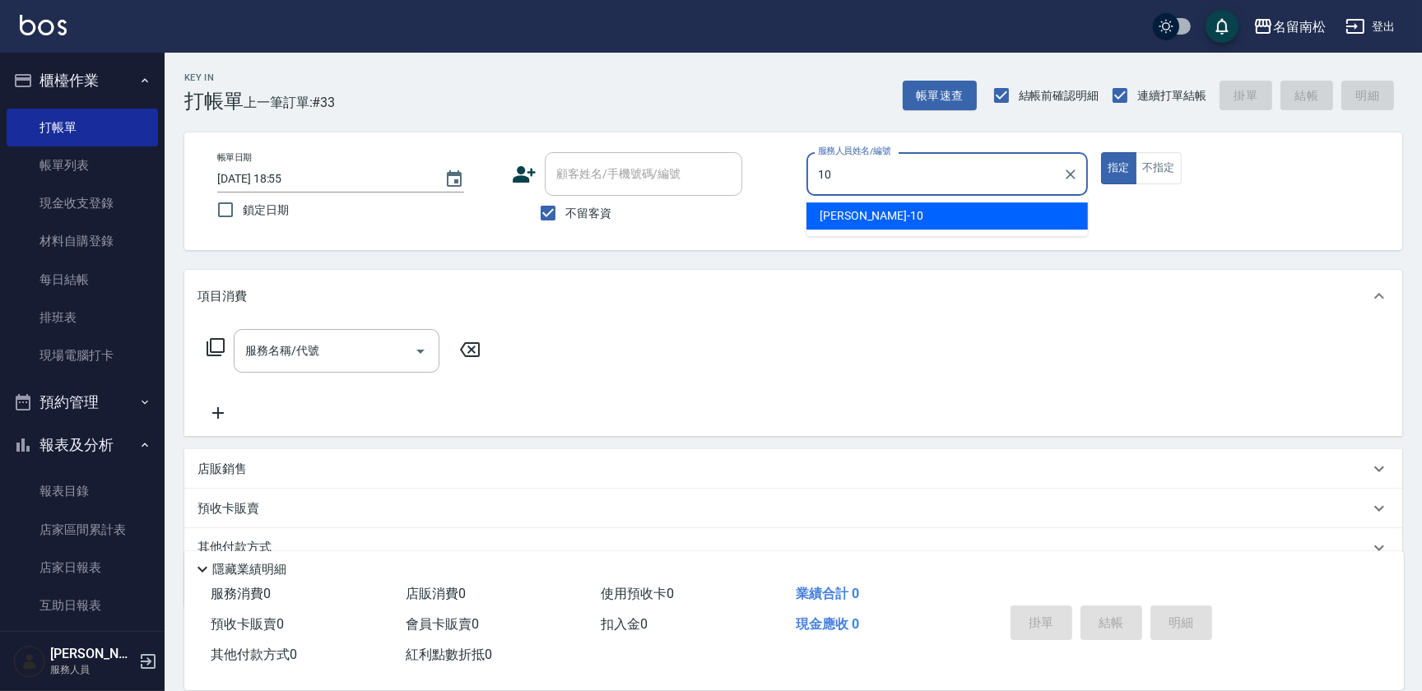
click at [969, 219] on div "[PERSON_NAME]-10" at bounding box center [948, 215] width 282 height 27
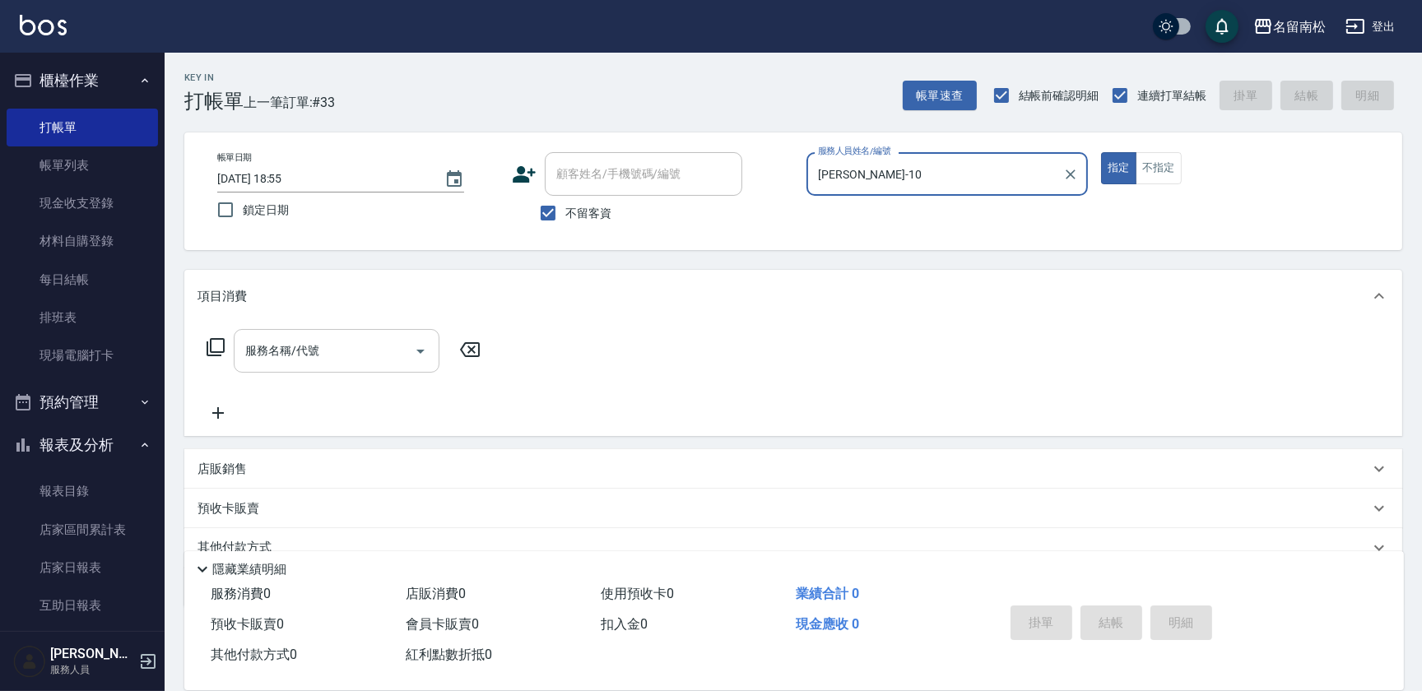
type input "[PERSON_NAME]-10"
click at [309, 363] on input "服務名稱/代號" at bounding box center [324, 351] width 166 height 29
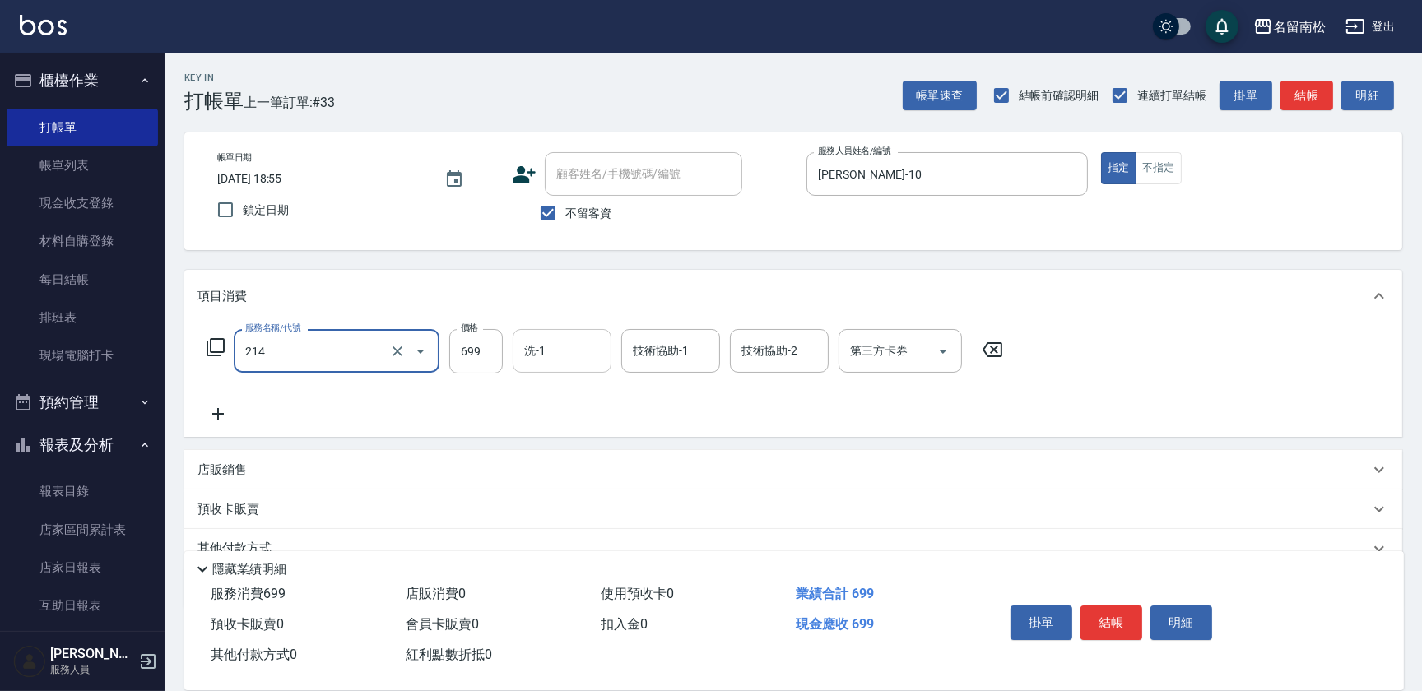
type input "滾珠洗髪699(214)"
click at [558, 356] on input "1" at bounding box center [562, 351] width 84 height 29
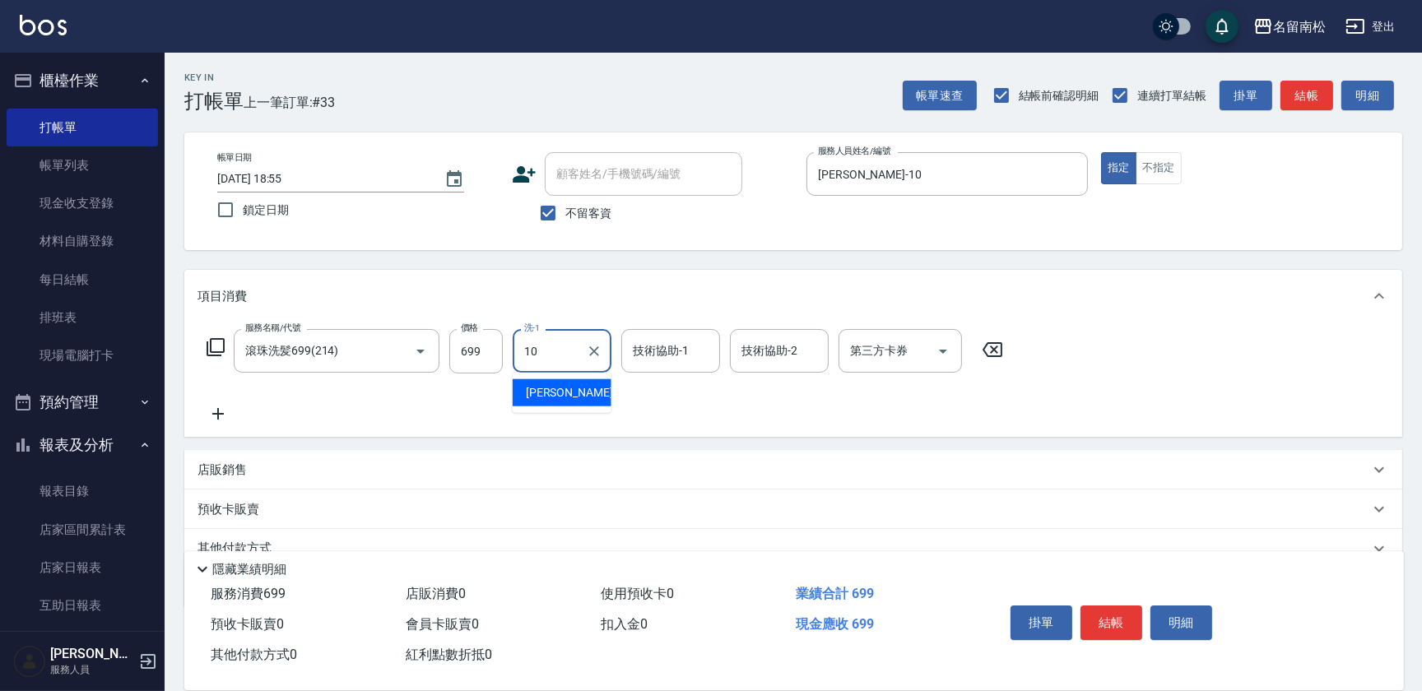
click at [552, 394] on span "[PERSON_NAME]-10" at bounding box center [578, 392] width 104 height 17
type input "[PERSON_NAME]-10"
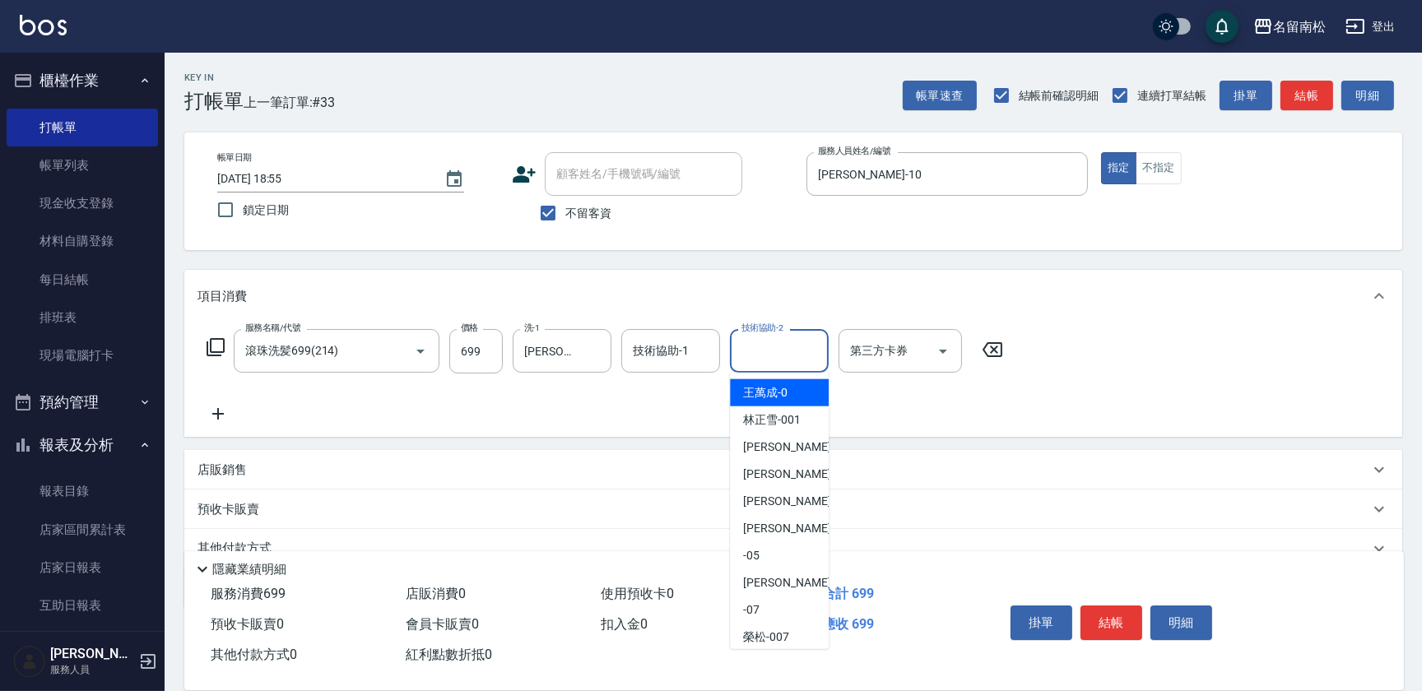
click at [789, 357] on input "技術協助-2" at bounding box center [780, 351] width 84 height 29
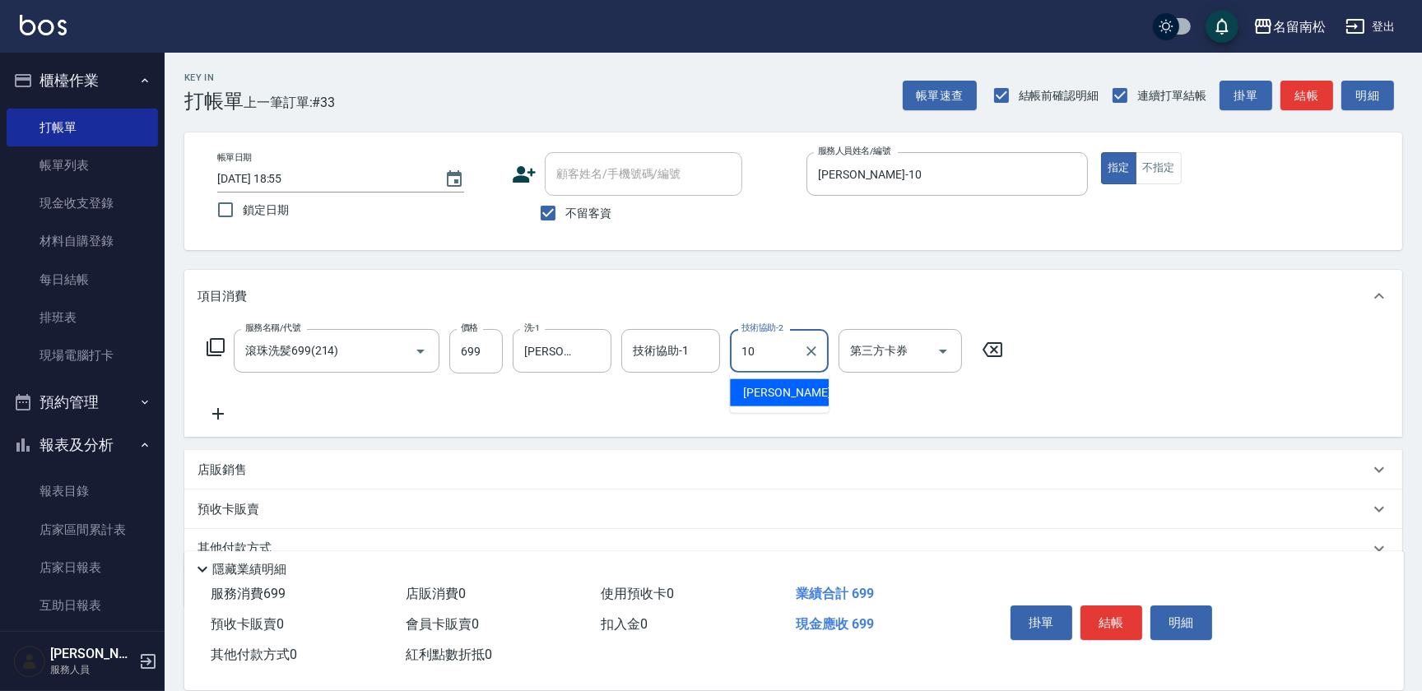
click at [783, 400] on span "[PERSON_NAME]-10" at bounding box center [795, 392] width 104 height 17
type input "[PERSON_NAME]-10"
click at [221, 403] on div "服務名稱/代號 滾珠洗髪699(214) 服務名稱/代號 價格 699 價格 洗-1 [PERSON_NAME]-10 洗-1 技術協助-1 技術協助-1 技…" at bounding box center [606, 376] width 816 height 95
click at [221, 407] on icon at bounding box center [218, 414] width 41 height 20
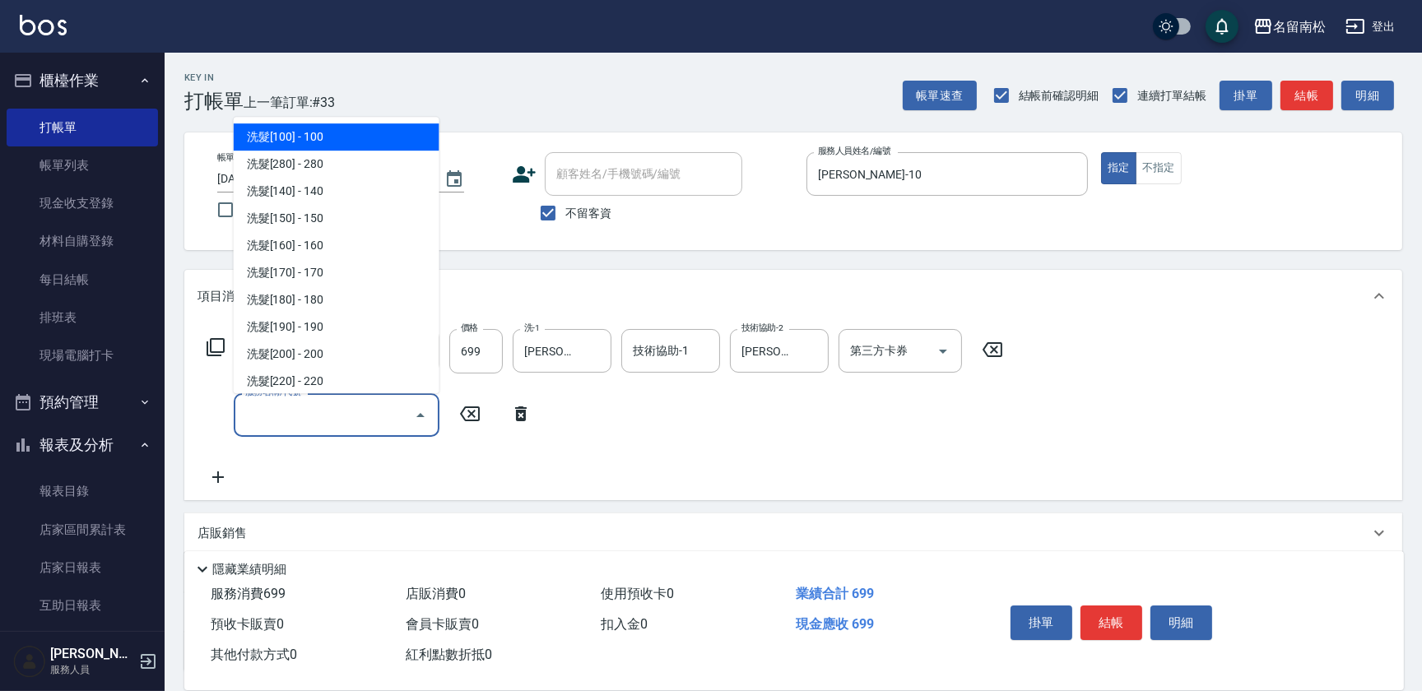
click at [279, 411] on input "服務名稱/代號" at bounding box center [324, 415] width 166 height 29
type input "803"
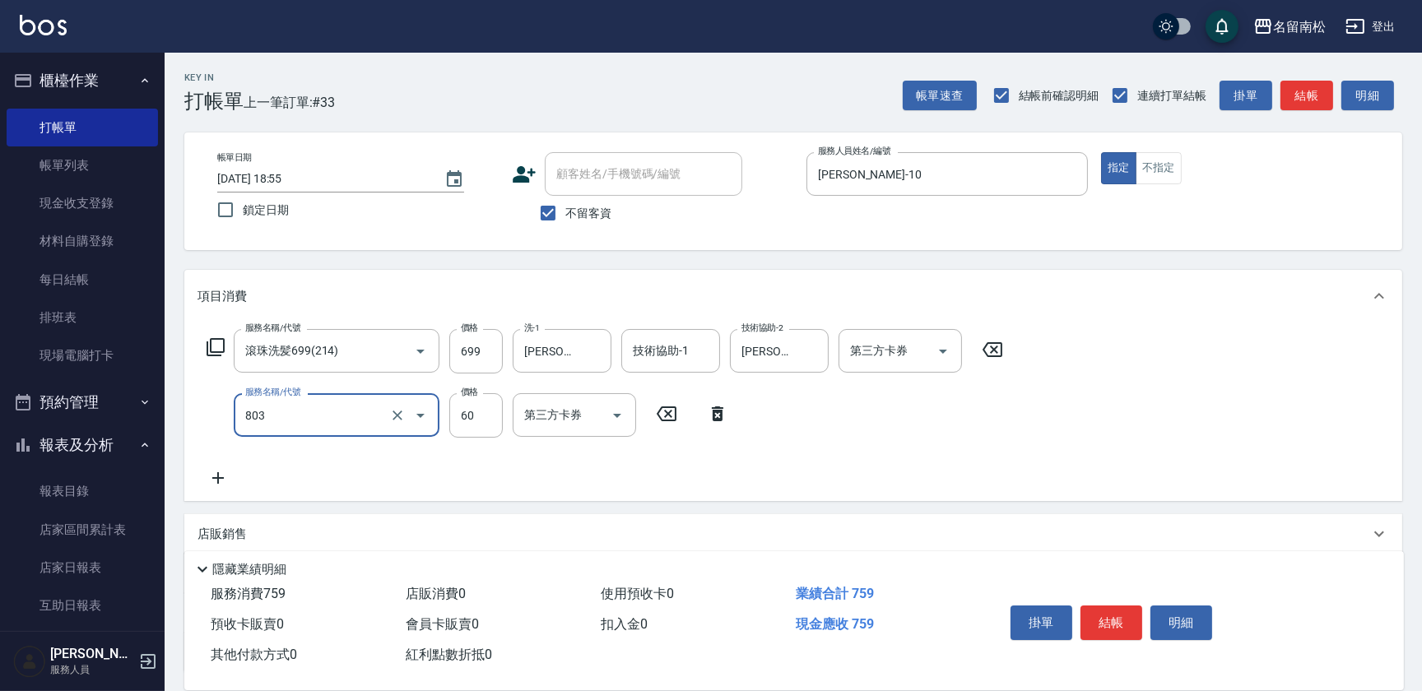
click at [325, 412] on input "803" at bounding box center [313, 415] width 145 height 29
type input "潤絲(801)"
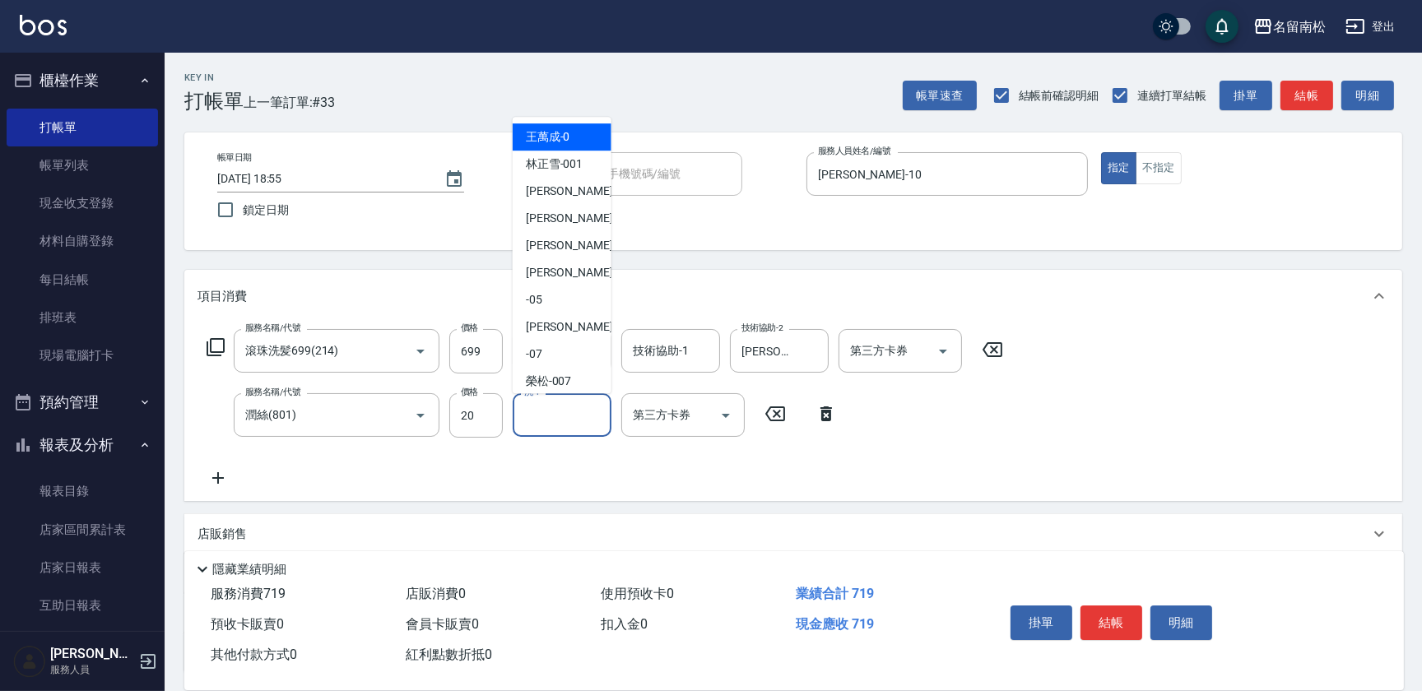
click at [566, 412] on input "洗-1" at bounding box center [562, 415] width 84 height 29
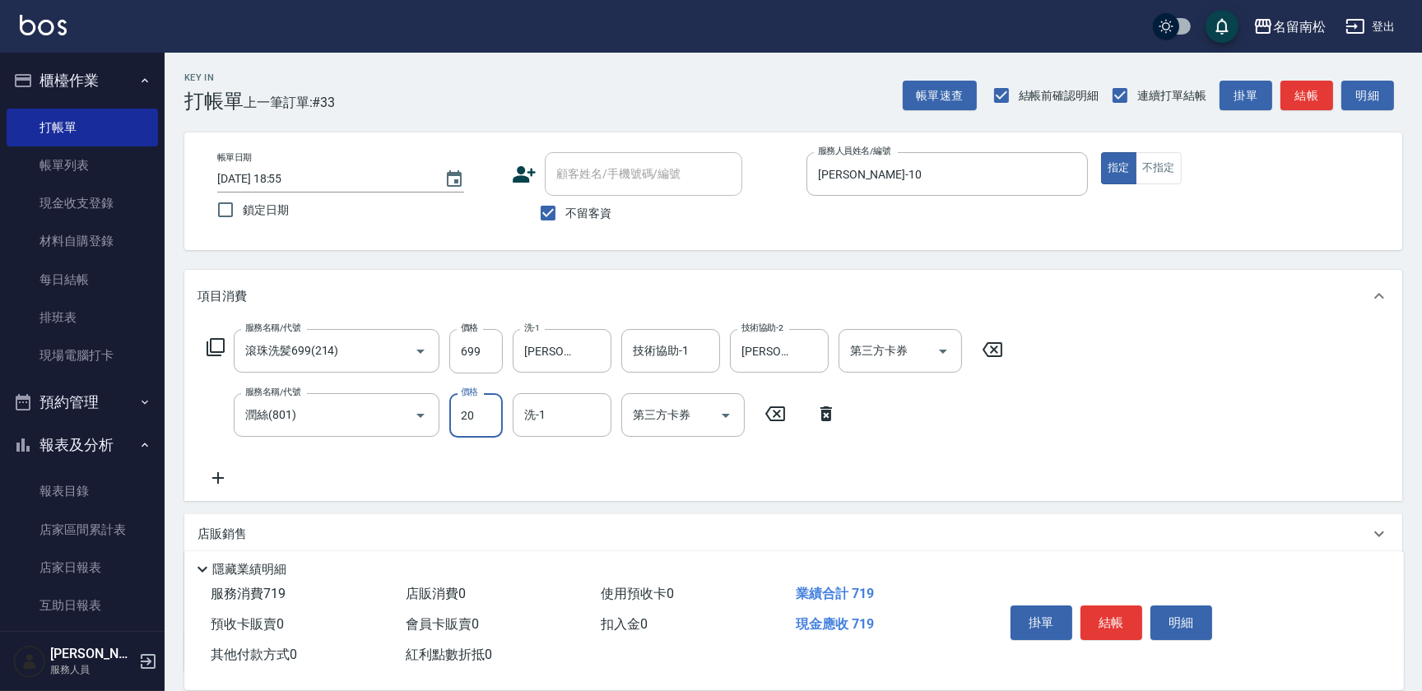
click at [486, 414] on input "20" at bounding box center [476, 415] width 54 height 44
type input "30"
click at [579, 411] on input "1" at bounding box center [549, 415] width 59 height 29
click at [553, 453] on span "[PERSON_NAME]-10" at bounding box center [578, 457] width 104 height 17
type input "[PERSON_NAME]-10"
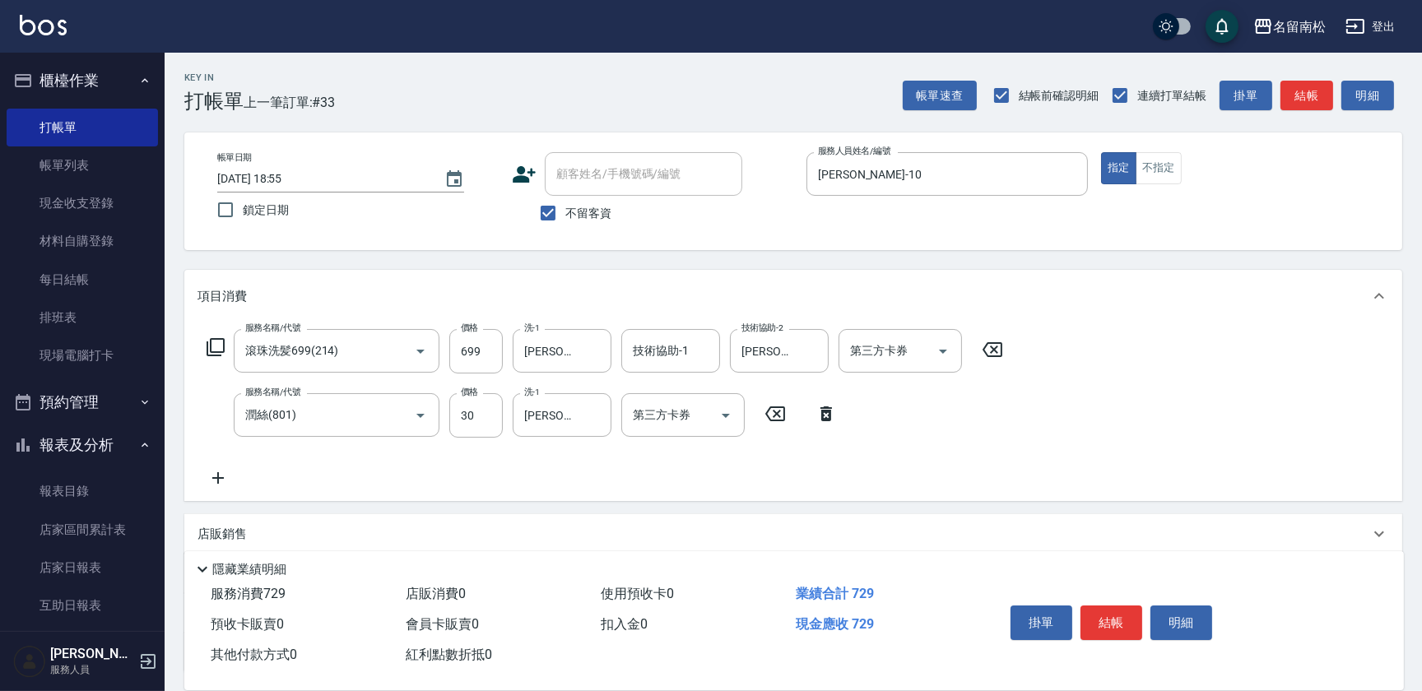
click at [218, 478] on icon at bounding box center [218, 478] width 12 height 12
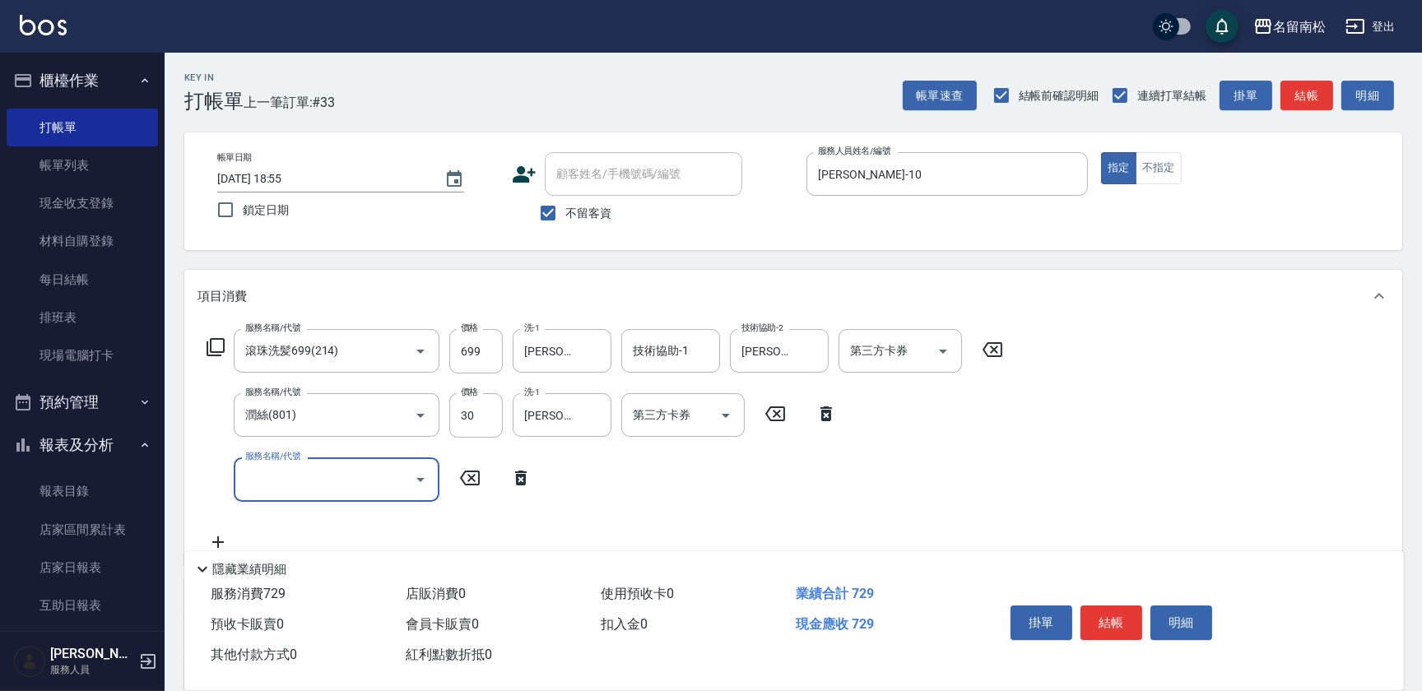
click at [285, 480] on input "服務名稱/代號" at bounding box center [324, 479] width 166 height 29
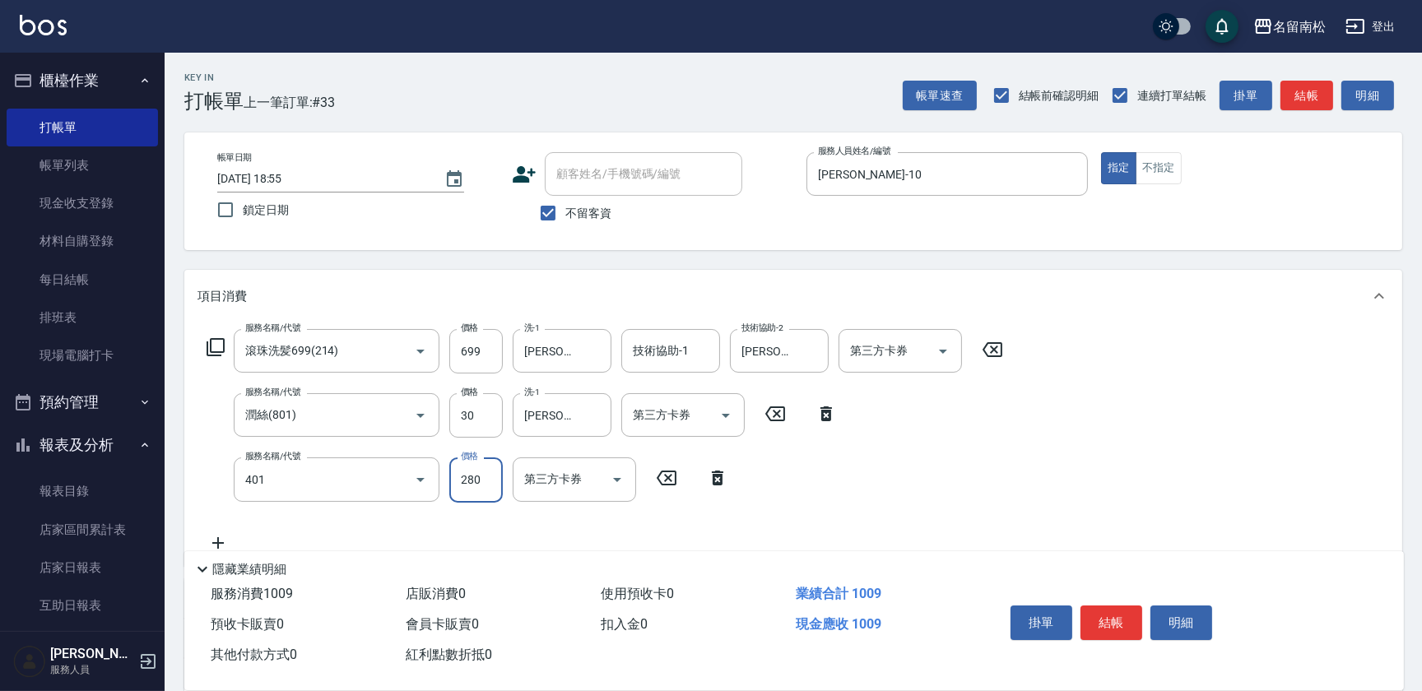
type input "剪髮(280)(401)"
click at [478, 487] on input "280" at bounding box center [476, 480] width 54 height 44
type input "100"
click at [1103, 616] on button "結帳" at bounding box center [1112, 623] width 62 height 35
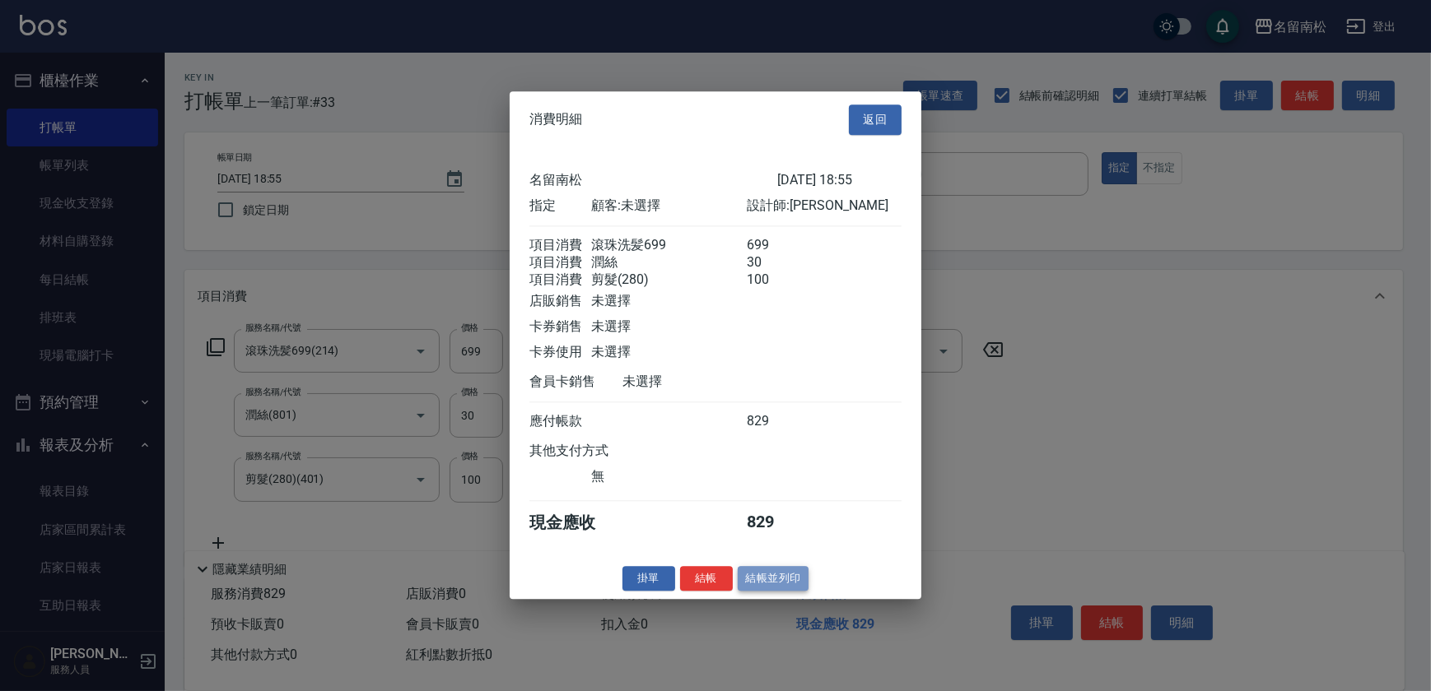
click at [763, 587] on button "結帳並列印" at bounding box center [774, 579] width 72 height 26
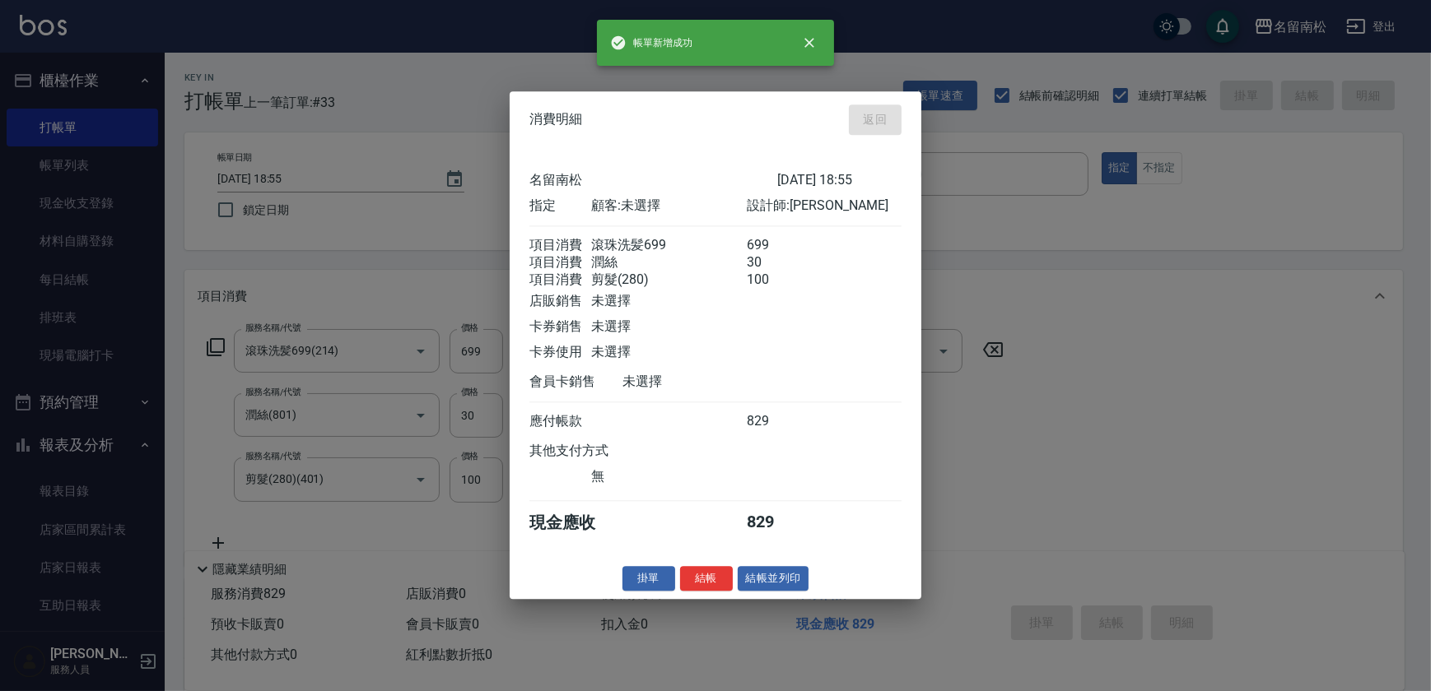
type input "[DATE] 19:04"
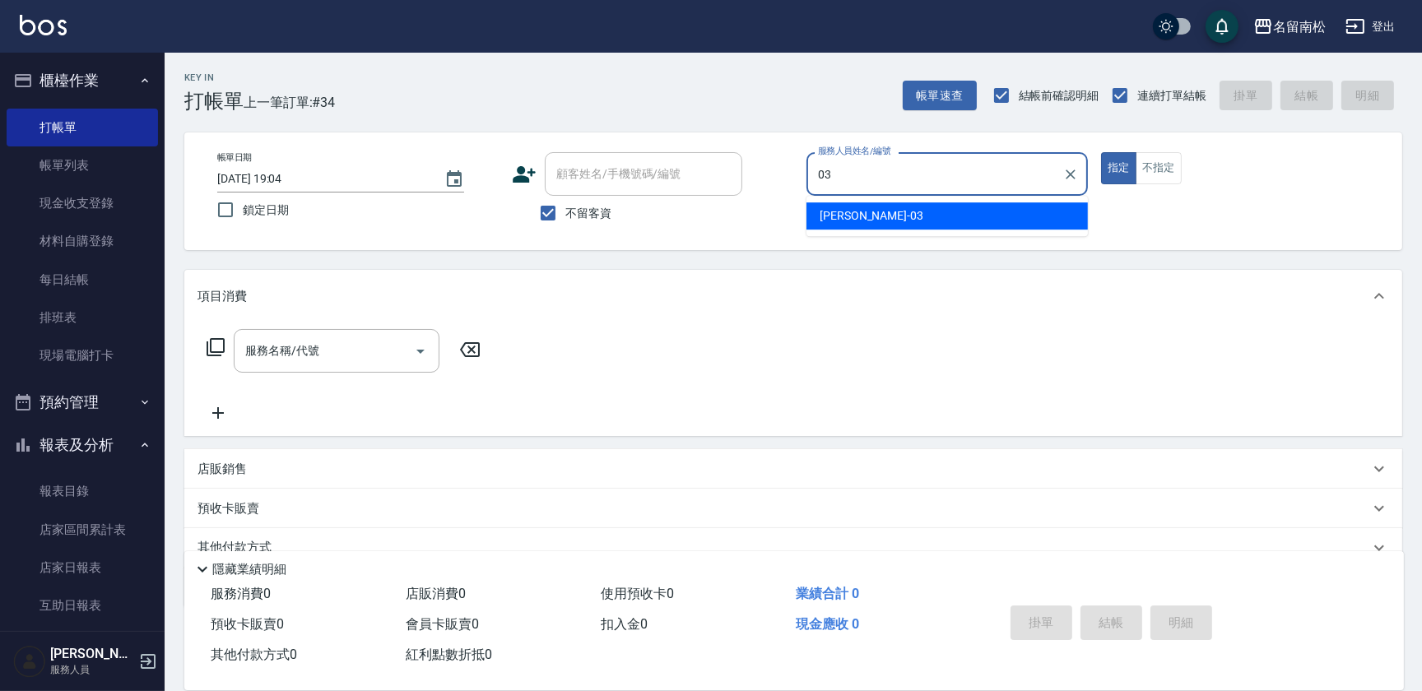
type input "張蕎驛-03"
type button "true"
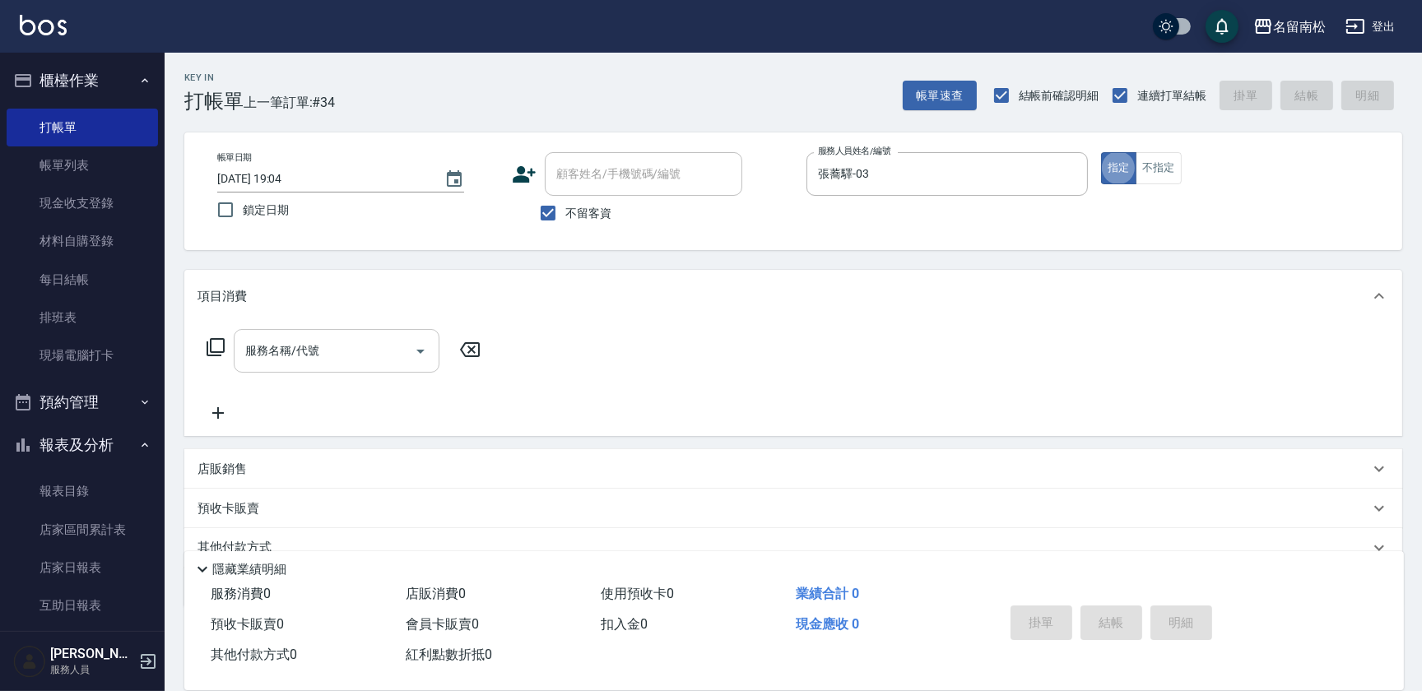
click at [299, 347] on input "服務名稱/代號" at bounding box center [324, 351] width 166 height 29
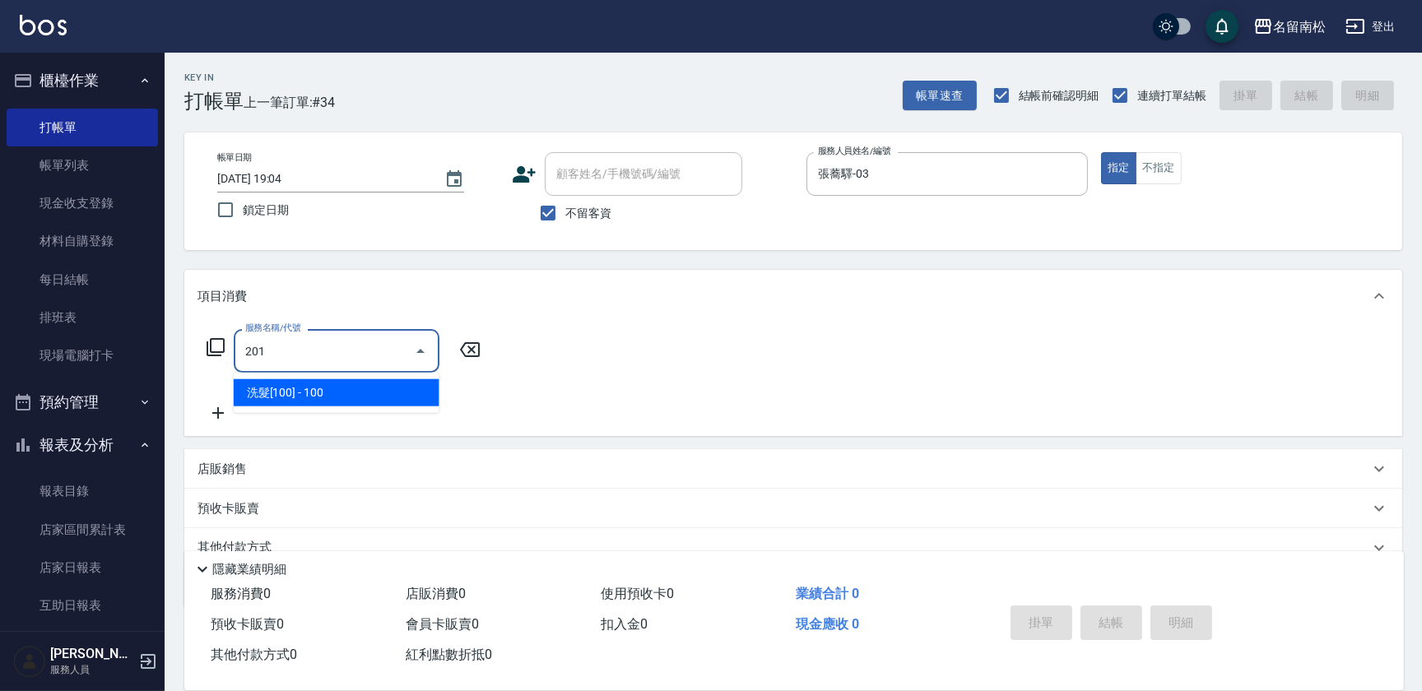
type input "洗髮[100](201)"
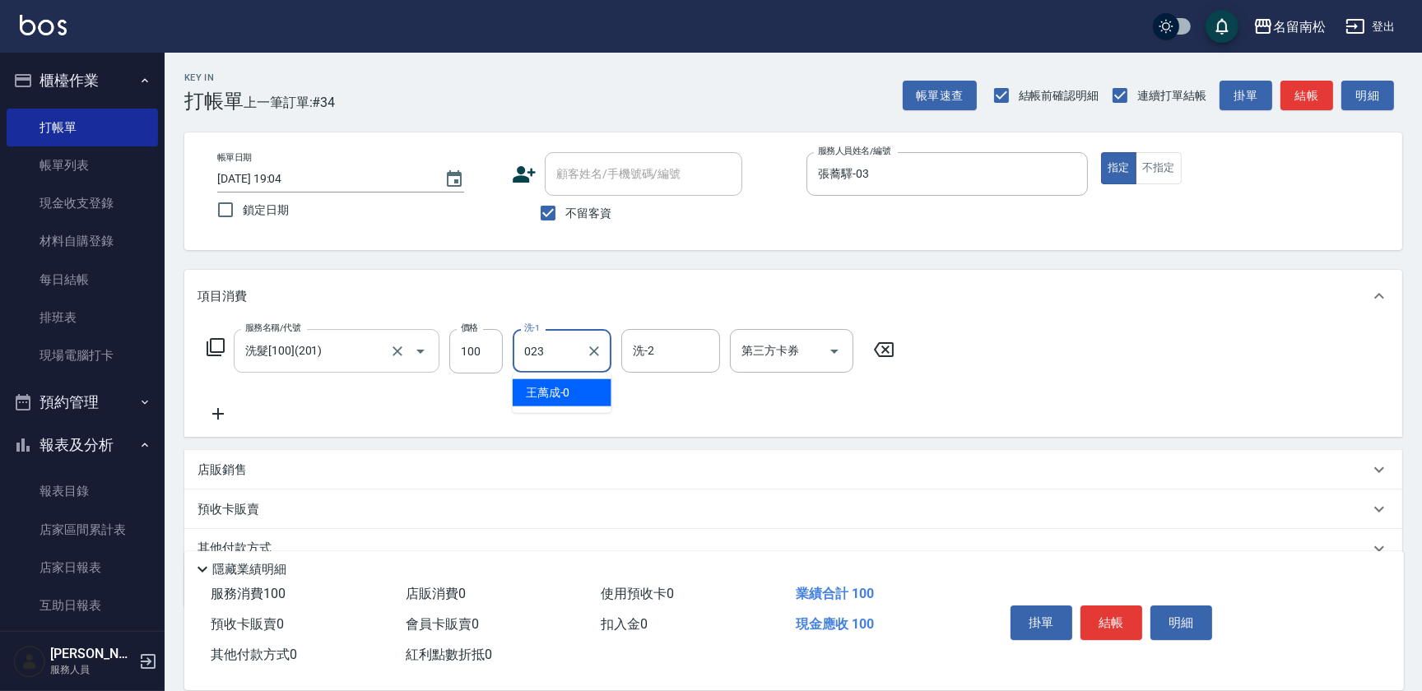
type input "023"
click at [556, 353] on input "洗-1" at bounding box center [562, 351] width 84 height 29
type input "張蕎驛-03"
click at [222, 414] on icon at bounding box center [218, 414] width 41 height 20
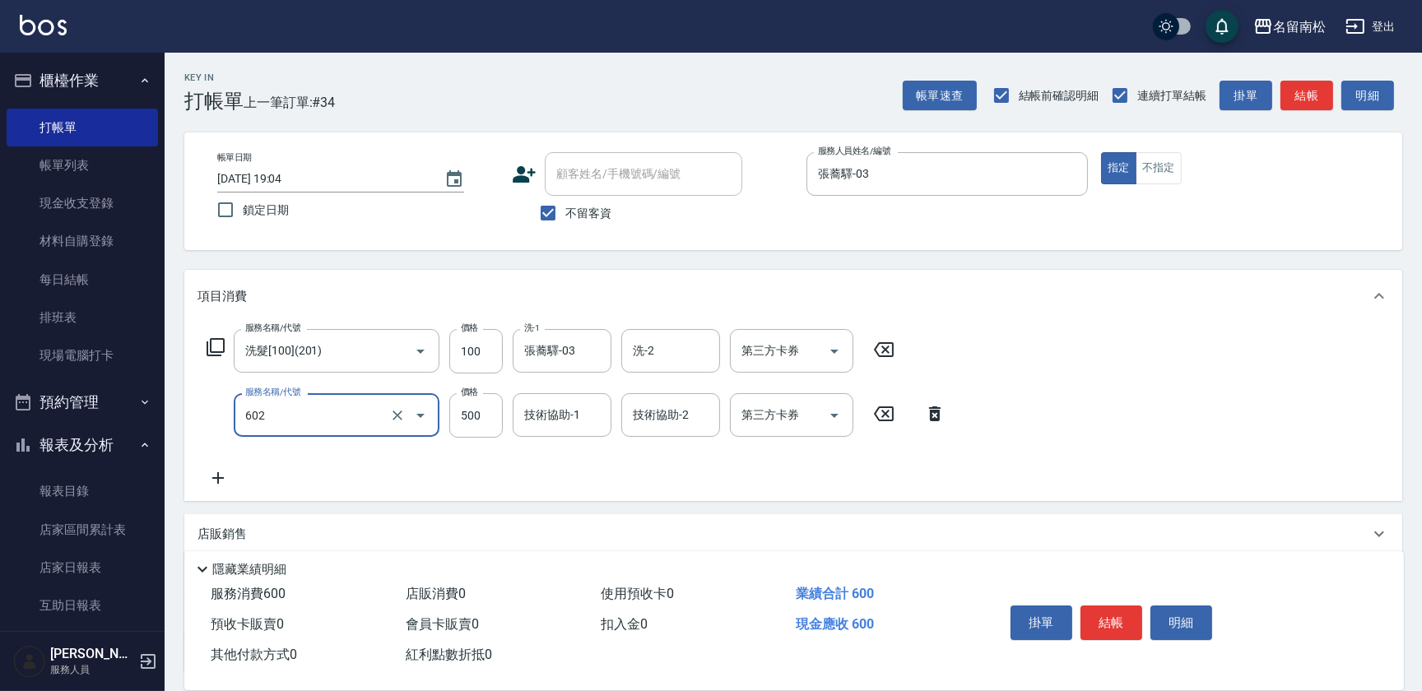
click at [433, 414] on button "Open" at bounding box center [420, 416] width 26 height 26
type input "護髮[500](602)"
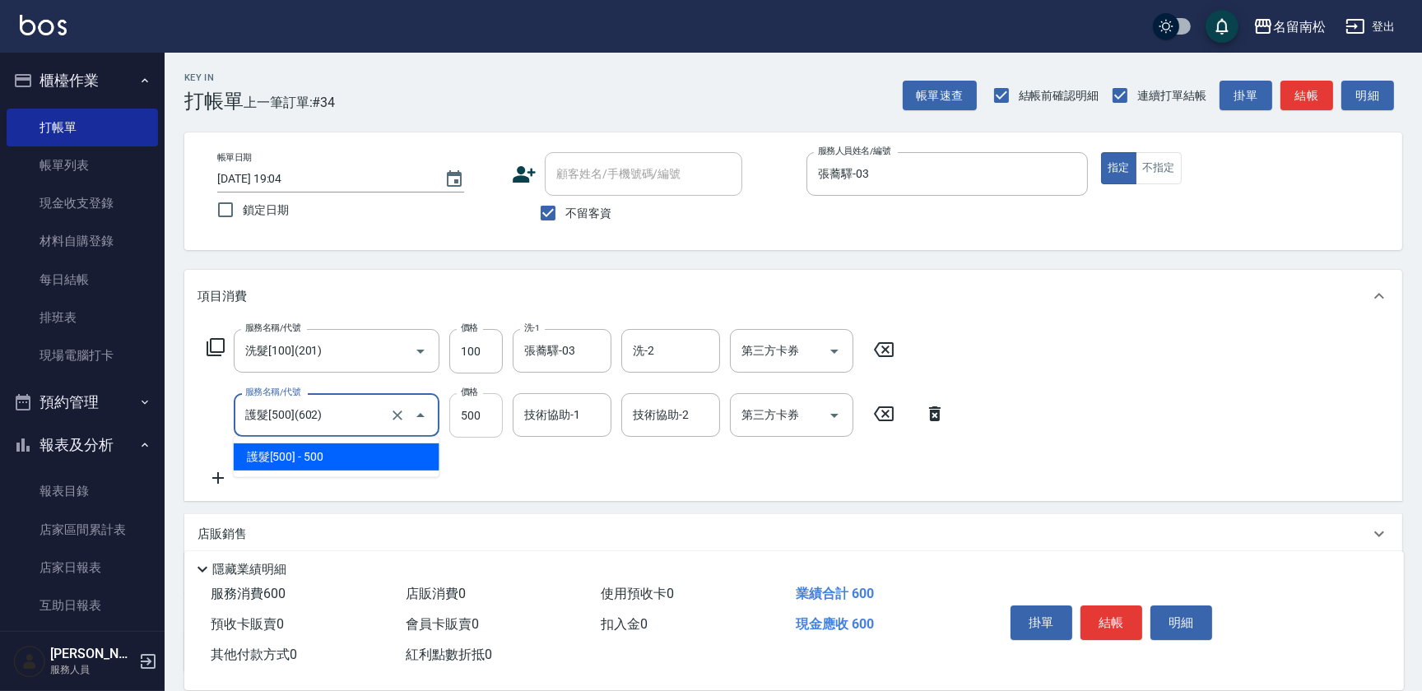
click at [471, 417] on input "500" at bounding box center [476, 415] width 54 height 44
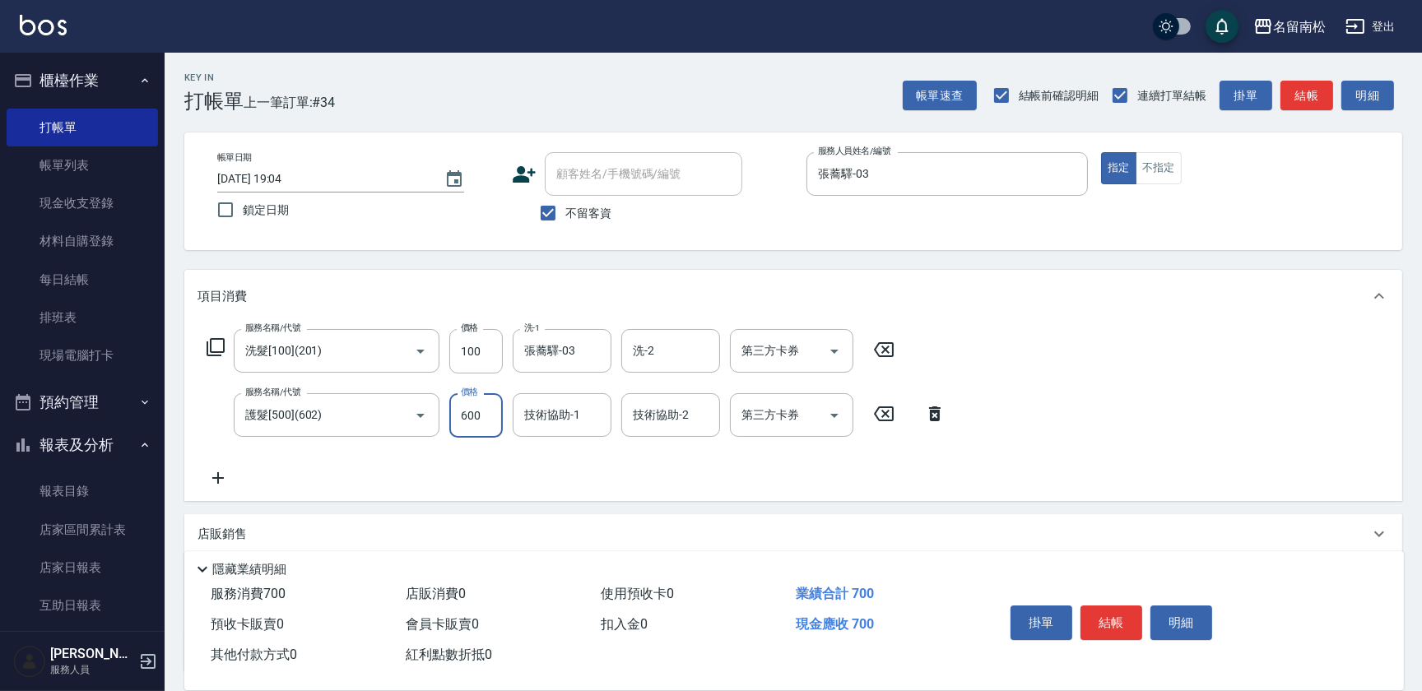
type input "600"
type input "張蕎驛-03"
click at [1119, 616] on button "結帳" at bounding box center [1112, 623] width 62 height 35
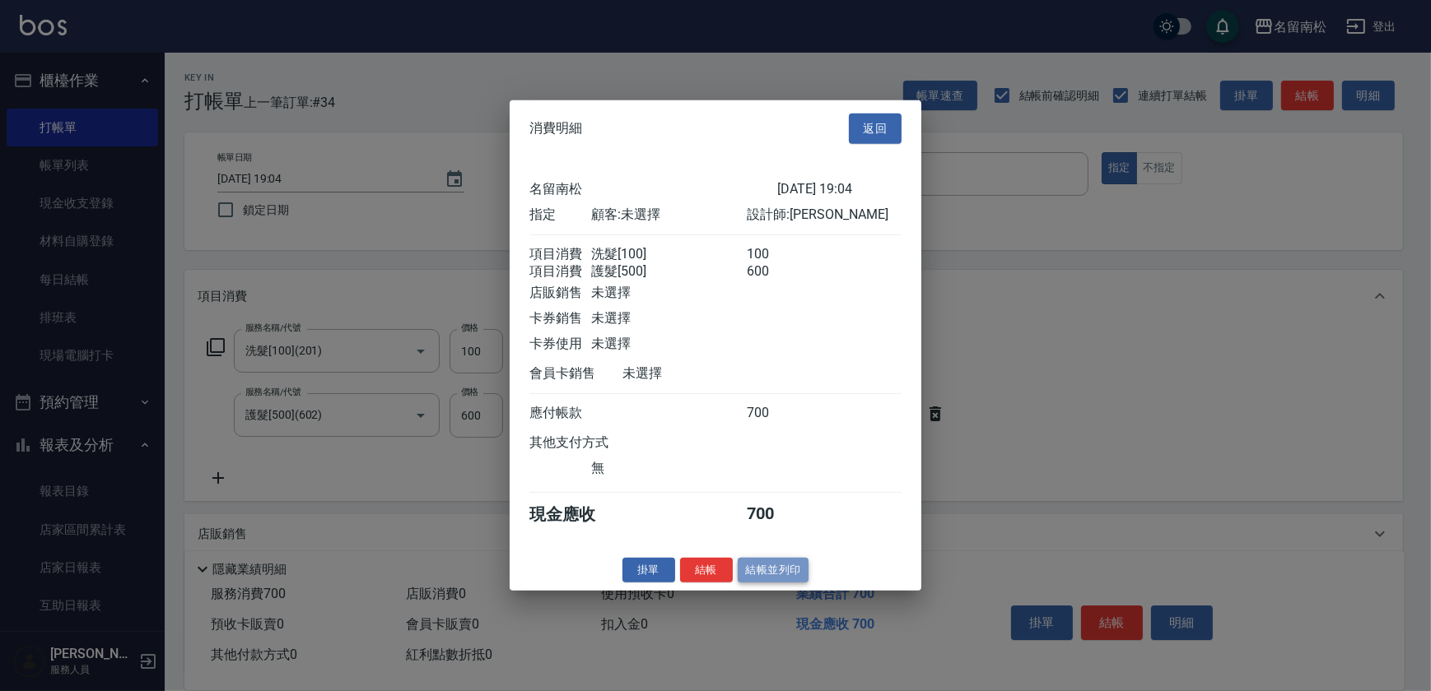
click at [779, 580] on button "結帳並列印" at bounding box center [774, 570] width 72 height 26
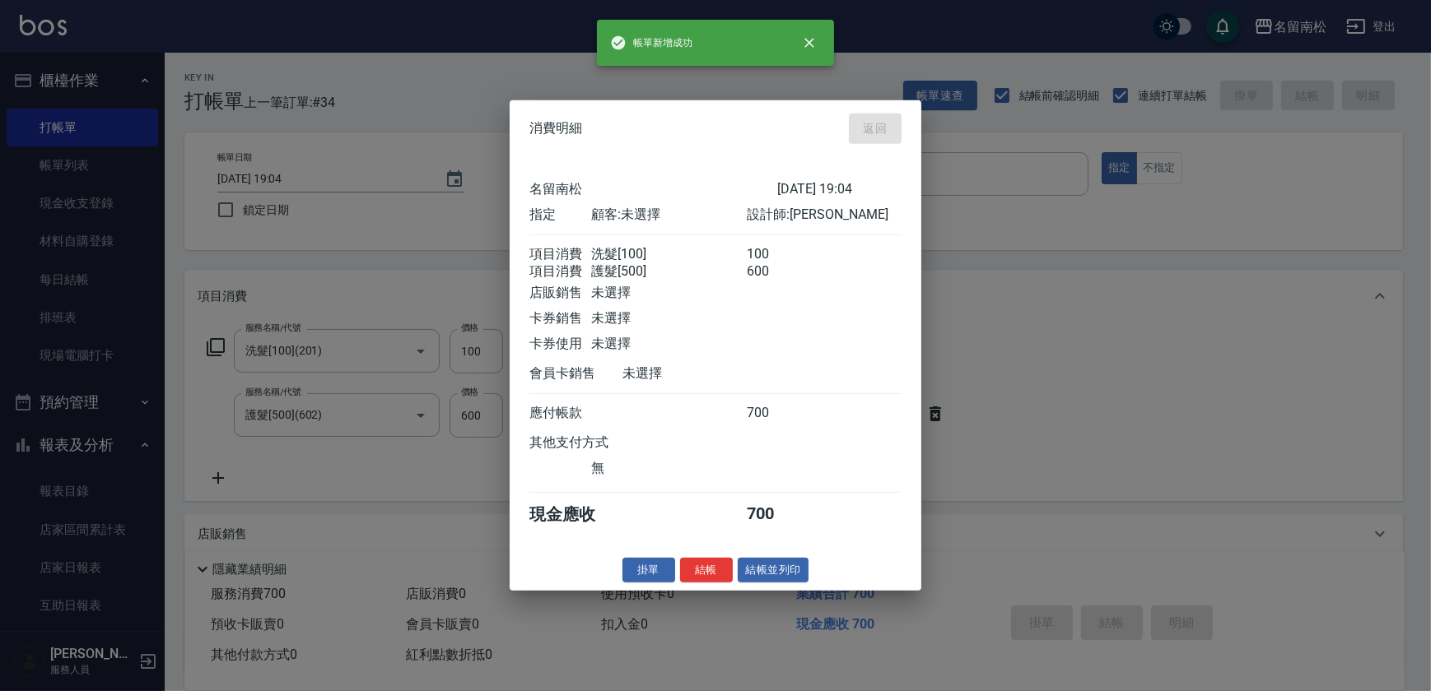
type input "[DATE] 19:16"
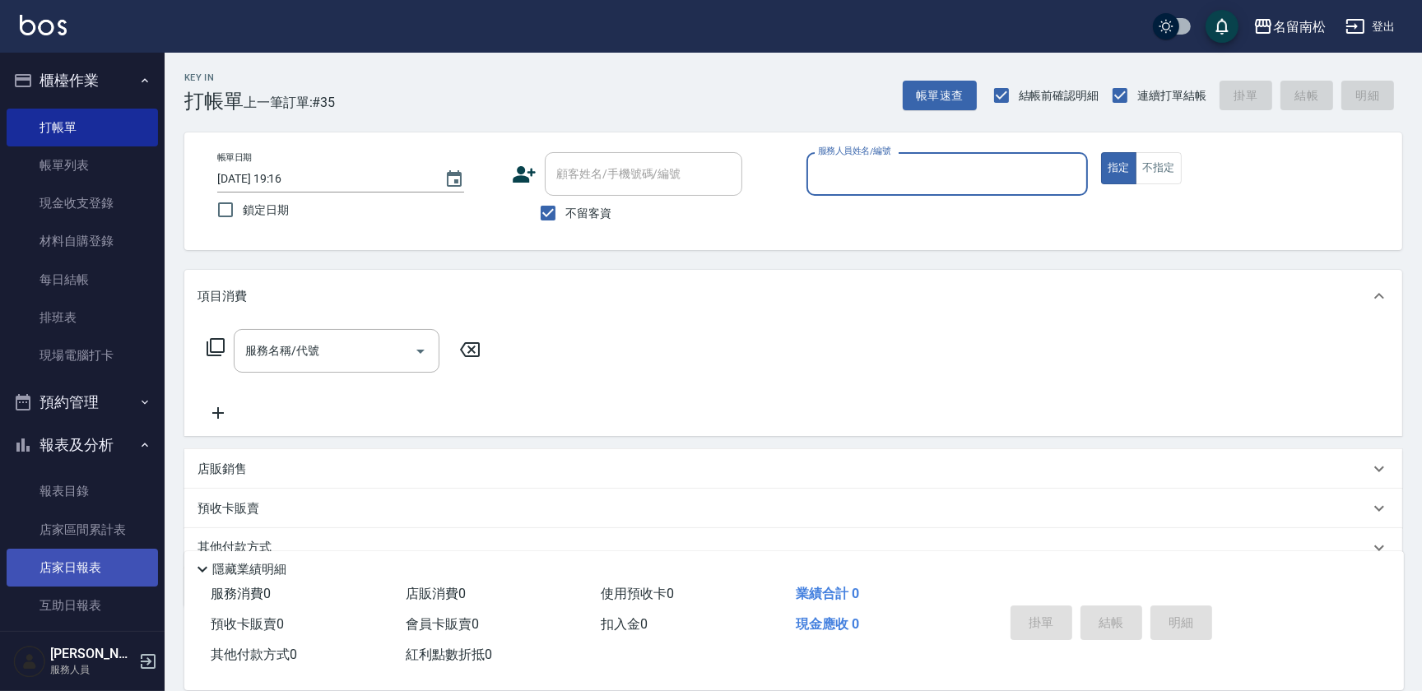
click at [100, 570] on link "店家日報表" at bounding box center [82, 568] width 151 height 38
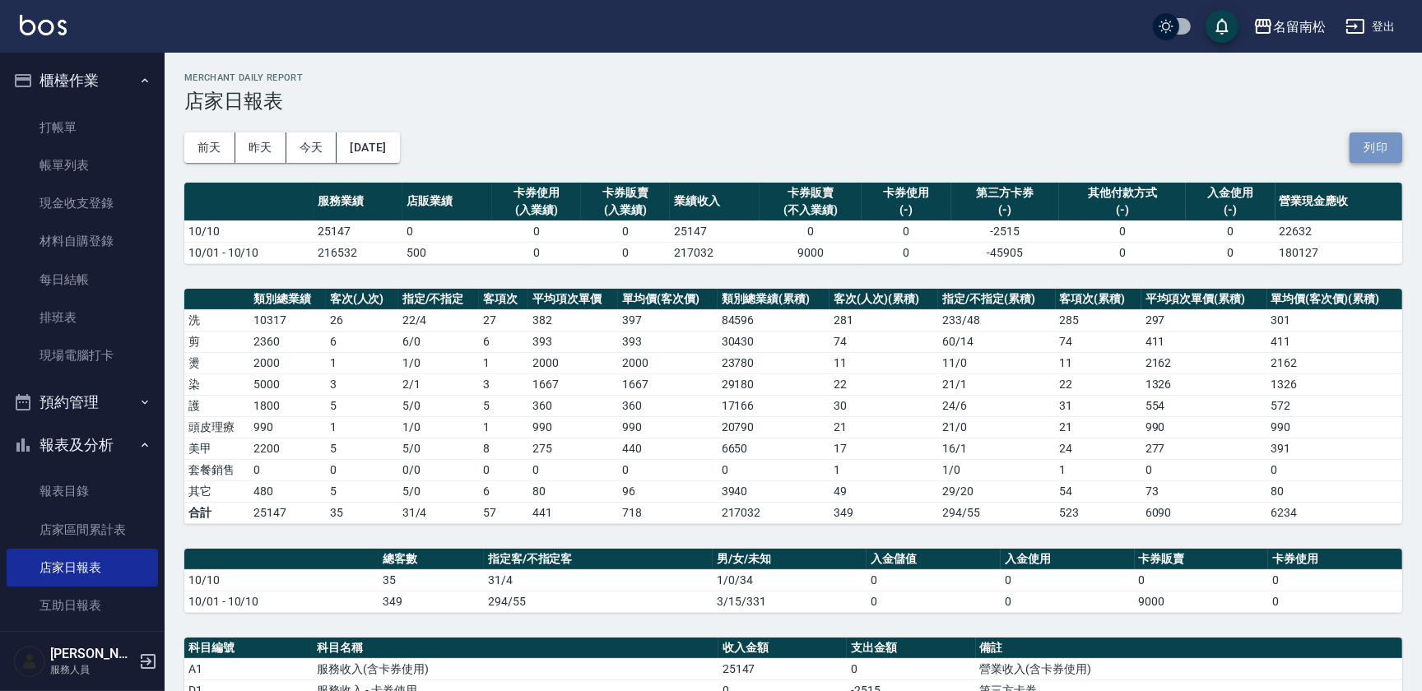
click at [1380, 154] on button "列印" at bounding box center [1376, 148] width 53 height 30
click at [124, 587] on link "互助日報表" at bounding box center [82, 606] width 151 height 38
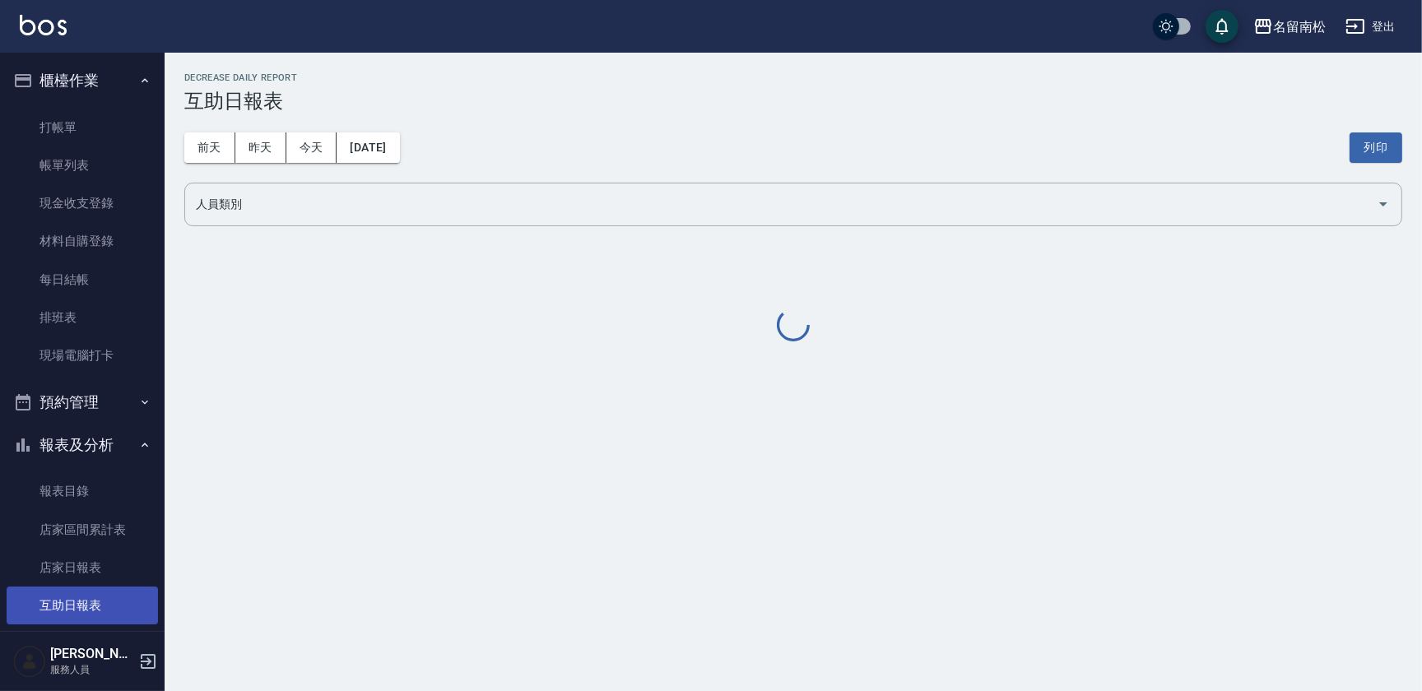
scroll to position [74, 0]
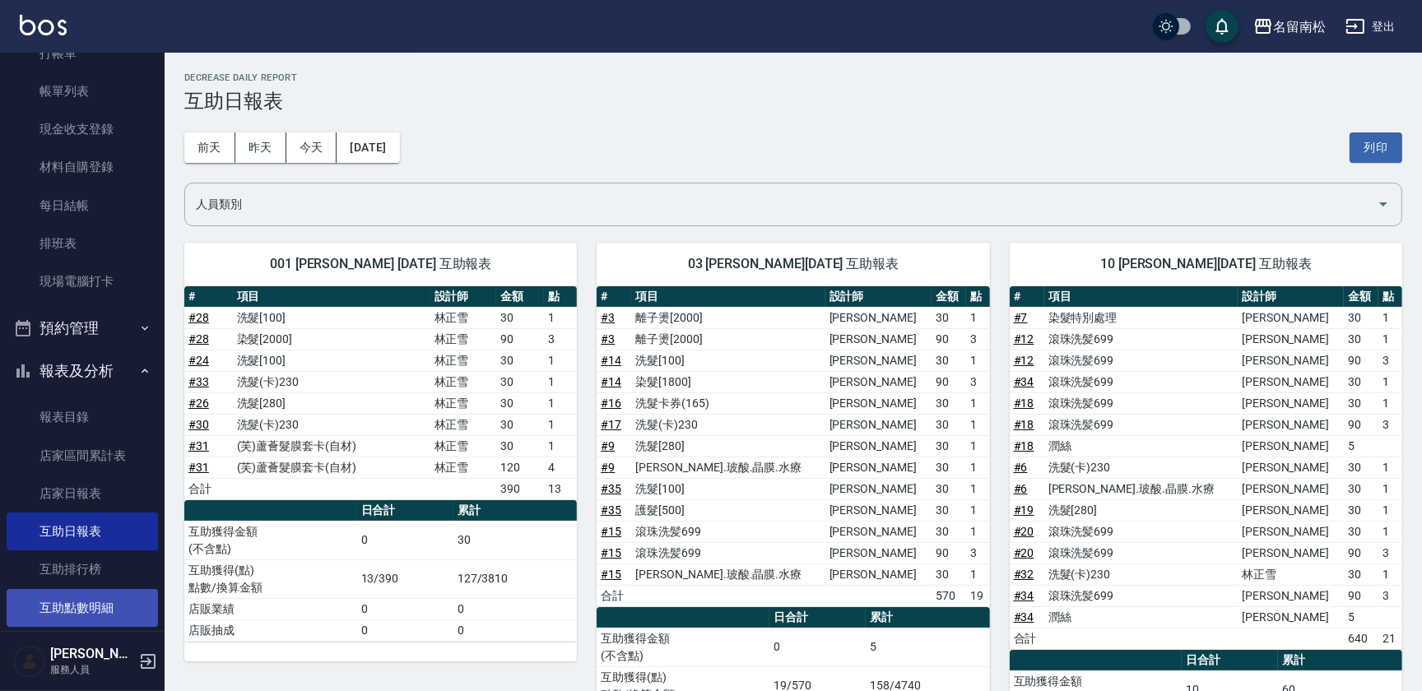
drag, startPoint x: 1391, startPoint y: 152, endPoint x: 97, endPoint y: 612, distance: 1373.3
click at [1391, 152] on button "列印" at bounding box center [1376, 148] width 53 height 30
click at [1357, 141] on button "列印" at bounding box center [1376, 148] width 53 height 30
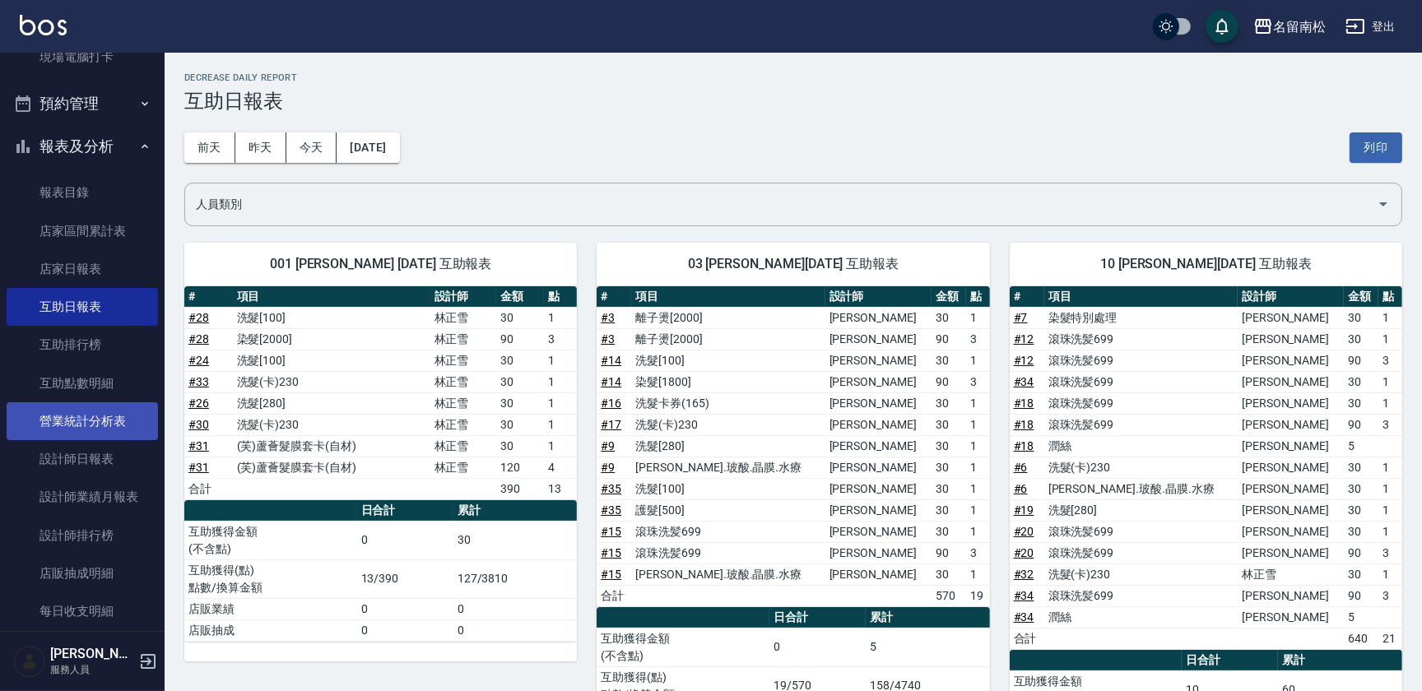
scroll to position [374, 0]
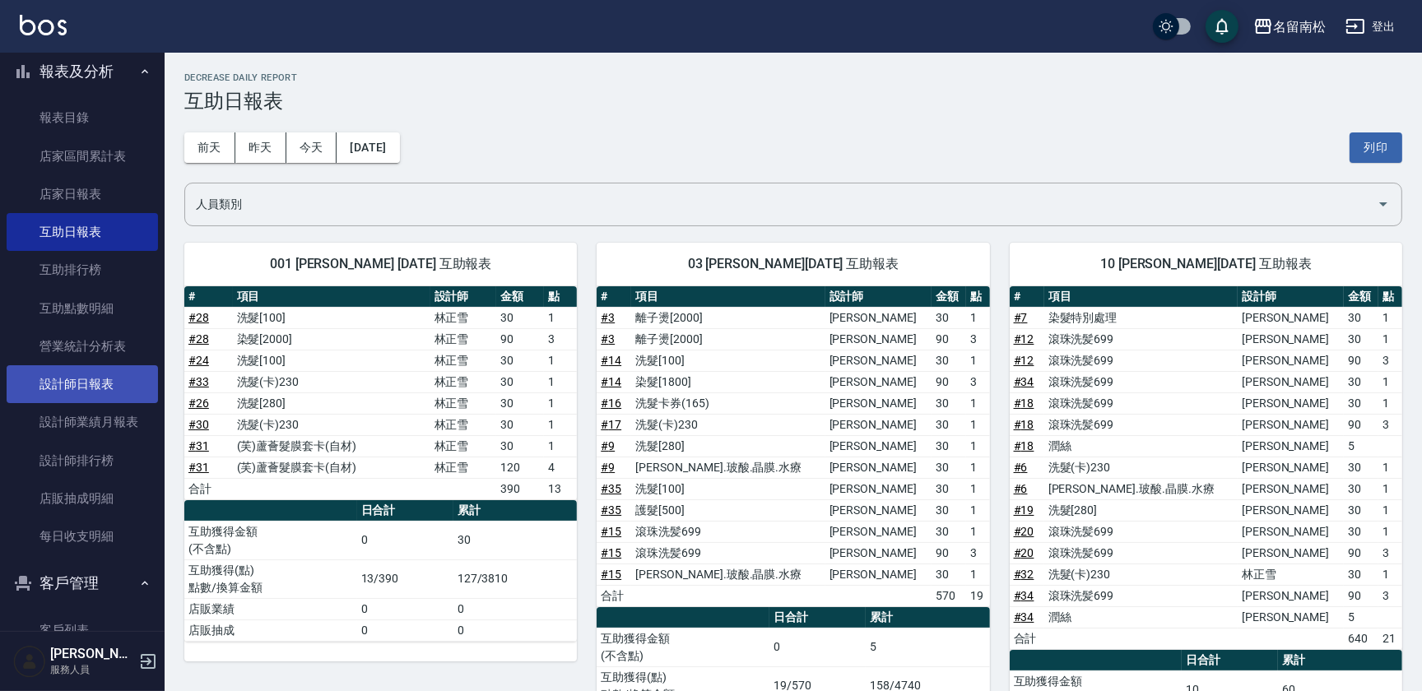
click at [88, 389] on link "設計師日報表" at bounding box center [82, 384] width 151 height 38
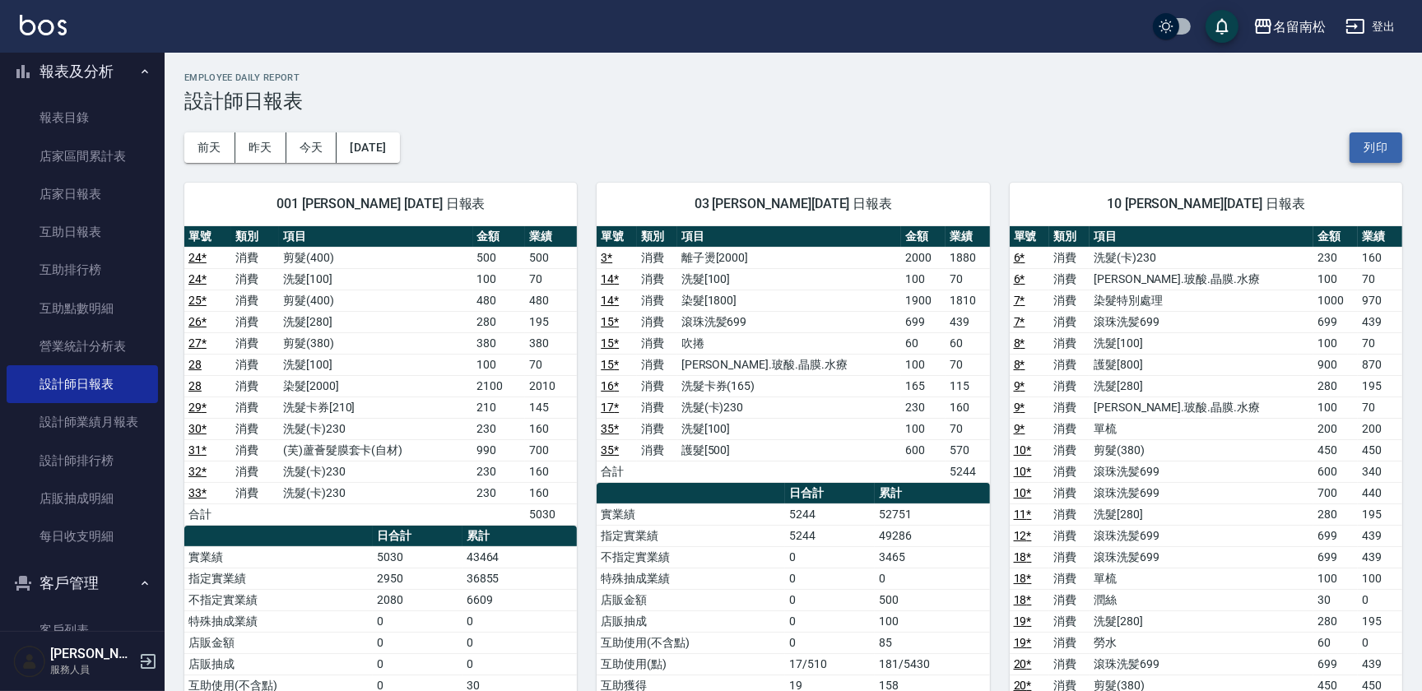
click at [1371, 149] on button "列印" at bounding box center [1376, 148] width 53 height 30
click at [1380, 161] on button "列印" at bounding box center [1376, 148] width 53 height 30
